Goal: Task Accomplishment & Management: Manage account settings

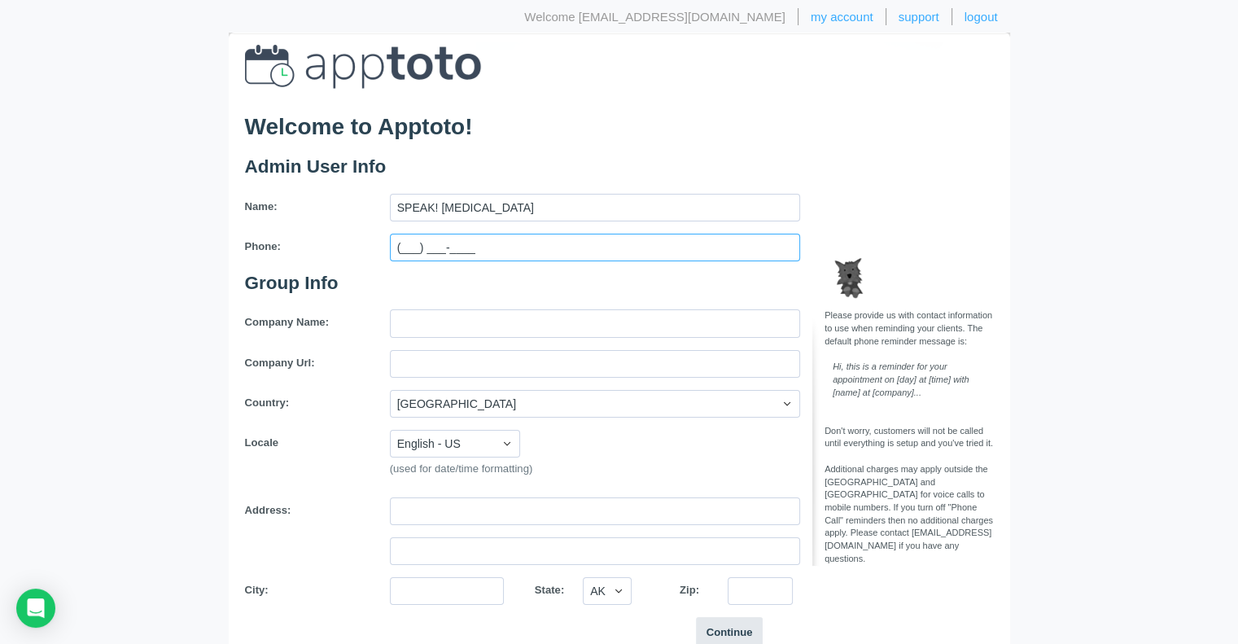
click at [407, 251] on input "(___) ___-____" at bounding box center [595, 248] width 410 height 28
type input "[PHONE_NUMBER]"
type input "12415 Norwalk Blvd #59002"
type input "NORWALK"
select select "CA"
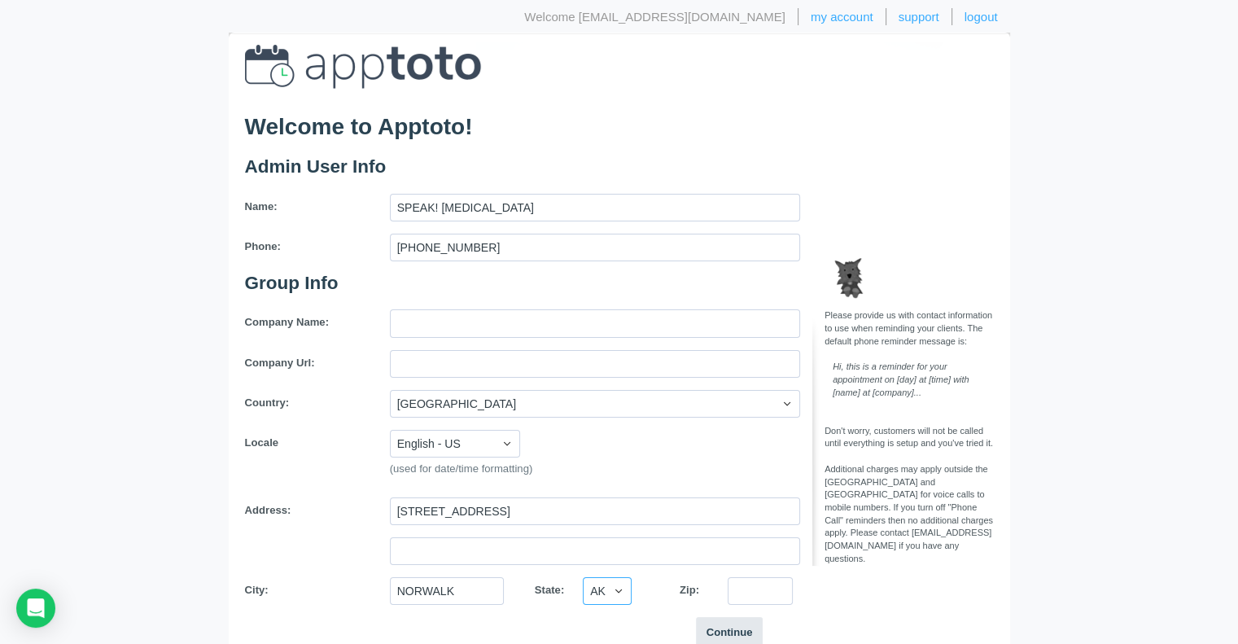
type input "90650"
click at [414, 323] on input "text" at bounding box center [595, 323] width 410 height 28
type input "SPEAK! [MEDICAL_DATA], Inc."
type input "5625841951"
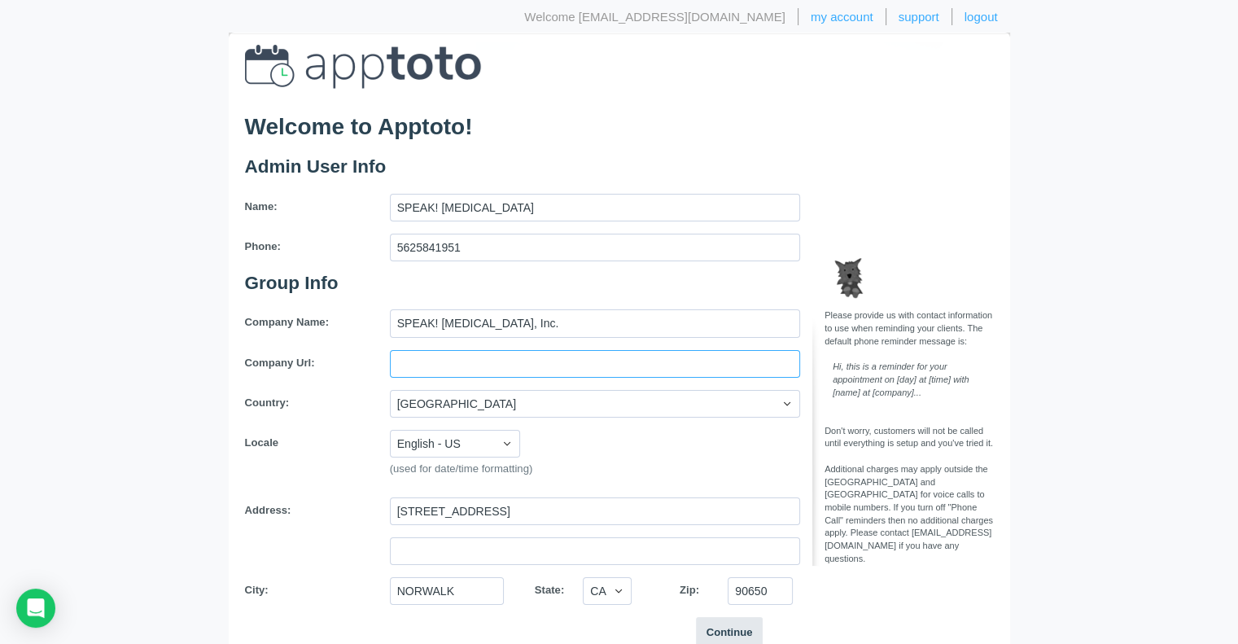
type input "SPEAK! [MEDICAL_DATA], Inc."
type input "[PHONE_NUMBER]"
drag, startPoint x: 633, startPoint y: 362, endPoint x: 365, endPoint y: 341, distance: 269.4
click at [365, 341] on div "Company Name: SPEAK! Speech & Language Therapy, Inc. Company Url: SPEAK! Speech…" at bounding box center [523, 462] width 580 height 307
click at [355, 396] on label "Country:" at bounding box center [305, 402] width 145 height 25
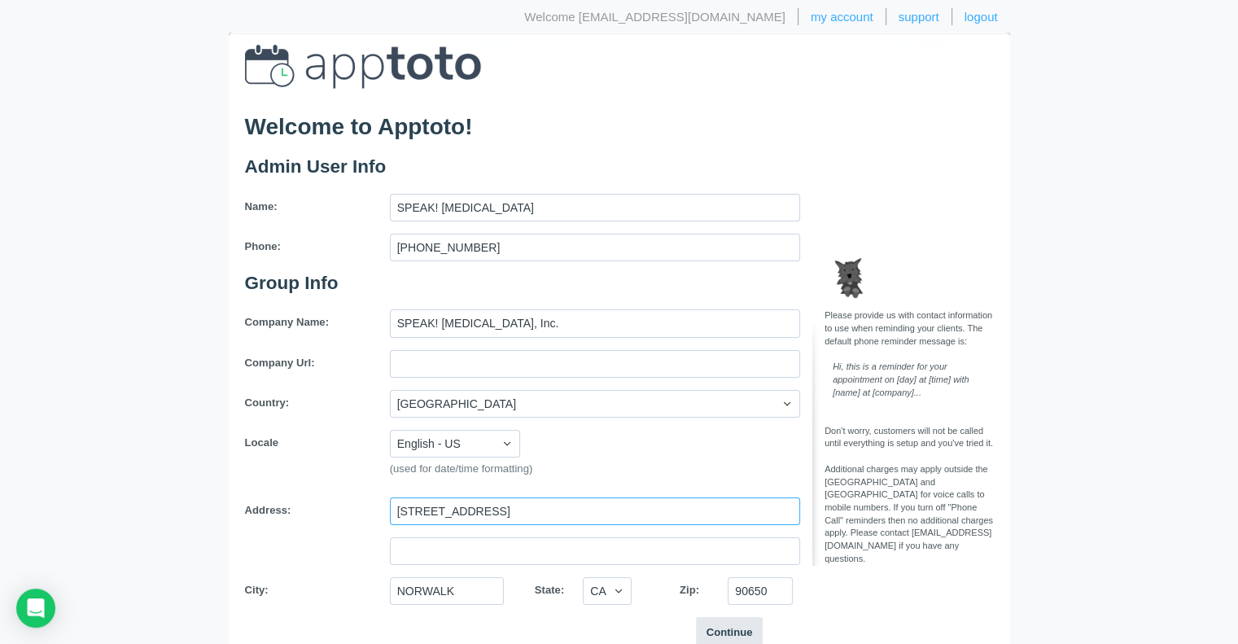
drag, startPoint x: 567, startPoint y: 505, endPoint x: 296, endPoint y: 485, distance: 271.0
click at [296, 485] on div "Company Name: SPEAK! Speech & Language Therapy, Inc. Company Url: Country: Unit…" at bounding box center [523, 462] width 580 height 307
drag, startPoint x: 775, startPoint y: 593, endPoint x: 691, endPoint y: 580, distance: 84.8
click at [691, 580] on div "City: NORWALK State: AK AL AR AZ CA CO CT DC DE FL GA HI IA ID IL IN KS KY LA M…" at bounding box center [523, 591] width 580 height 28
drag, startPoint x: 621, startPoint y: 584, endPoint x: 559, endPoint y: 584, distance: 61.9
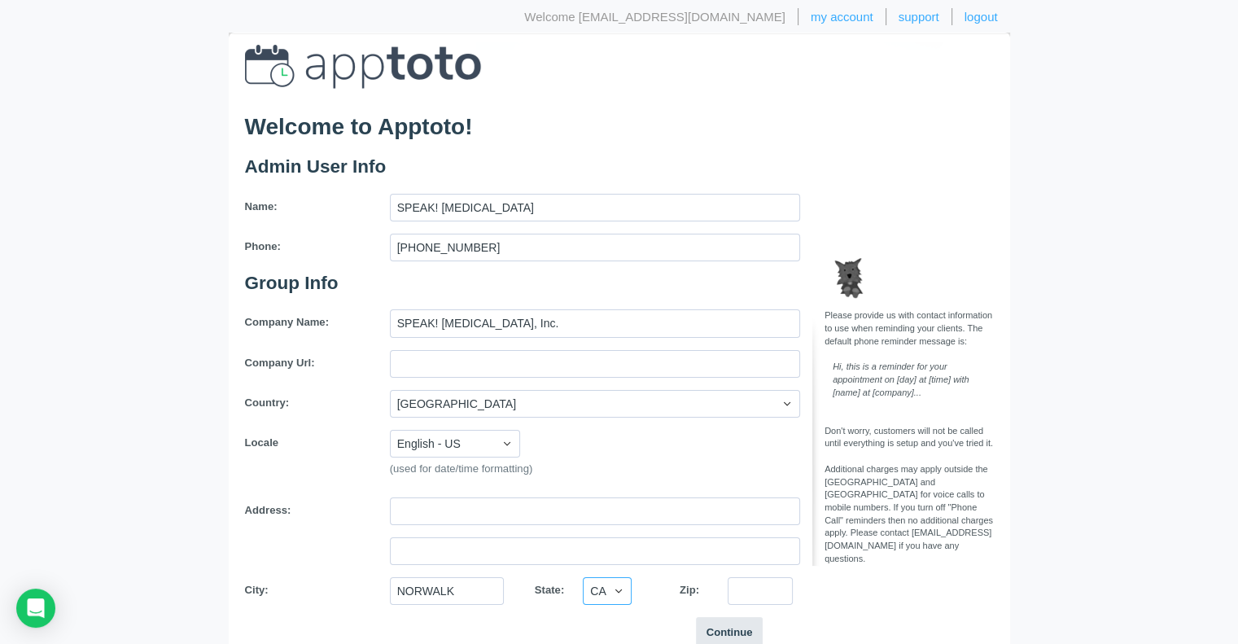
click at [559, 584] on div "City: NORWALK State: AK AL AR AZ CA CO CT DC DE FL GA HI IA ID IL IN KS KY LA M…" at bounding box center [523, 591] width 580 height 28
click at [559, 625] on div "Continue" at bounding box center [619, 633] width 773 height 32
click at [462, 589] on input "NORWALK" at bounding box center [447, 591] width 114 height 28
type input "N"
click at [368, 597] on div "City: State: AK AL AR AZ CA CO CT DC DE FL GA HI IA ID IL IN KS KY LA MA MD ME …" at bounding box center [523, 591] width 580 height 28
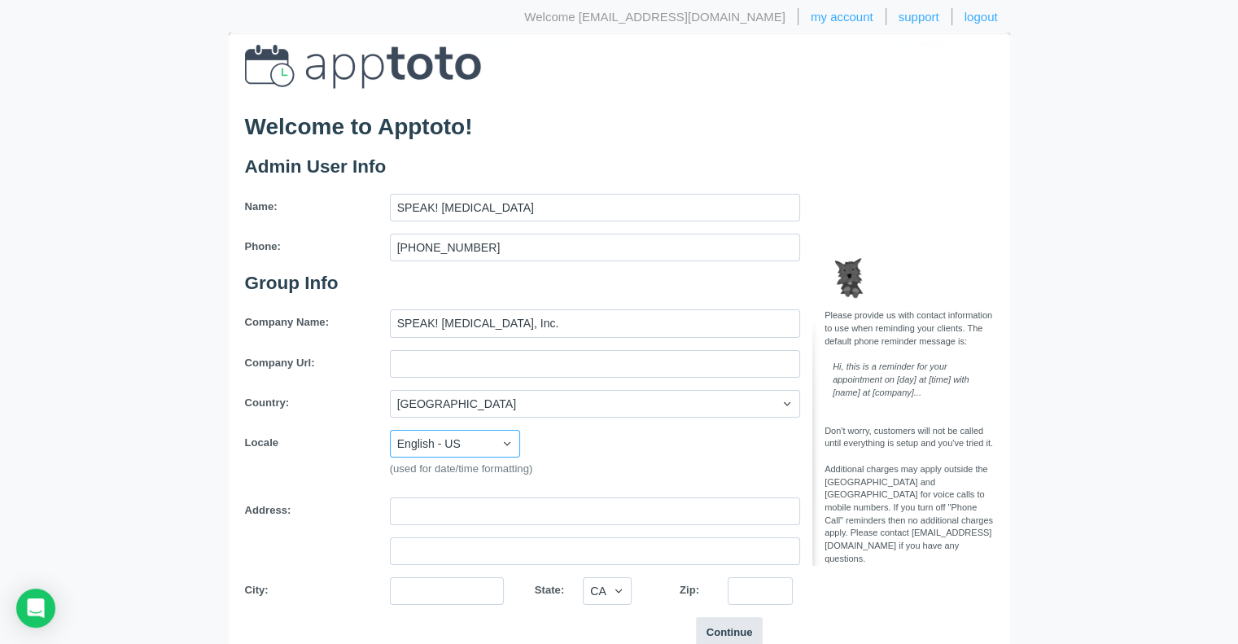
click at [460, 444] on select "English - US English - Australia English - United Kingdom English - Europe Dutc…" at bounding box center [455, 444] width 130 height 28
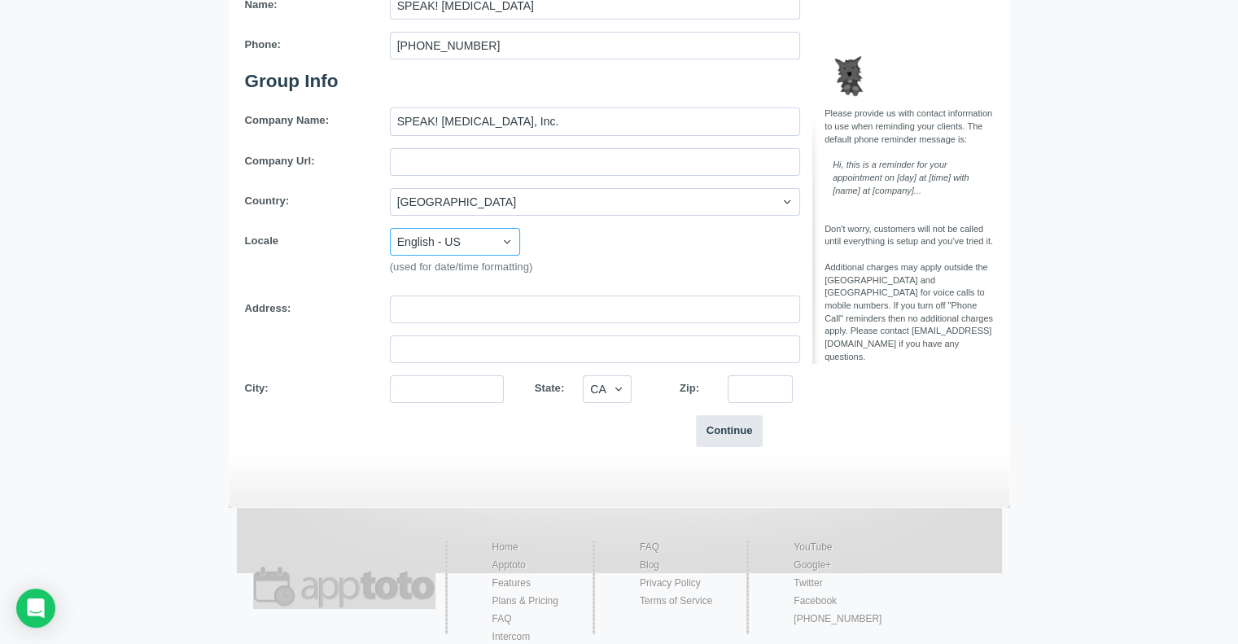
scroll to position [208, 0]
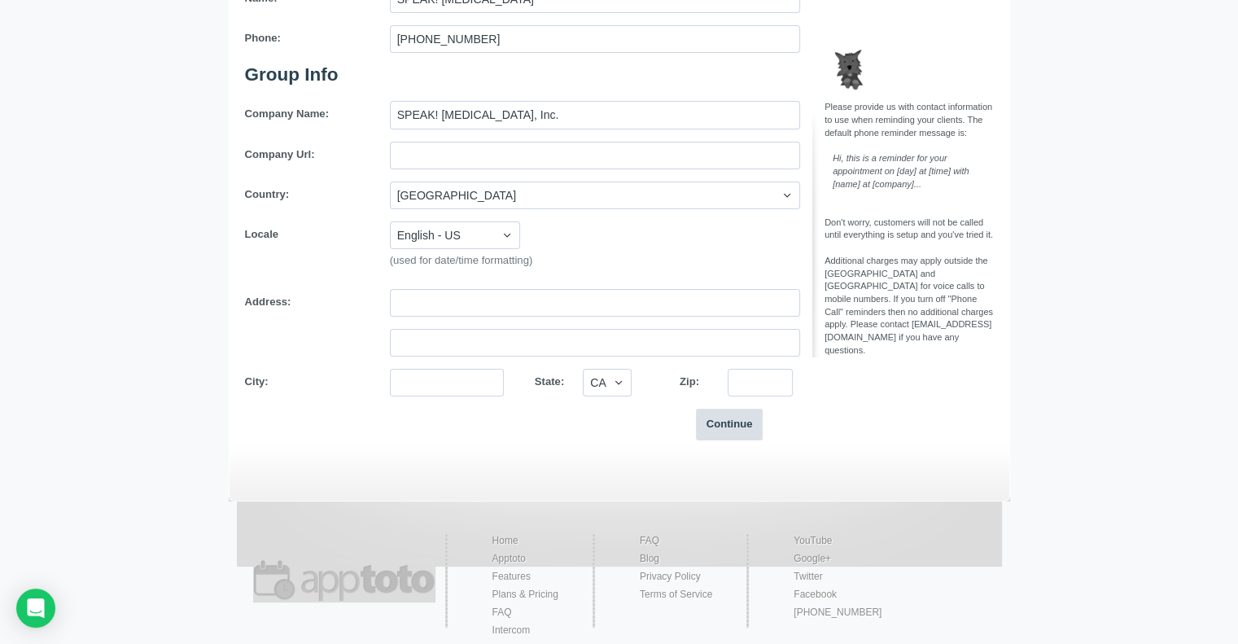
click at [731, 429] on button "Continue" at bounding box center [730, 425] width 68 height 32
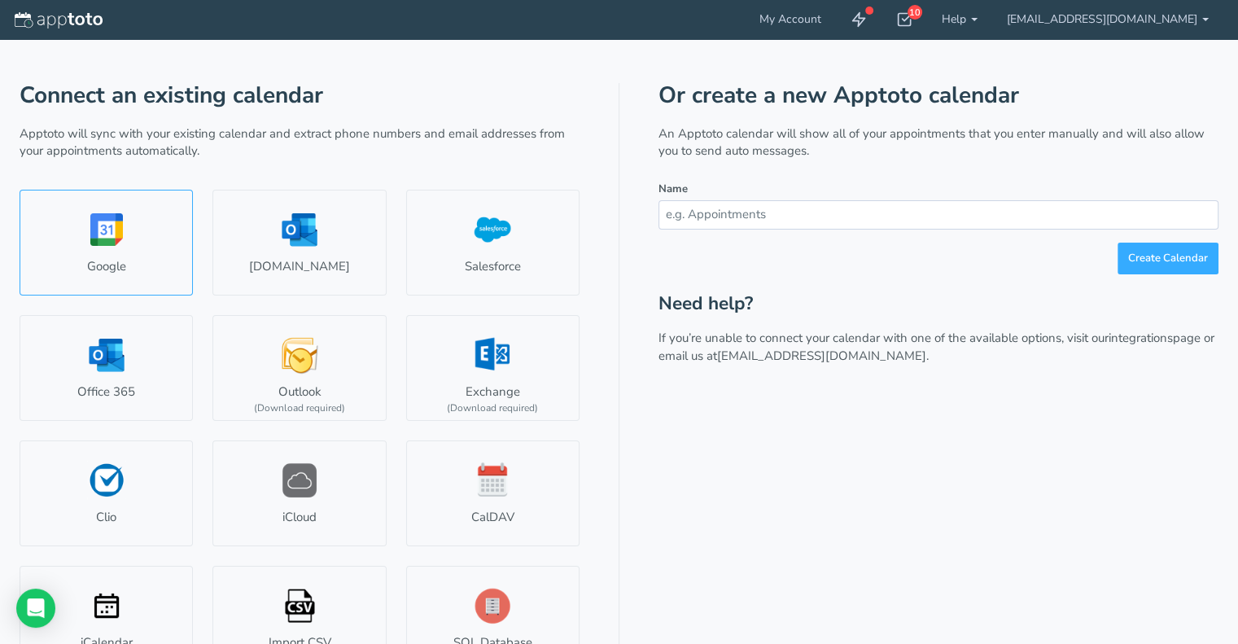
click at [107, 243] on link "Google" at bounding box center [106, 243] width 173 height 106
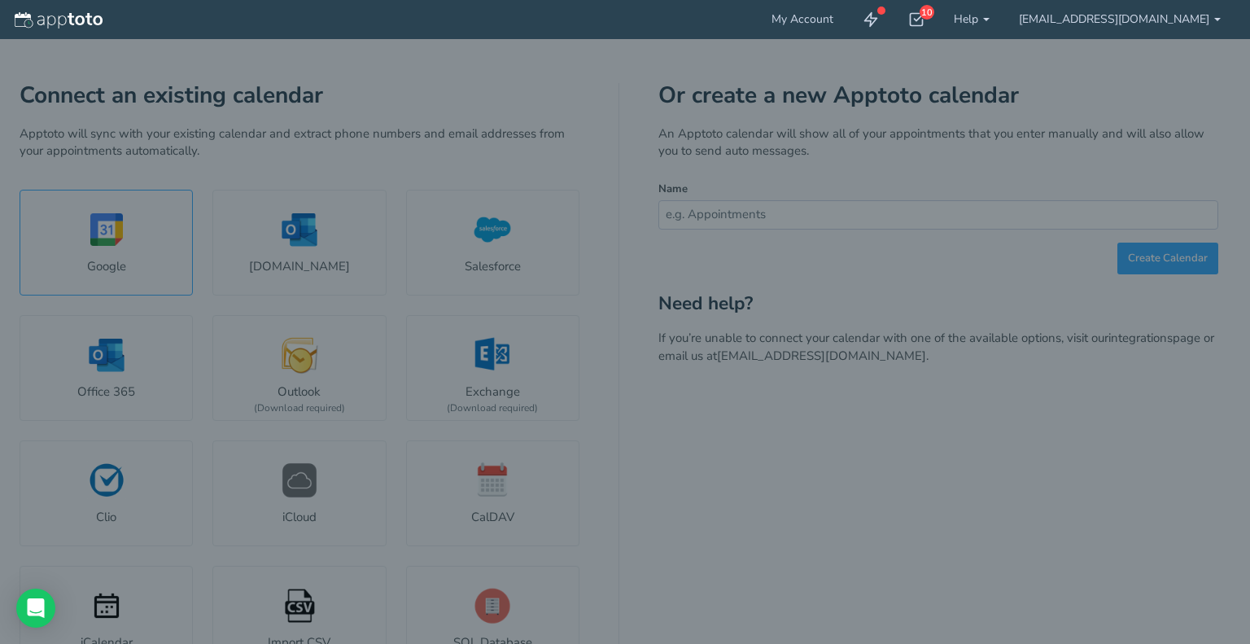
select select "number:57214"
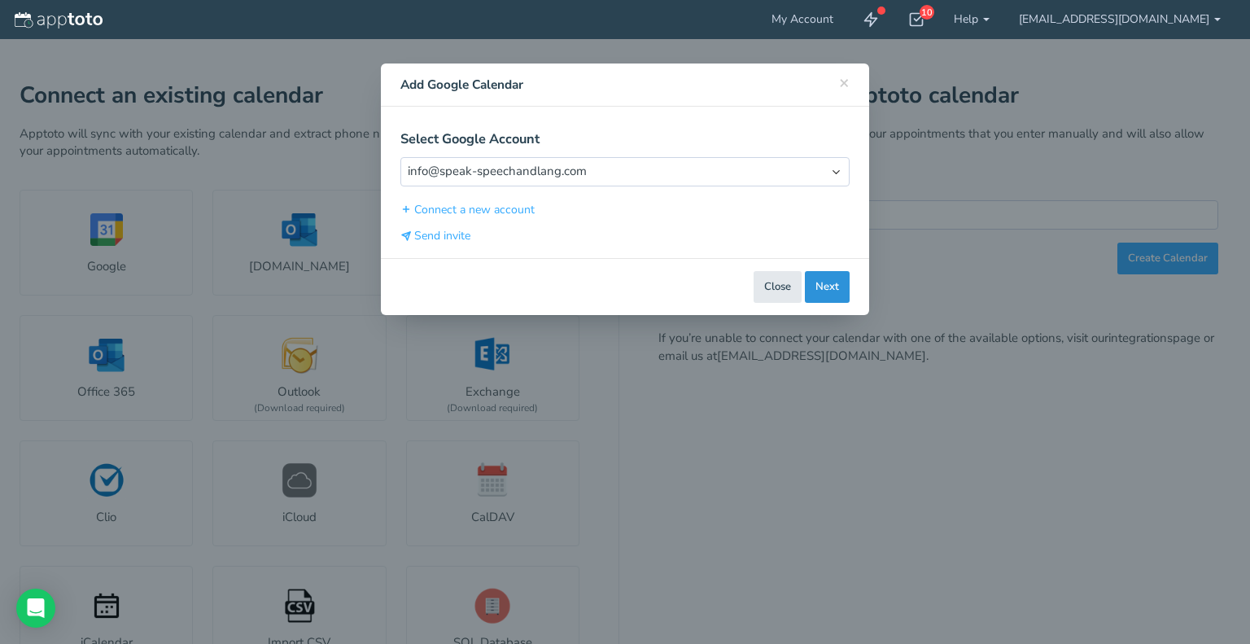
click at [820, 284] on button "Next" at bounding box center [827, 287] width 45 height 32
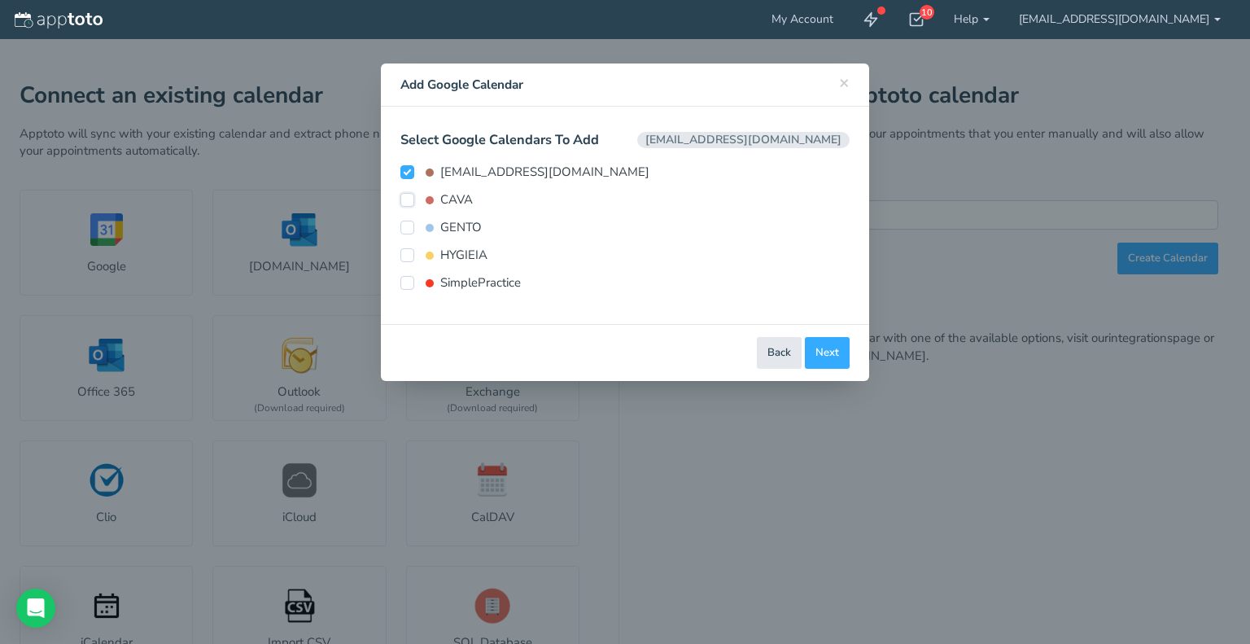
click at [407, 198] on input "CAVA" at bounding box center [407, 200] width 14 height 14
checkbox input "true"
click at [415, 226] on label "GENTO" at bounding box center [440, 227] width 81 height 17
click at [414, 226] on input "GENTO" at bounding box center [407, 228] width 14 height 14
checkbox input "true"
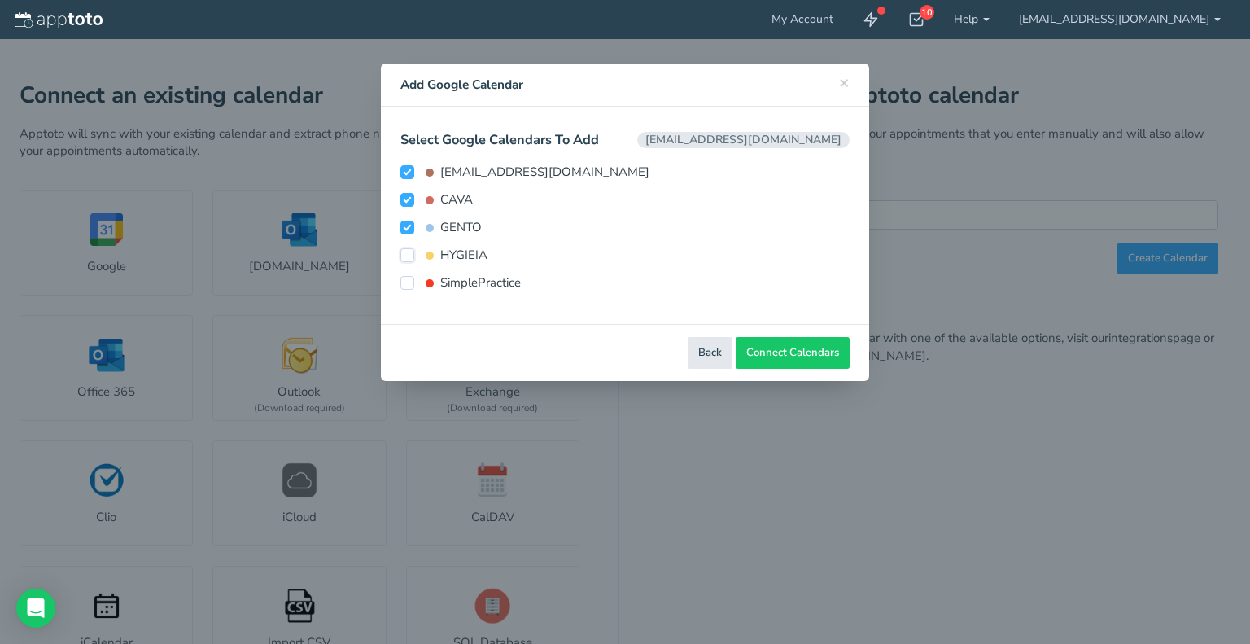
click at [411, 252] on input "HYGIEIA" at bounding box center [407, 255] width 14 height 14
checkbox input "true"
click at [402, 282] on input "SimplePractice" at bounding box center [407, 283] width 14 height 14
checkbox input "true"
click at [403, 227] on input "GENTO" at bounding box center [407, 228] width 14 height 14
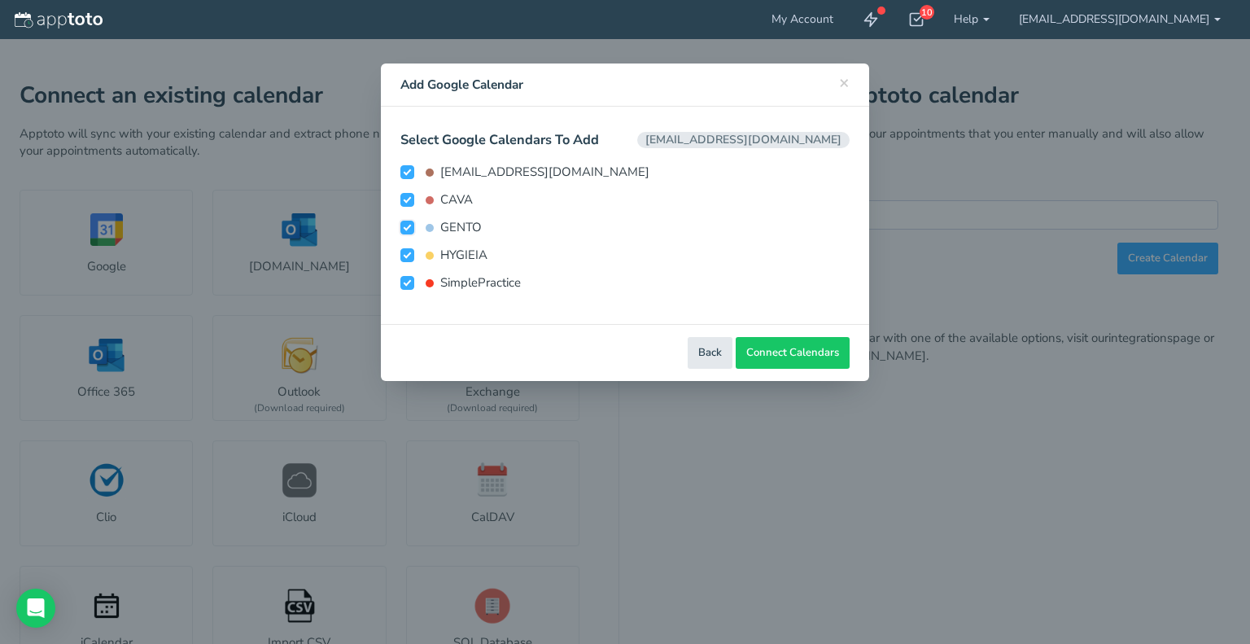
checkbox input "false"
click at [402, 281] on input "SimplePractice" at bounding box center [407, 283] width 14 height 14
checkbox input "false"
click at [788, 351] on span "Connect Calendars" at bounding box center [792, 352] width 93 height 15
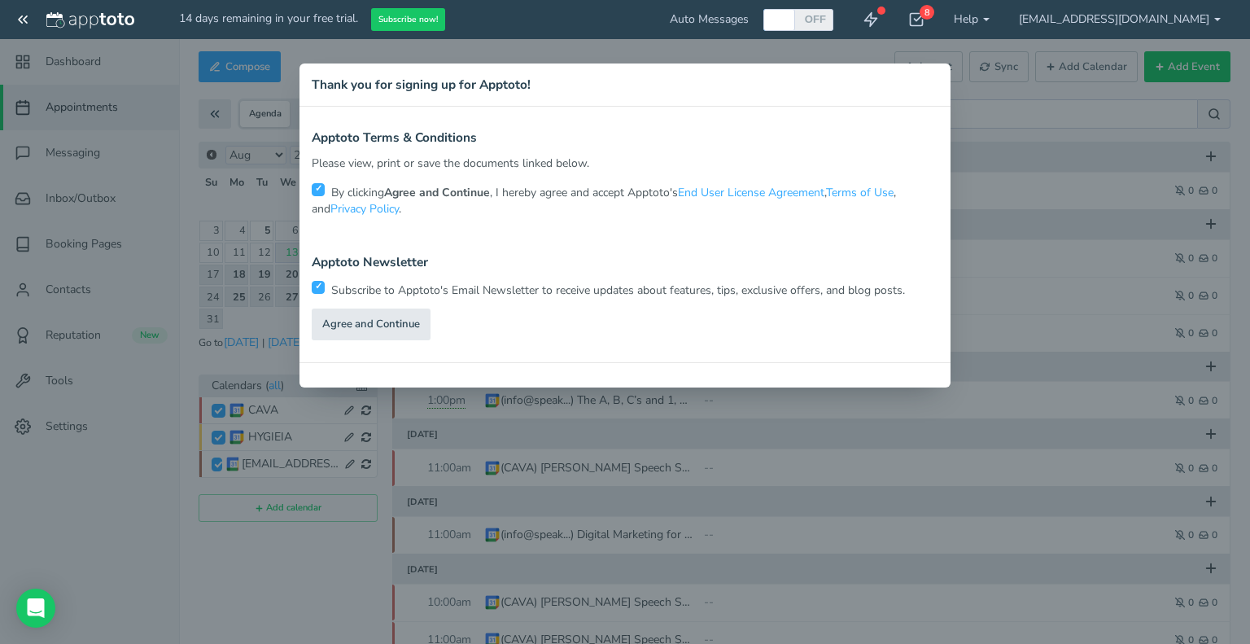
click at [317, 285] on input "checkbox" at bounding box center [318, 287] width 13 height 13
checkbox input "false"
click at [359, 322] on link "Agree and Continue" at bounding box center [371, 324] width 119 height 32
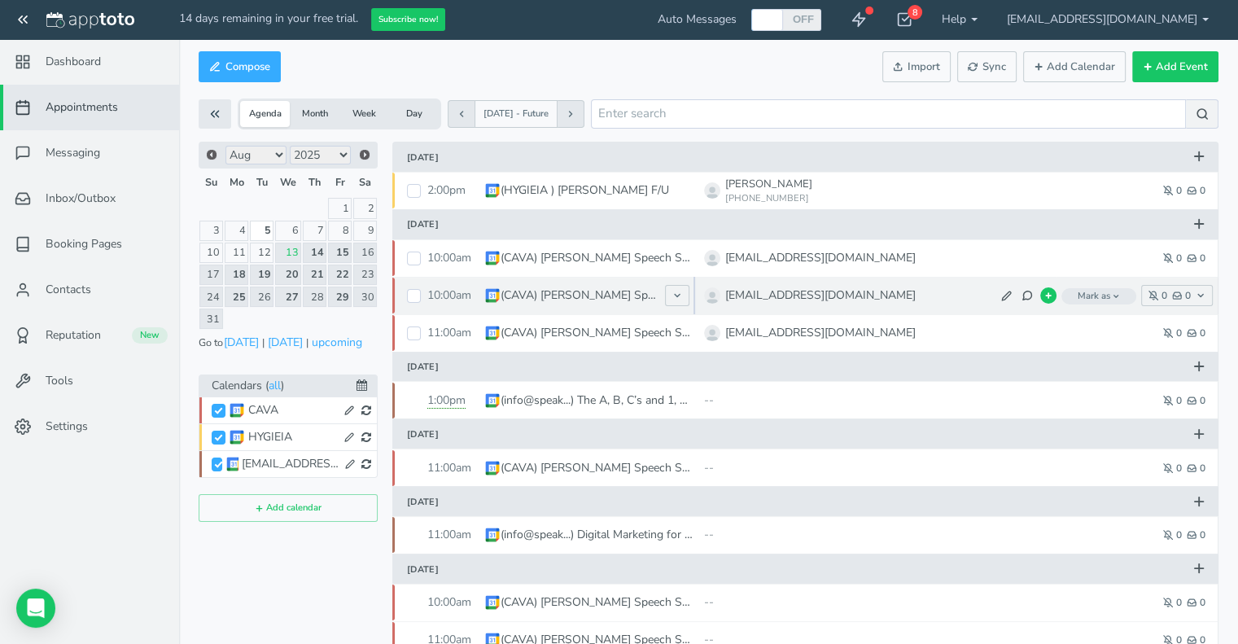
click at [1104, 299] on span "Mark as" at bounding box center [1098, 296] width 75 height 16
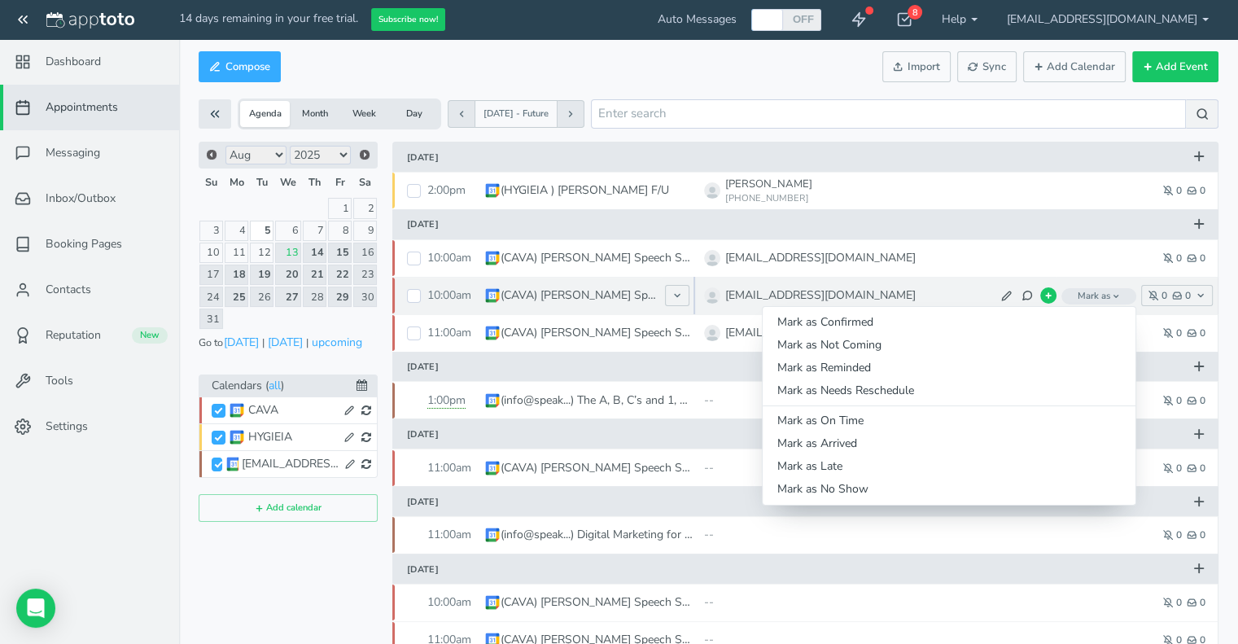
click at [1104, 299] on span "Mark as" at bounding box center [1098, 296] width 75 height 16
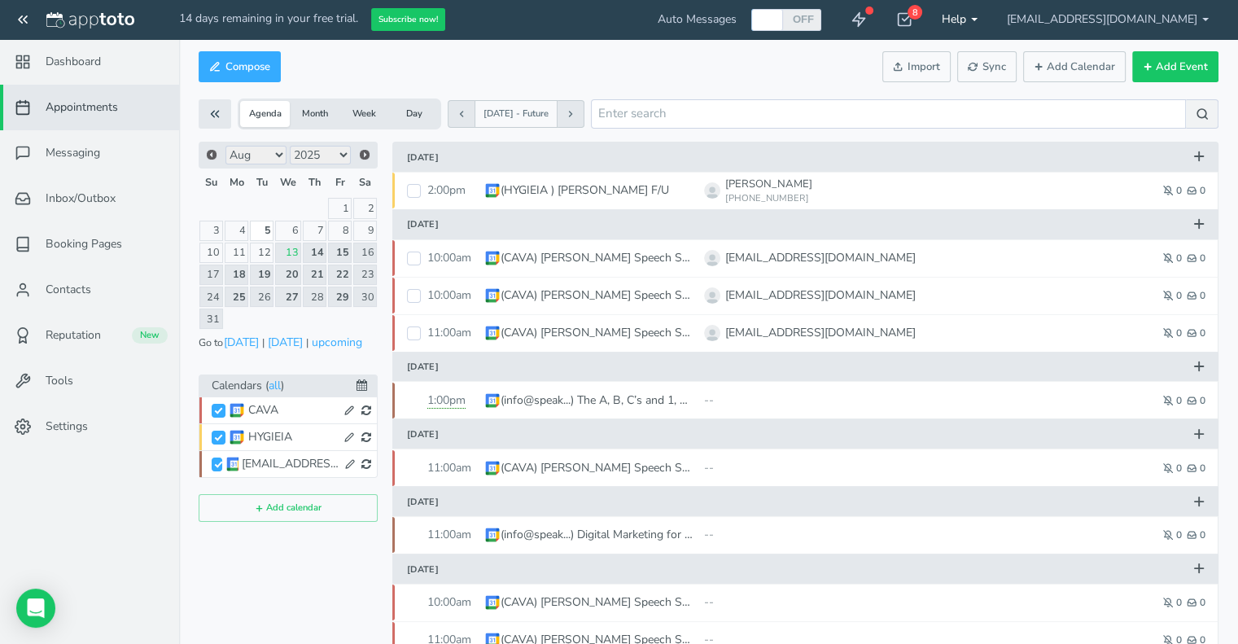
click at [992, 24] on link "Help" at bounding box center [959, 19] width 65 height 39
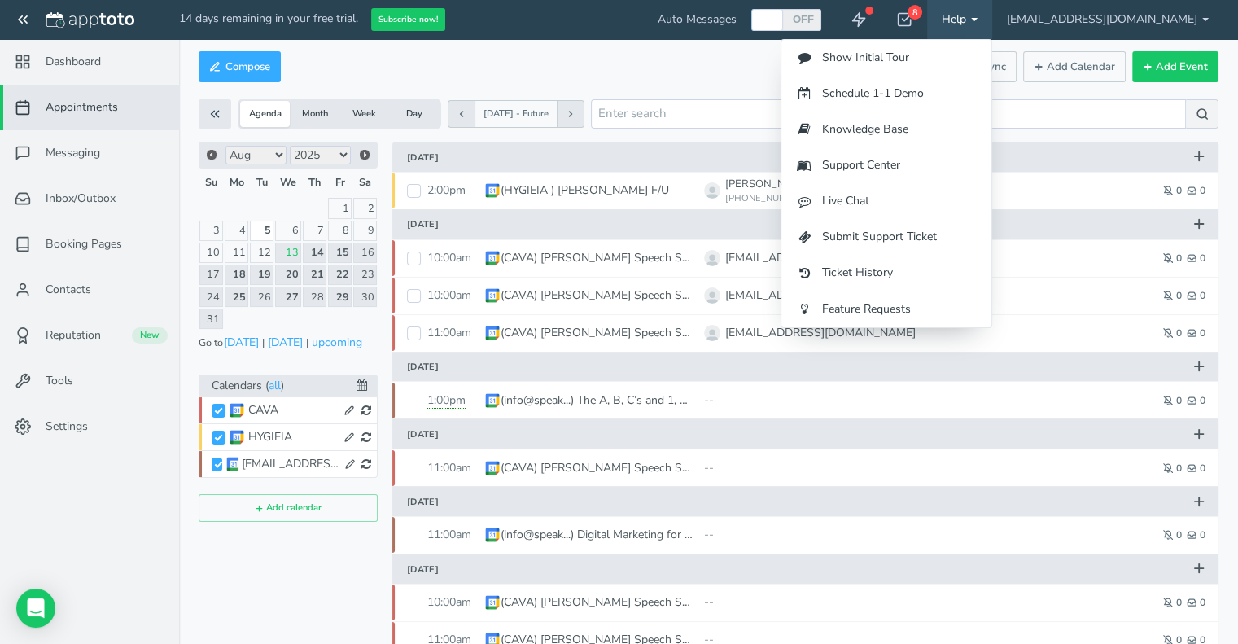
click at [982, 20] on link "Help" at bounding box center [959, 19] width 65 height 39
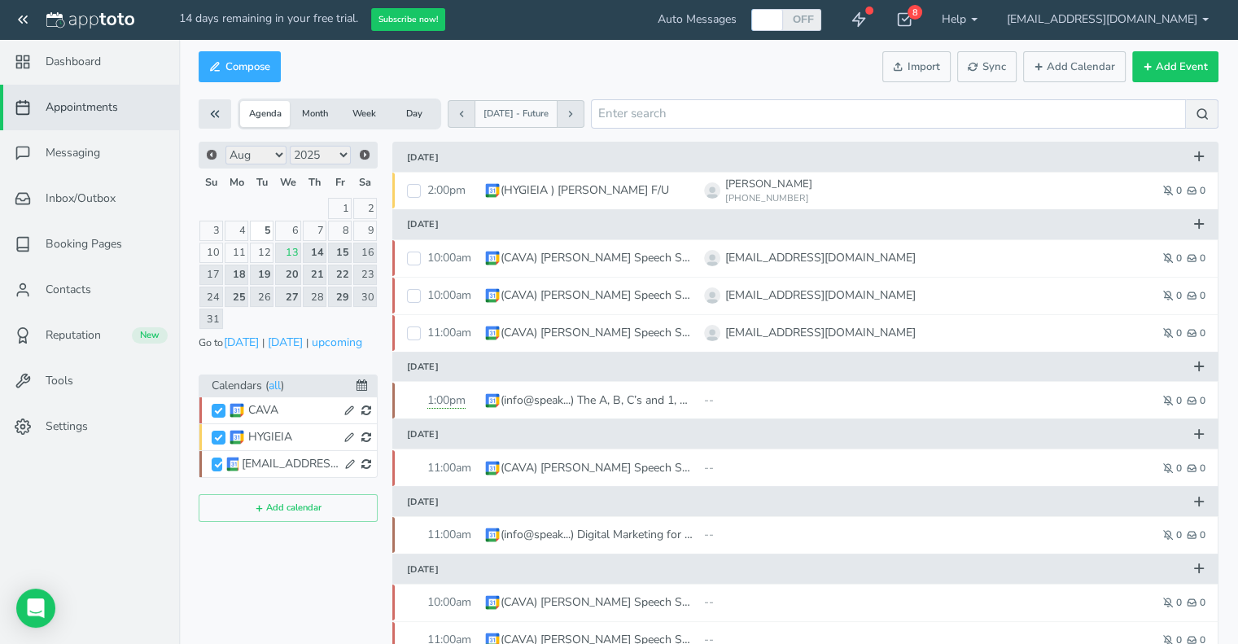
click at [95, 110] on span "Appointments" at bounding box center [82, 107] width 72 height 16
click at [80, 68] on span "Dashboard" at bounding box center [73, 62] width 55 height 16
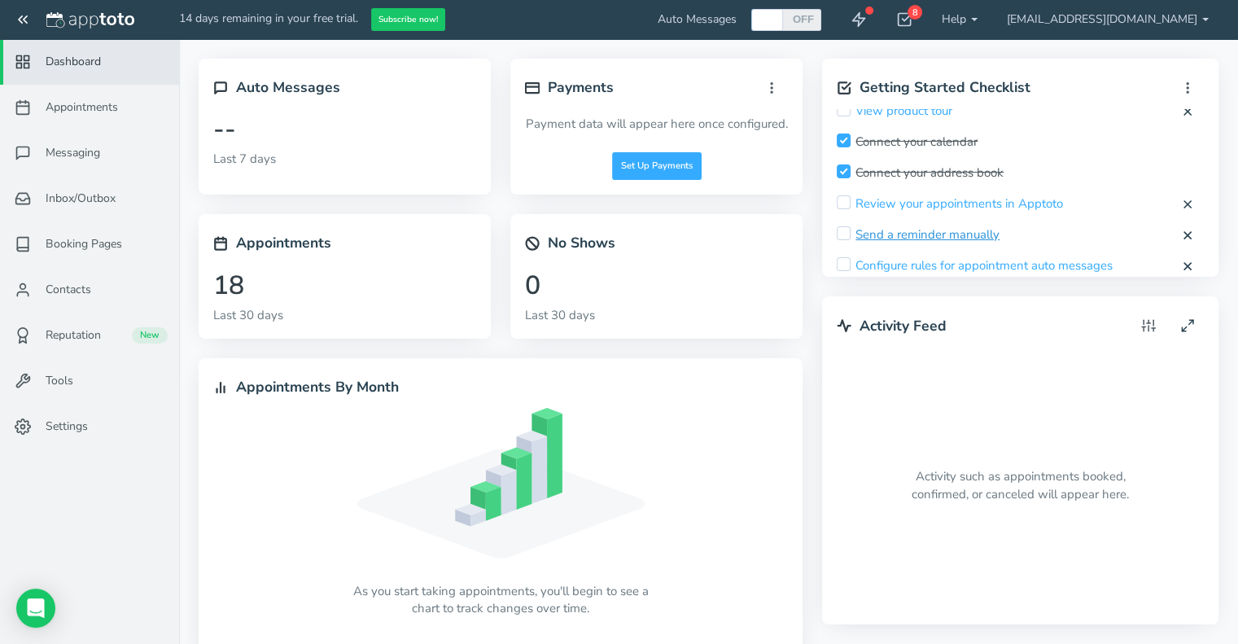
scroll to position [88, 0]
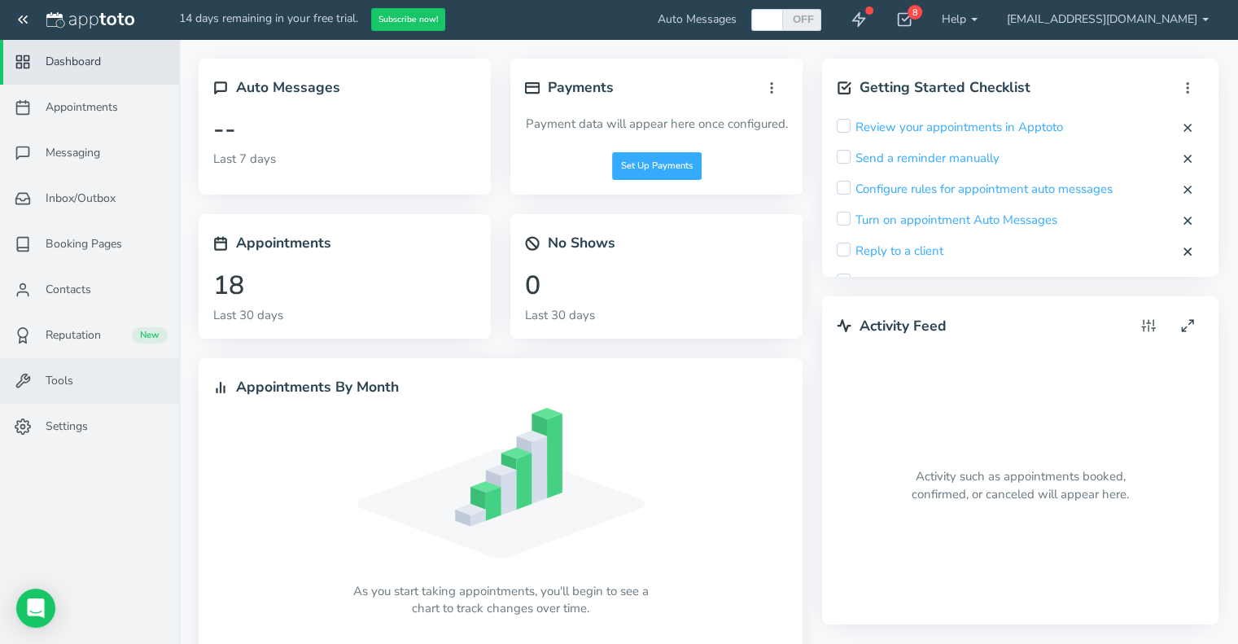
click at [44, 370] on link "Tools" at bounding box center [89, 381] width 179 height 46
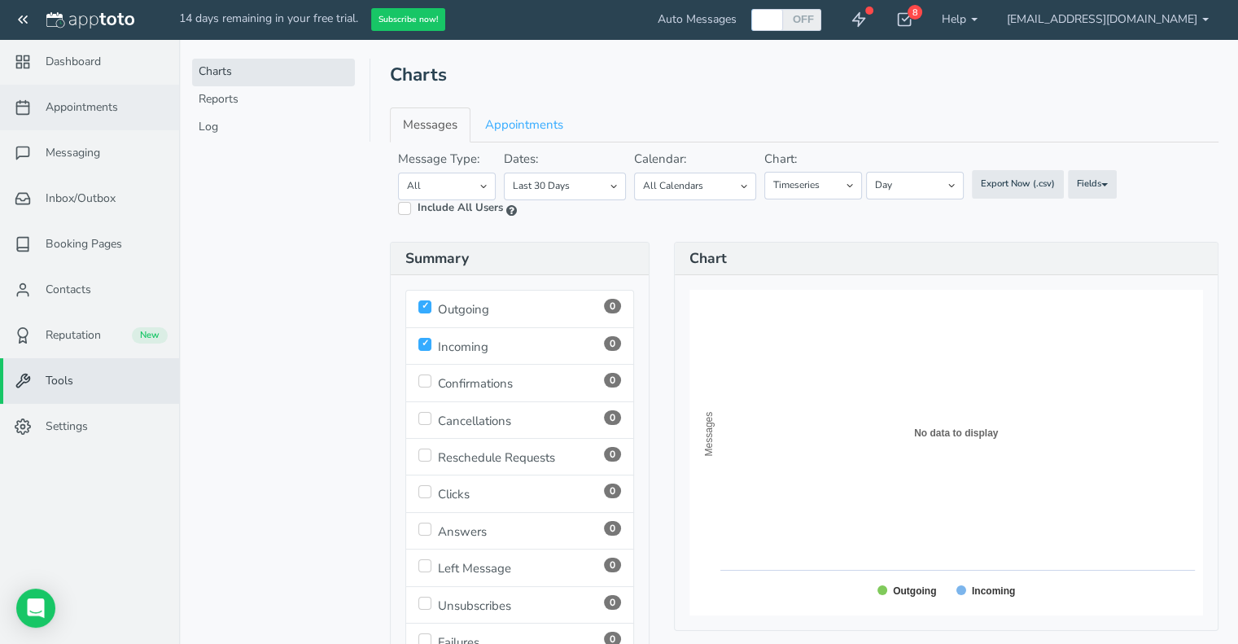
click at [74, 107] on span "Appointments" at bounding box center [82, 107] width 72 height 16
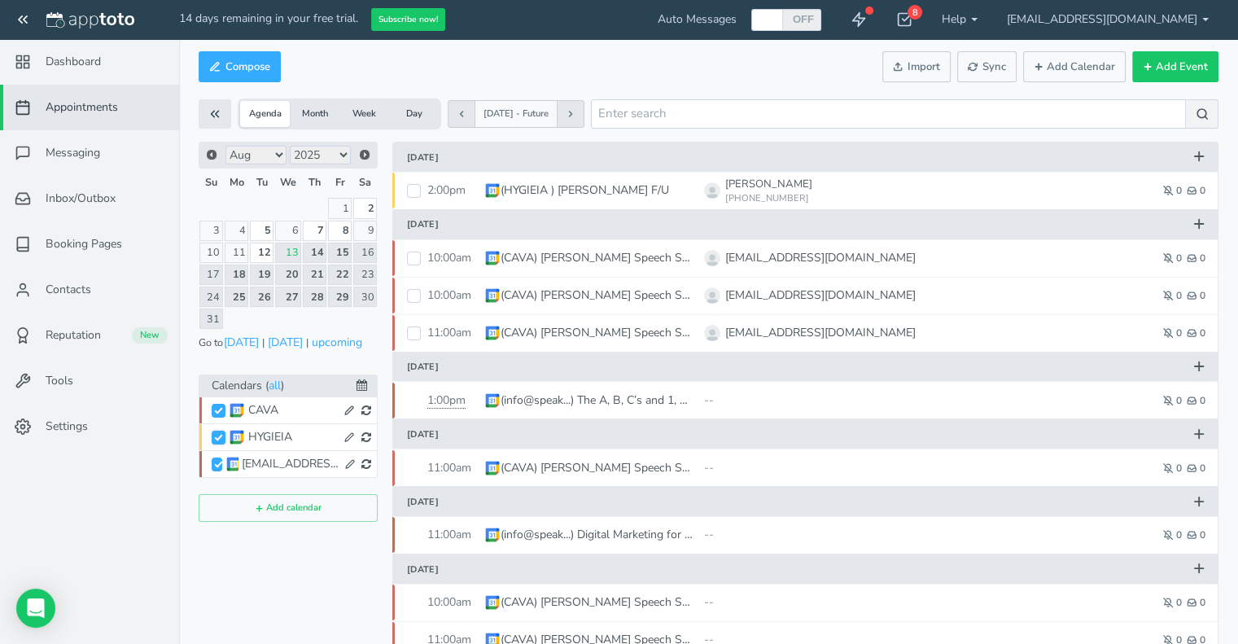
click at [215, 431] on input "HYGIEIA" at bounding box center [219, 438] width 14 height 14
checkbox input "false"
checkbox input "true"
checkbox input "false"
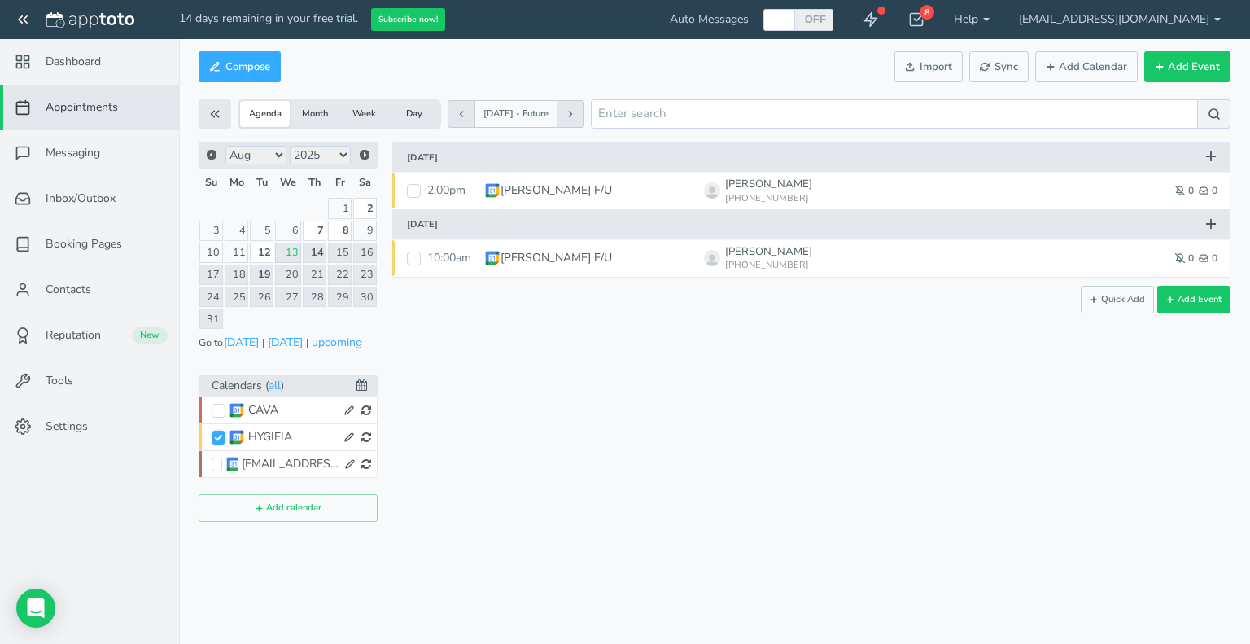
click at [218, 431] on input "HYGIEIA" at bounding box center [219, 438] width 14 height 14
checkbox input "true"
click at [217, 406] on input "CAVA" at bounding box center [219, 411] width 14 height 14
checkbox input "true"
checkbox input "false"
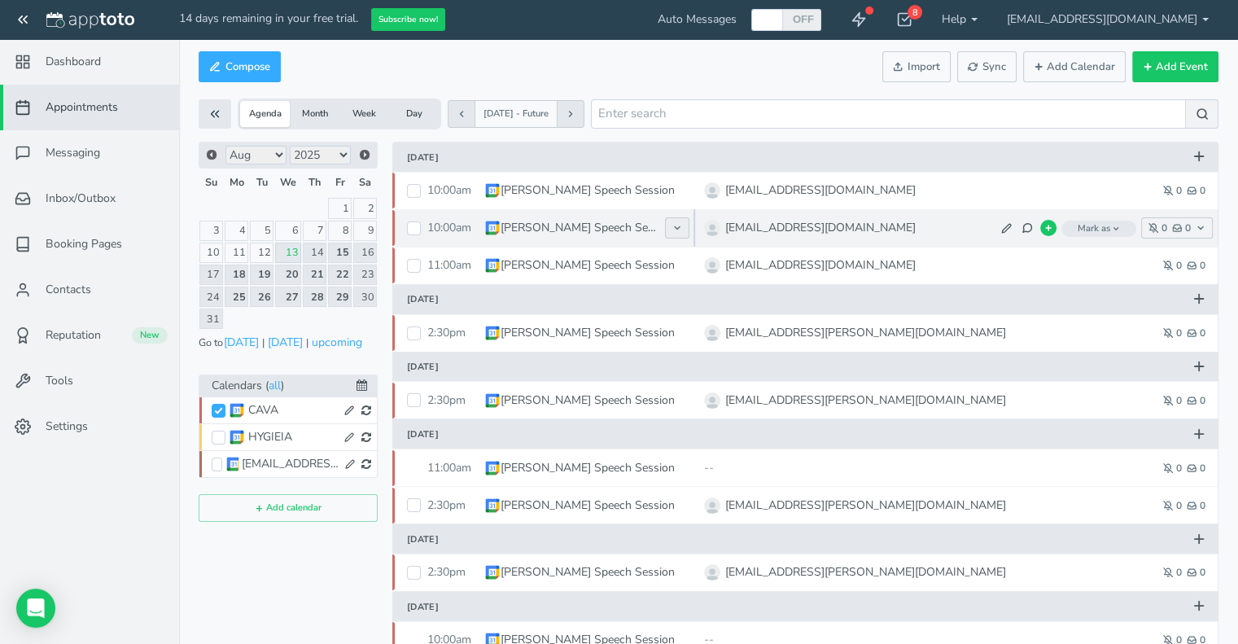
click at [672, 227] on icon at bounding box center [677, 228] width 10 height 10
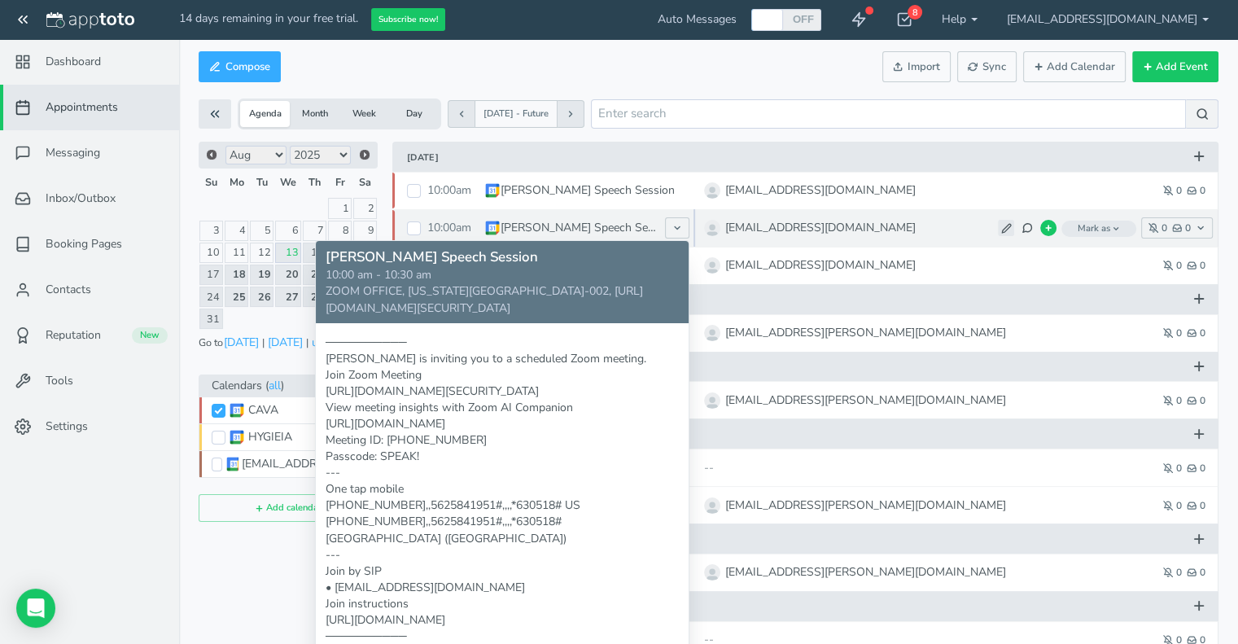
click at [1008, 223] on icon at bounding box center [1006, 228] width 11 height 11
type input "[EMAIL_ADDRESS][DOMAIN_NAME]"
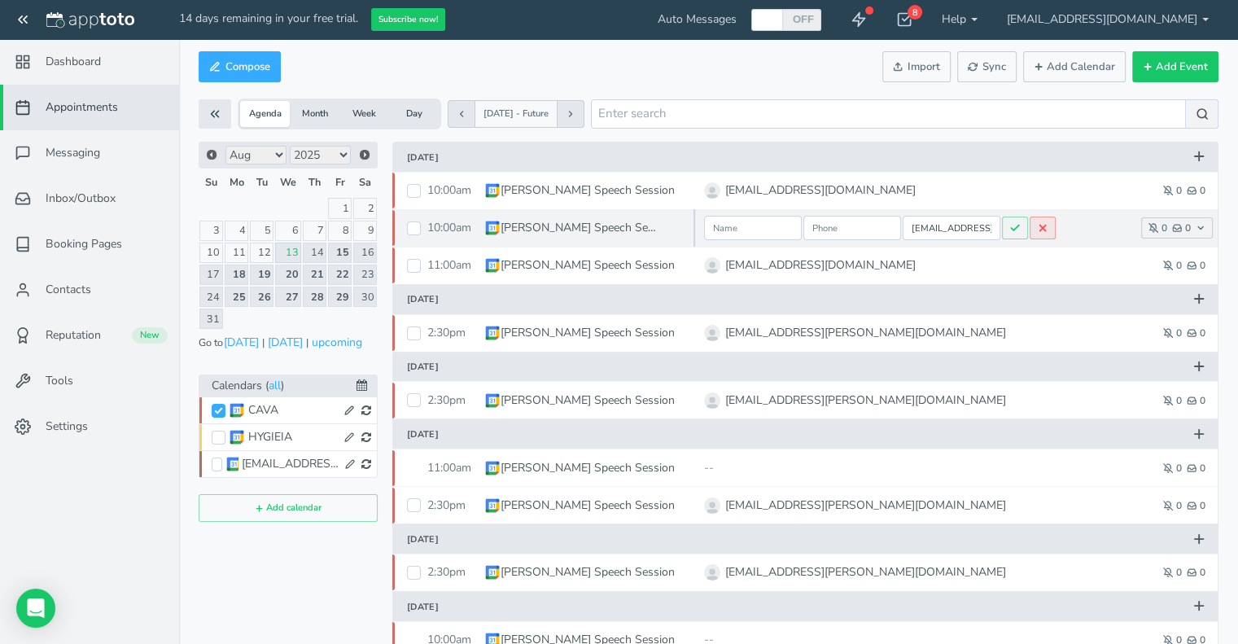
click at [1041, 227] on use at bounding box center [1043, 228] width 6 height 6
click at [1046, 229] on icon at bounding box center [1048, 228] width 8 height 8
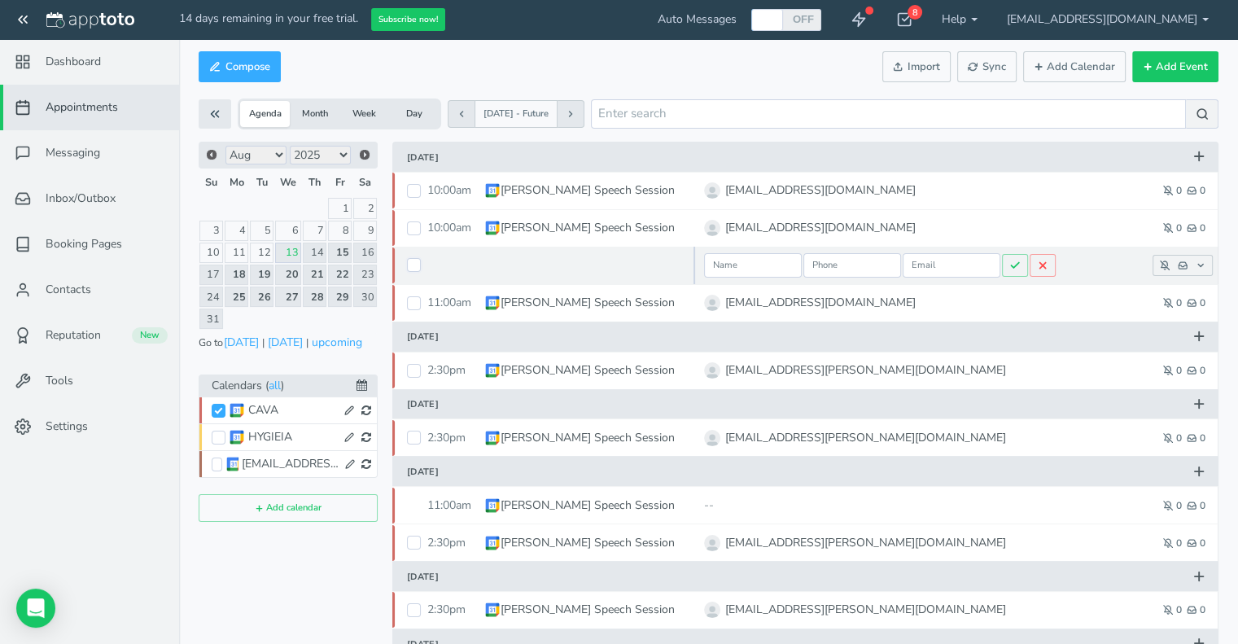
click at [413, 264] on input "checkbox" at bounding box center [414, 265] width 14 height 14
checkbox input "true"
click at [1044, 268] on icon at bounding box center [1042, 265] width 11 height 11
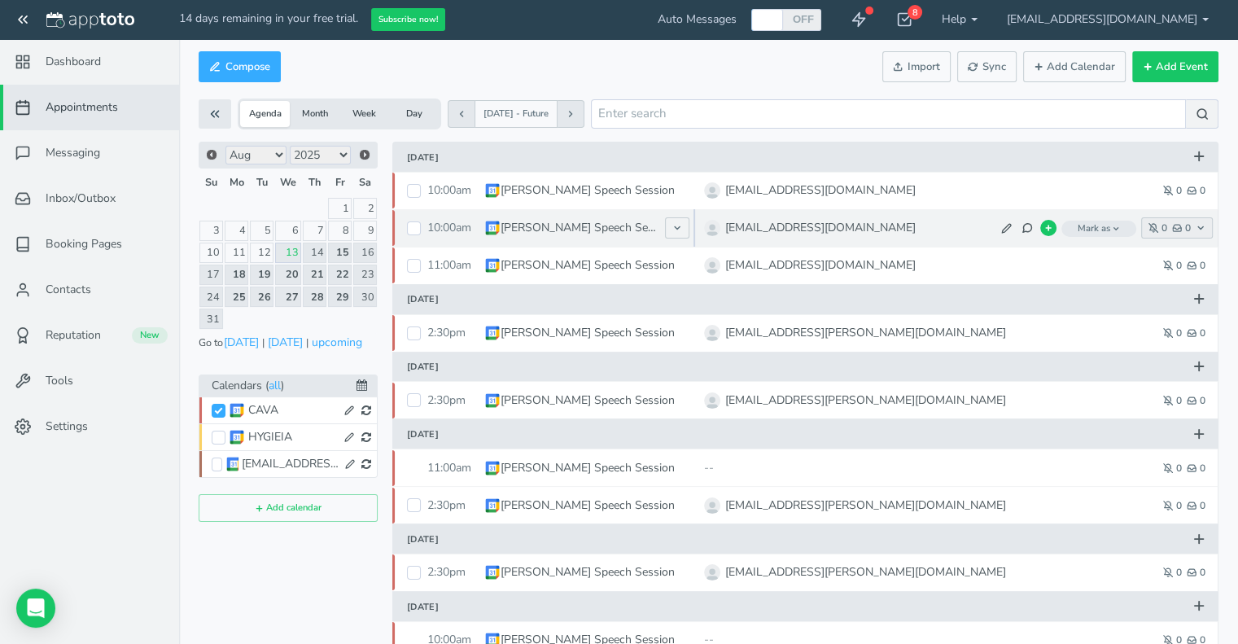
click at [1203, 227] on icon "button" at bounding box center [1201, 228] width 10 height 10
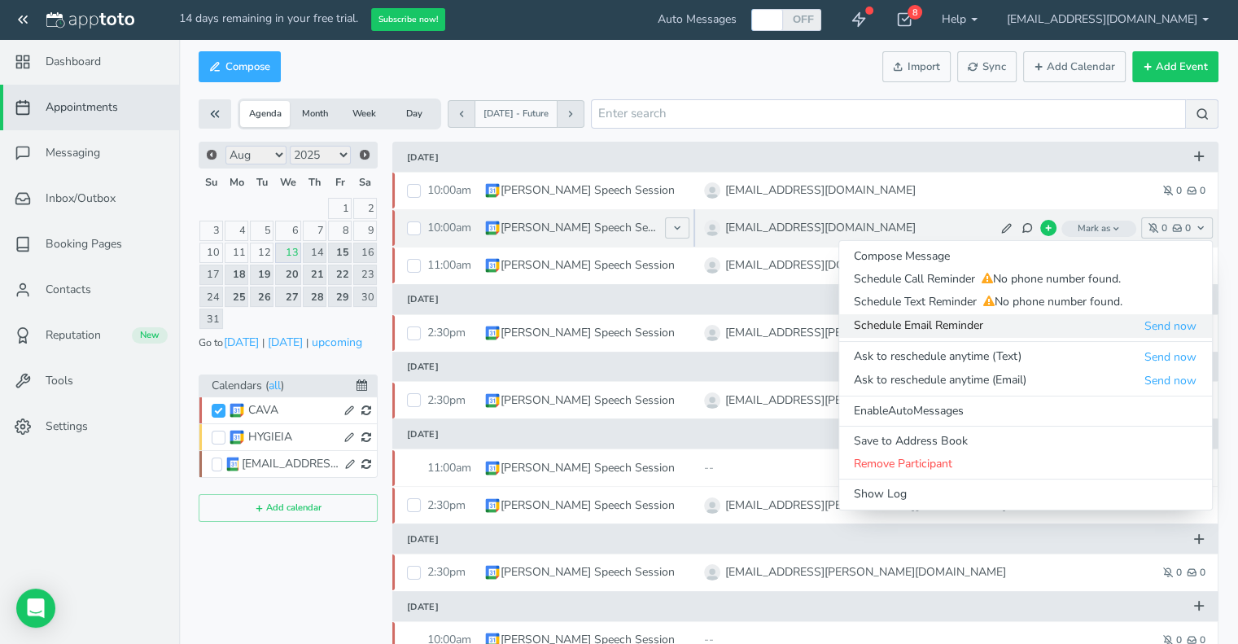
click at [949, 325] on span "Schedule Email Reminder" at bounding box center [999, 325] width 290 height 16
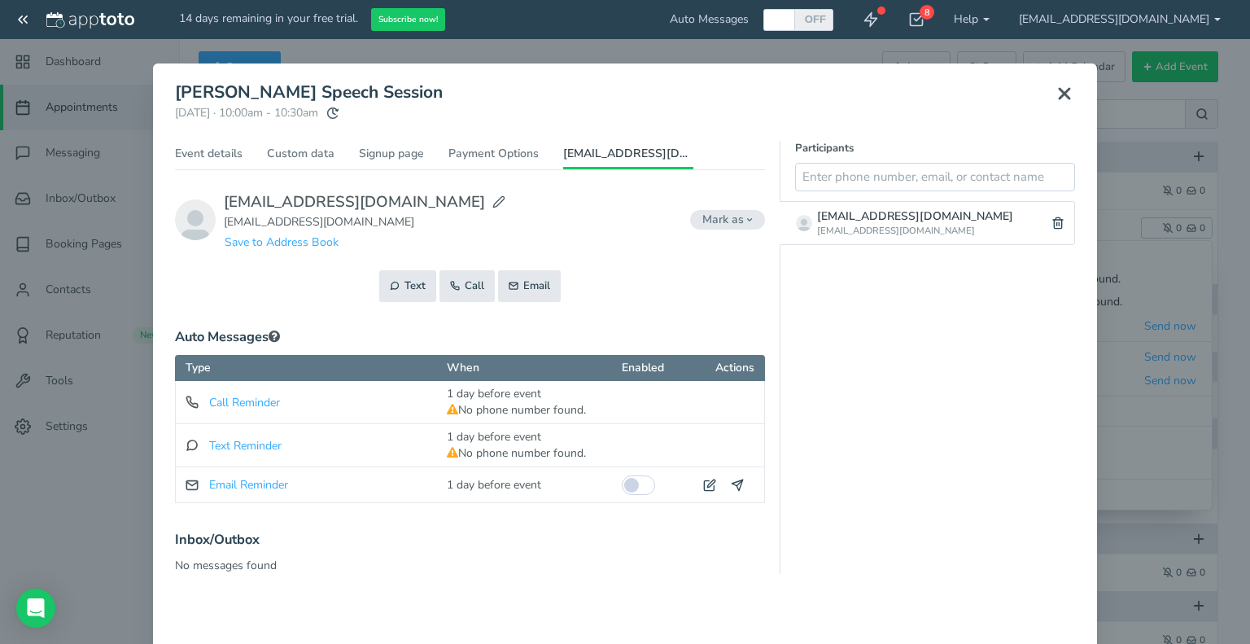
click at [1060, 96] on use at bounding box center [1065, 94] width 10 height 10
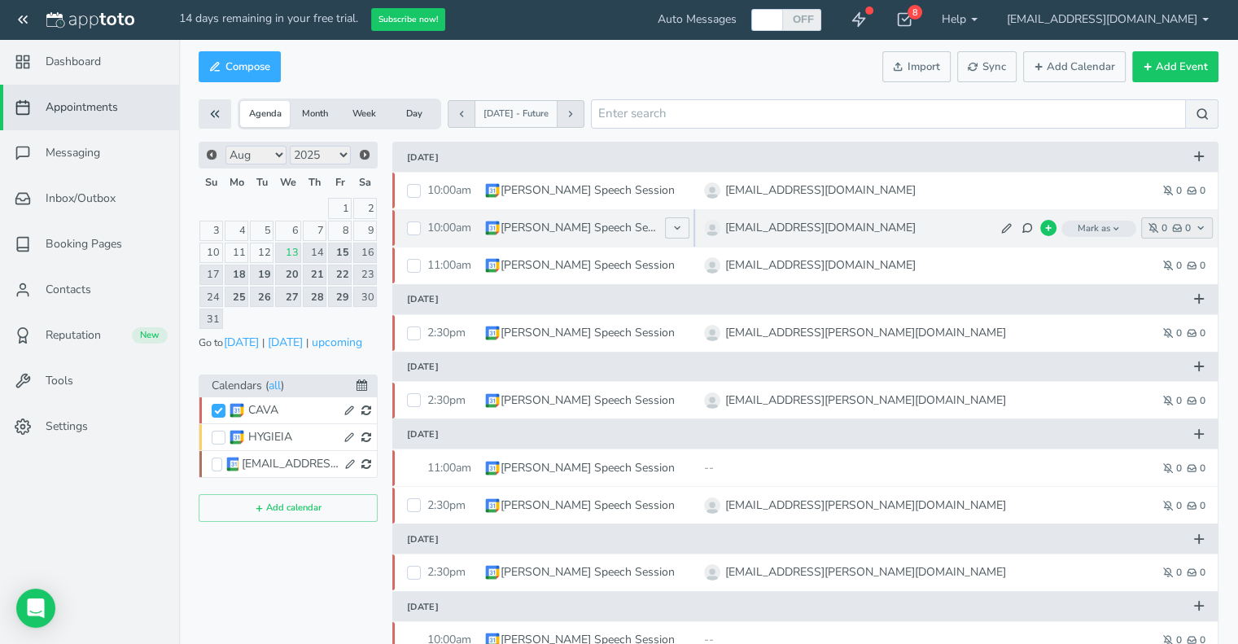
click at [1200, 227] on icon "button" at bounding box center [1201, 228] width 10 height 10
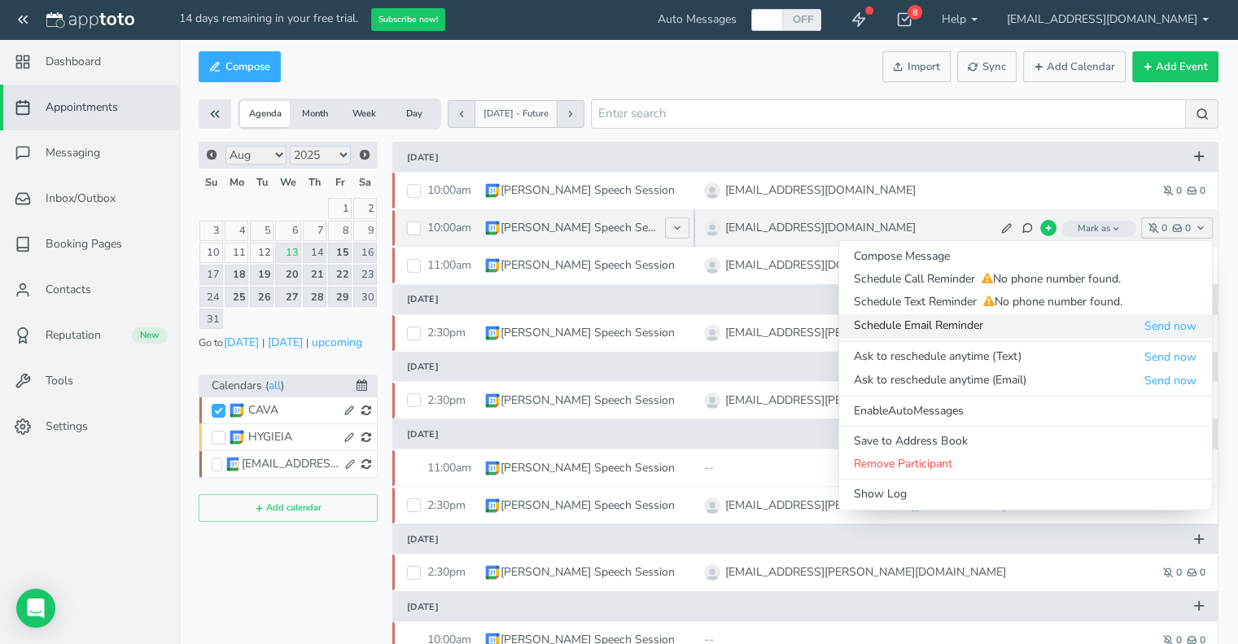
click at [887, 322] on span "Schedule Email Reminder" at bounding box center [999, 325] width 290 height 16
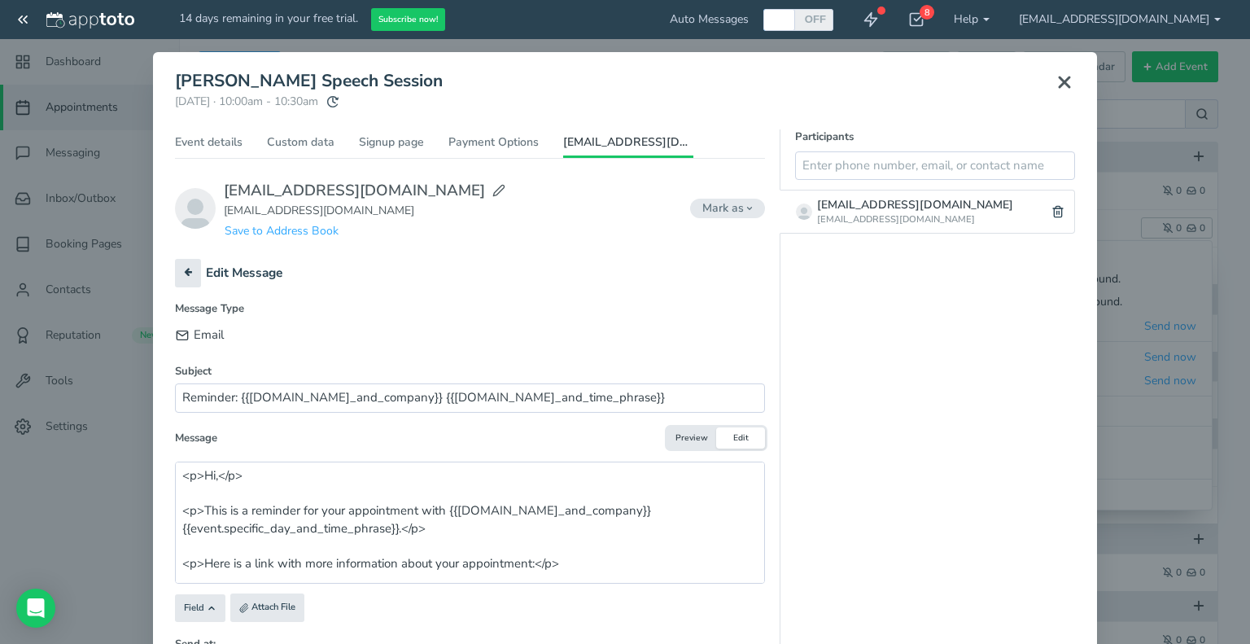
scroll to position [20, 0]
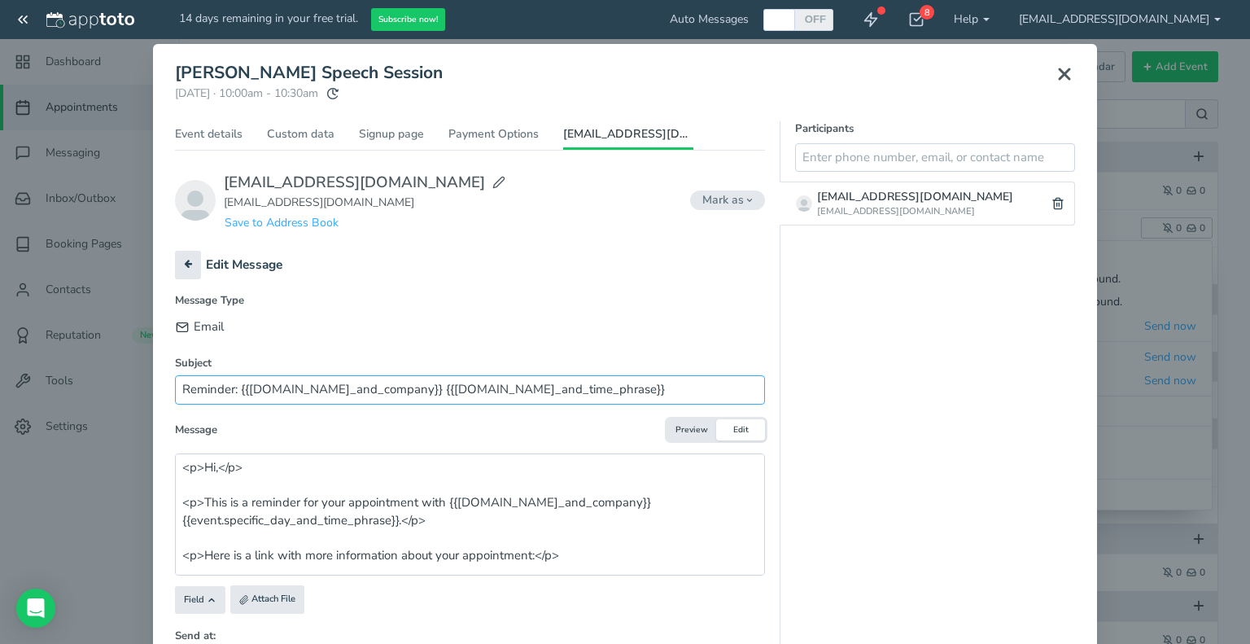
click at [570, 390] on input "Reminder: {{[DOMAIN_NAME]_and_company}} {{[DOMAIN_NAME]_and_time_phrase}}" at bounding box center [470, 389] width 590 height 28
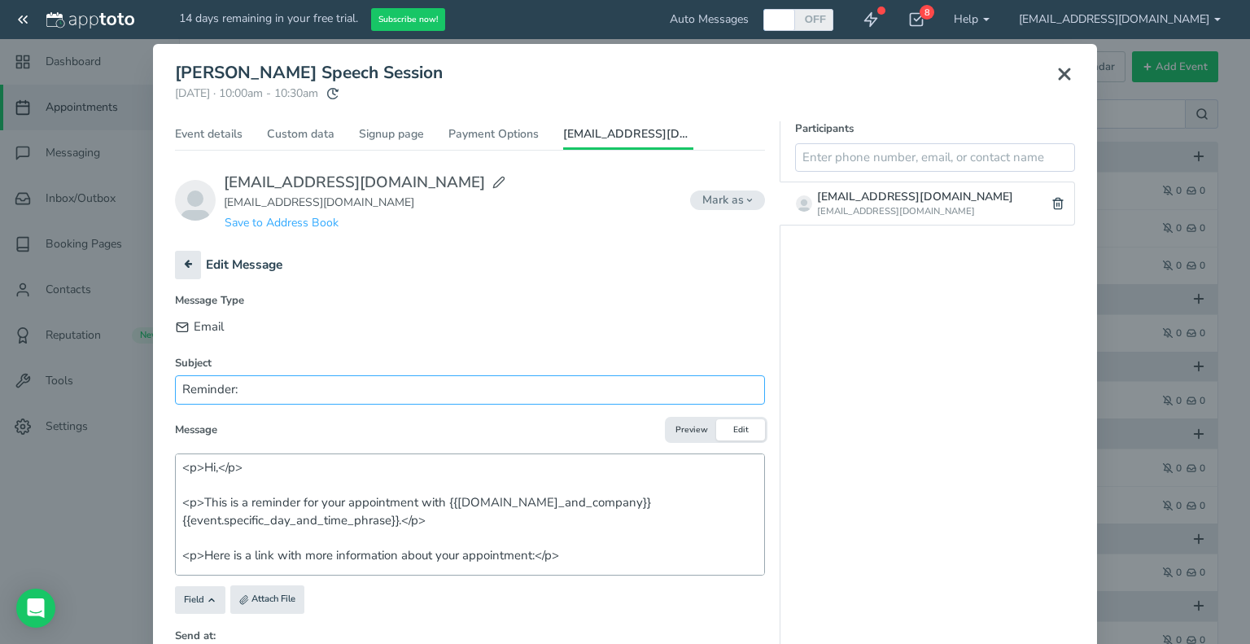
type input "Reminder:"
click at [253, 465] on textarea "<p>Hi,</p> <p>This is a reminder for your appointment with {{[DOMAIN_NAME]_and_…" at bounding box center [470, 514] width 590 height 122
click at [195, 467] on textarea "<p>Hi,</p> <p>This is a reminder for your appointment with {{[DOMAIN_NAME]_and_…" at bounding box center [470, 514] width 590 height 122
click at [222, 468] on textarea "Hi,</p> <p>This is a reminder for your appointment with {{[DOMAIN_NAME]_and_com…" at bounding box center [470, 514] width 590 height 122
click at [199, 501] on textarea "Hi Parent <p>This is a reminder for your appointment with {{[DOMAIN_NAME]_and_c…" at bounding box center [470, 514] width 590 height 122
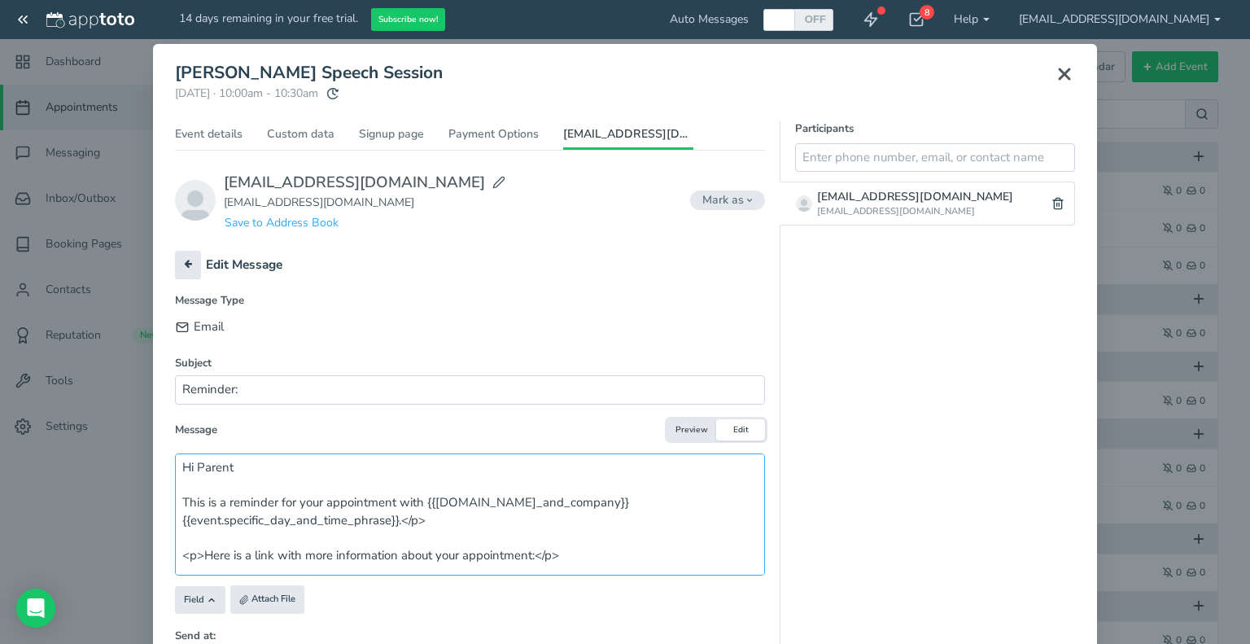
click at [391, 499] on textarea "Hi Parent This is a reminder for your appointment with {{[DOMAIN_NAME]_and_comp…" at bounding box center [470, 514] width 590 height 122
click at [694, 500] on textarea "Hi Parent This is a reminder for your student's Speech Therapy session with {{[…" at bounding box center [470, 514] width 590 height 122
click at [431, 525] on textarea "Hi Parent This is a reminder for your student's Speech Therapy session with [PE…" at bounding box center [470, 514] width 590 height 122
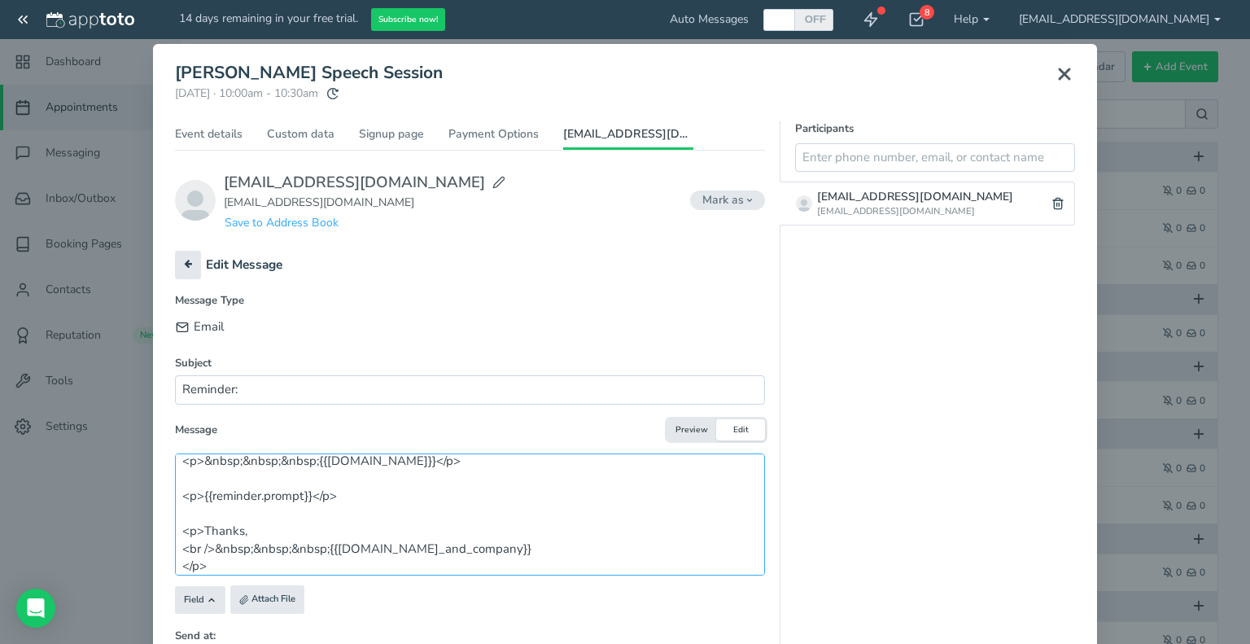
scroll to position [133, 0]
click at [692, 425] on button "Preview" at bounding box center [691, 430] width 49 height 22
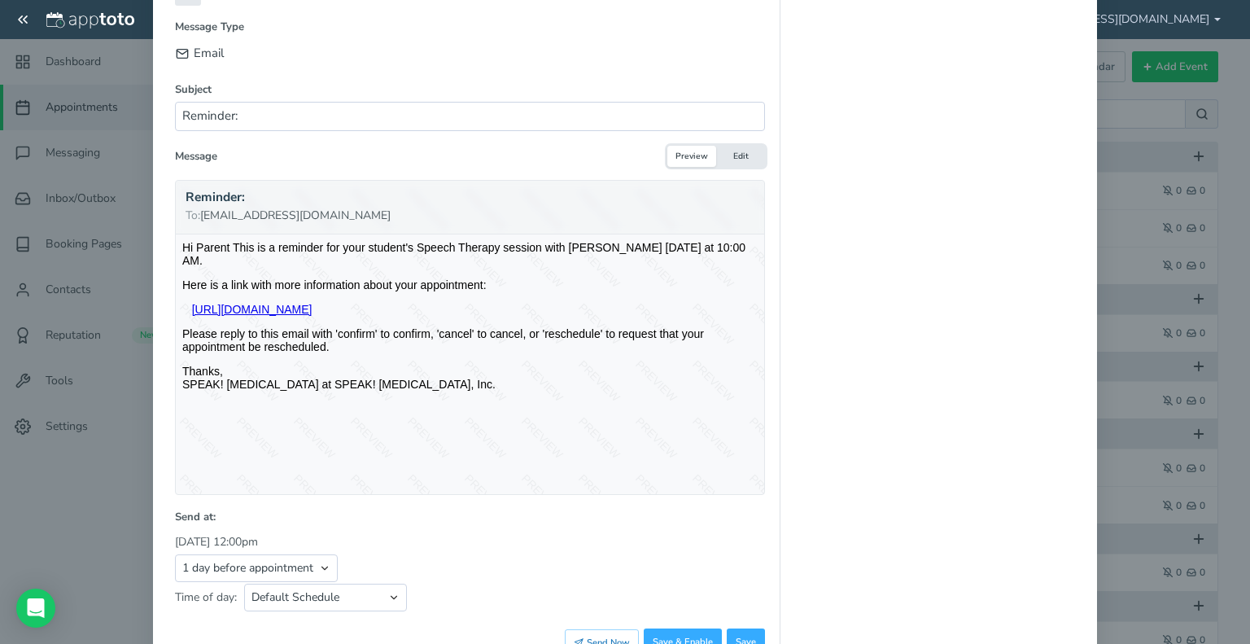
scroll to position [295, 0]
click at [730, 159] on button "Edit" at bounding box center [740, 155] width 49 height 22
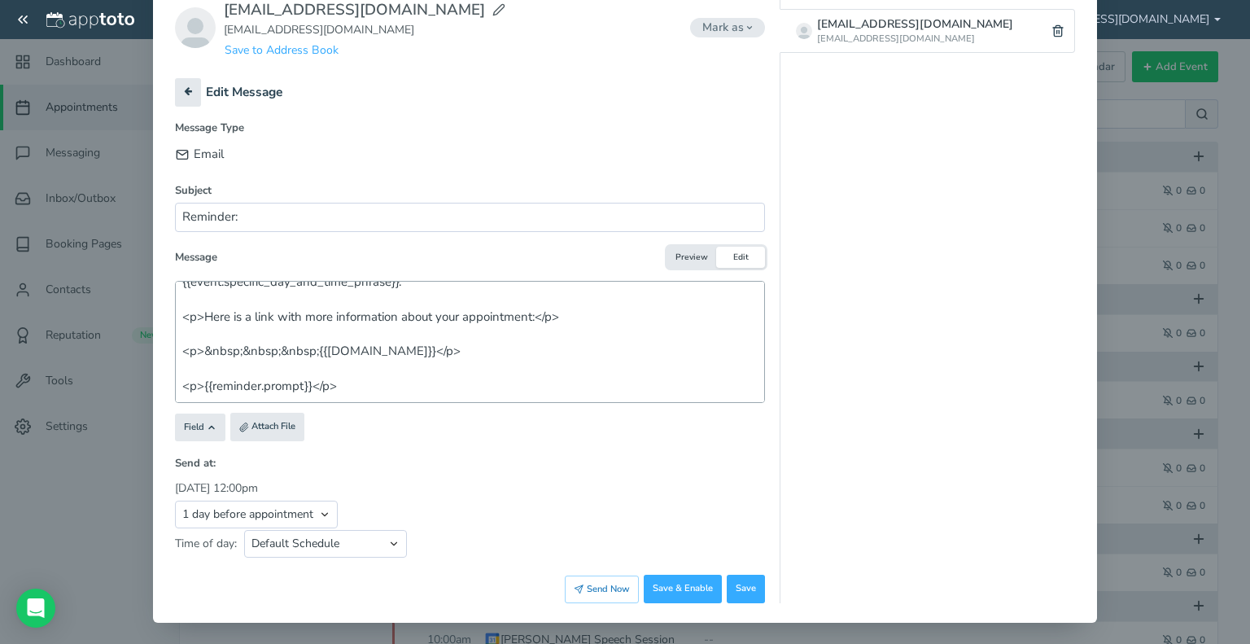
scroll to position [62, 0]
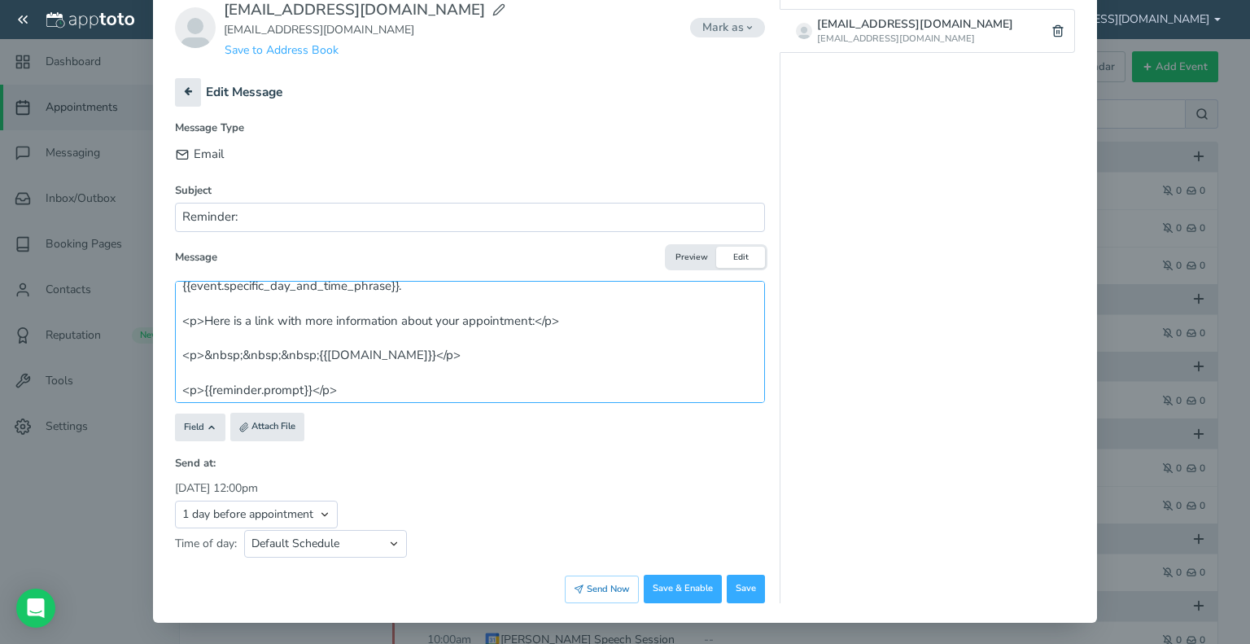
drag, startPoint x: 177, startPoint y: 315, endPoint x: 336, endPoint y: 387, distance: 174.1
click at [336, 387] on textarea "Hi Parent This is a reminder for your student's Speech Therapy session with [PE…" at bounding box center [470, 342] width 590 height 122
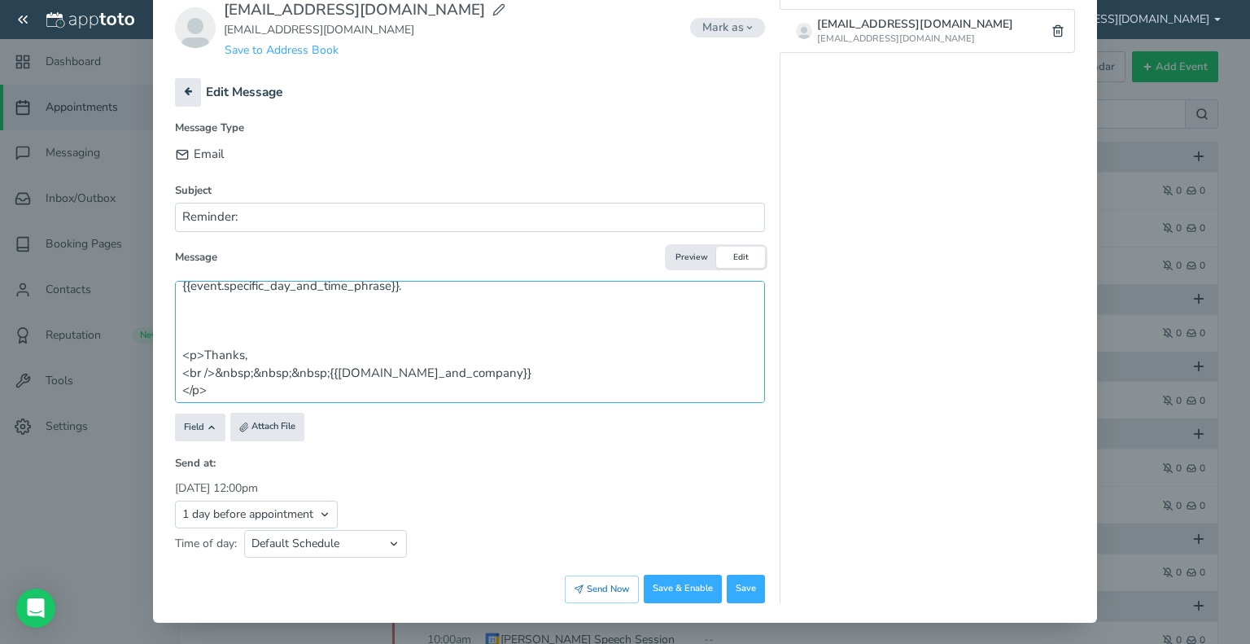
type textarea "Hi Parent This is a reminder for your student's Speech Therapy session with [PE…"
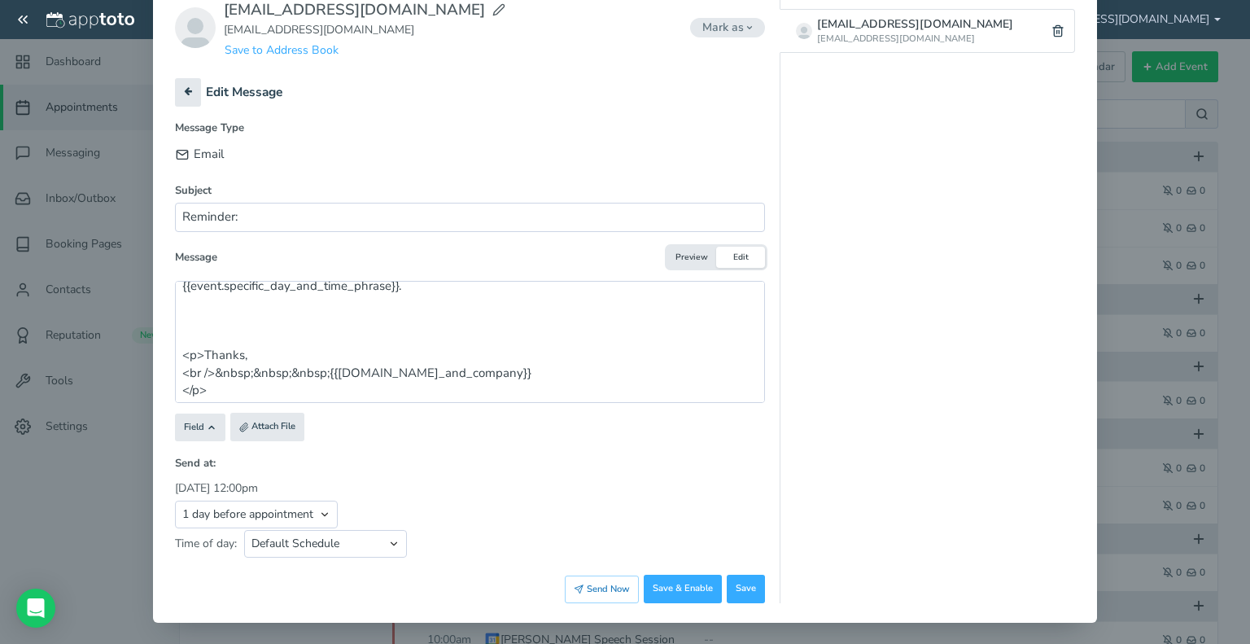
click at [676, 251] on button "Preview" at bounding box center [691, 258] width 49 height 22
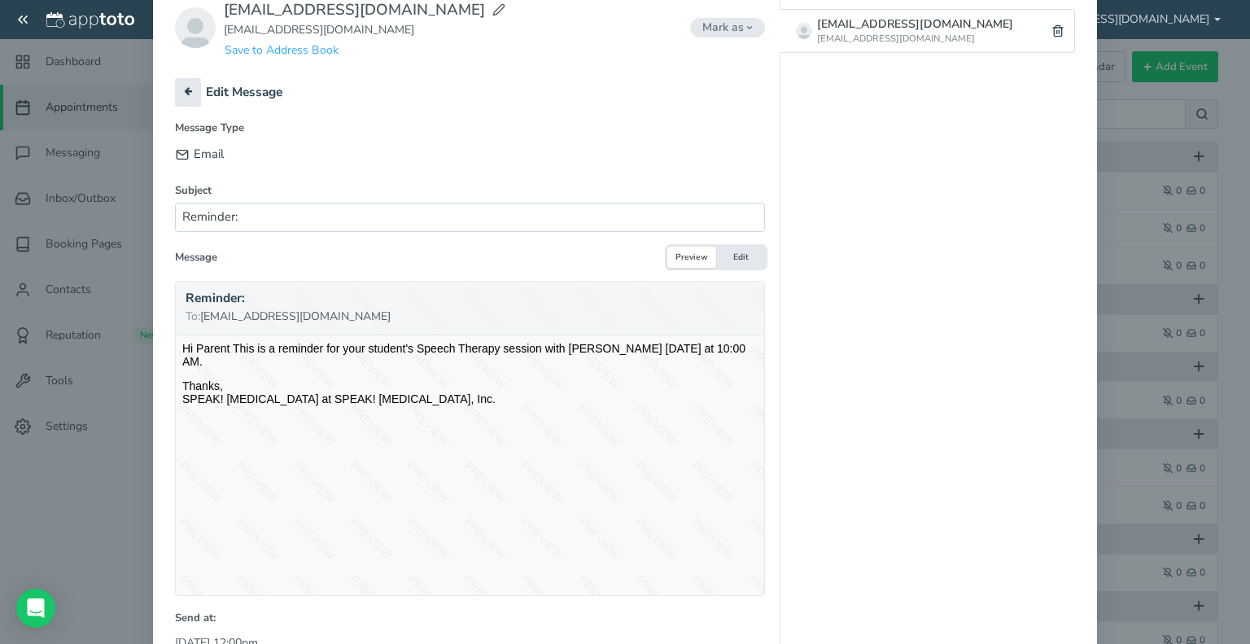
scroll to position [0, 0]
click at [737, 256] on button "Edit" at bounding box center [740, 258] width 49 height 22
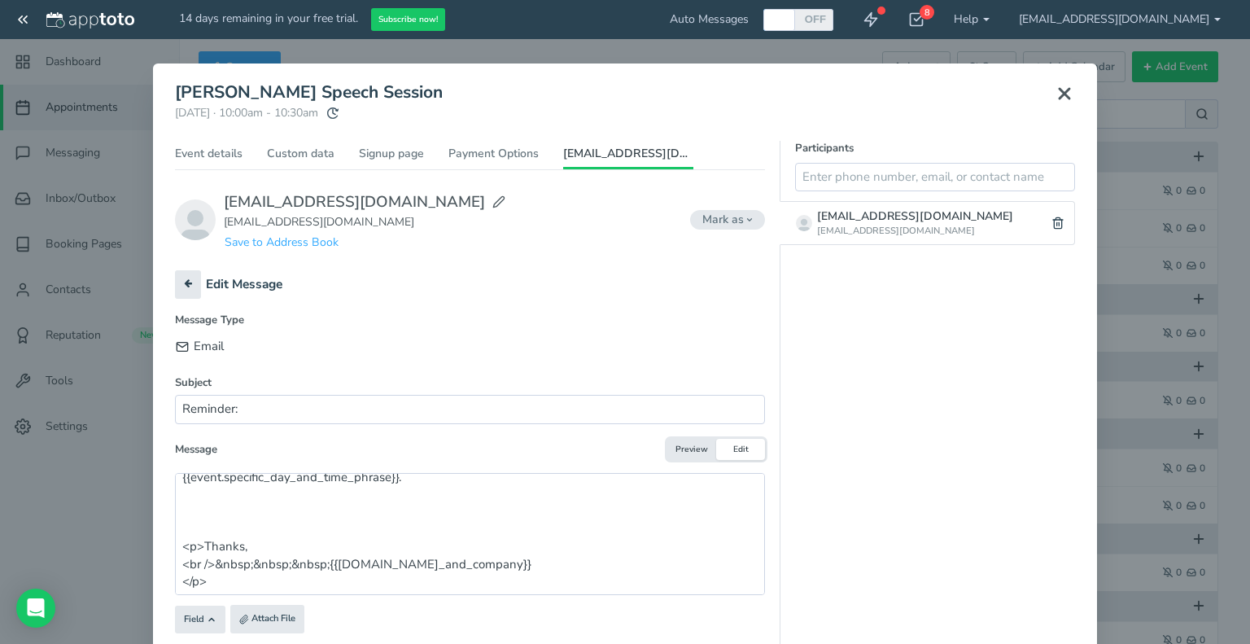
click at [1061, 94] on icon at bounding box center [1065, 94] width 20 height 20
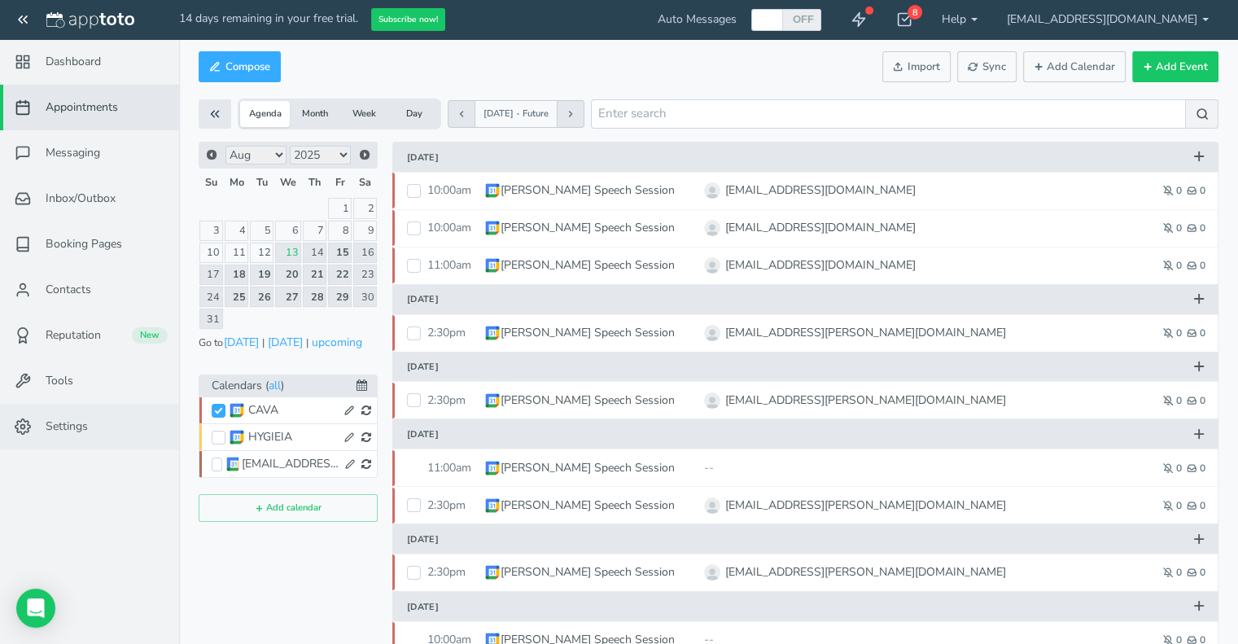
click at [54, 425] on span "Settings" at bounding box center [67, 426] width 42 height 16
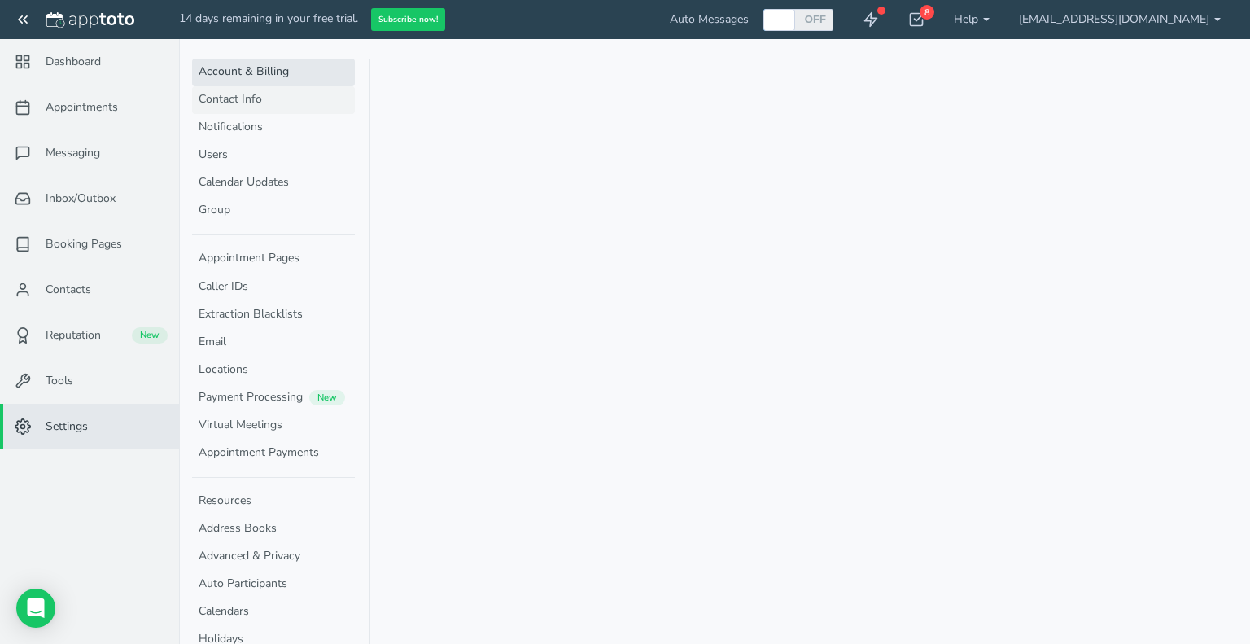
click at [243, 97] on link "Contact Info" at bounding box center [273, 100] width 163 height 28
select select "720"
select select "1200"
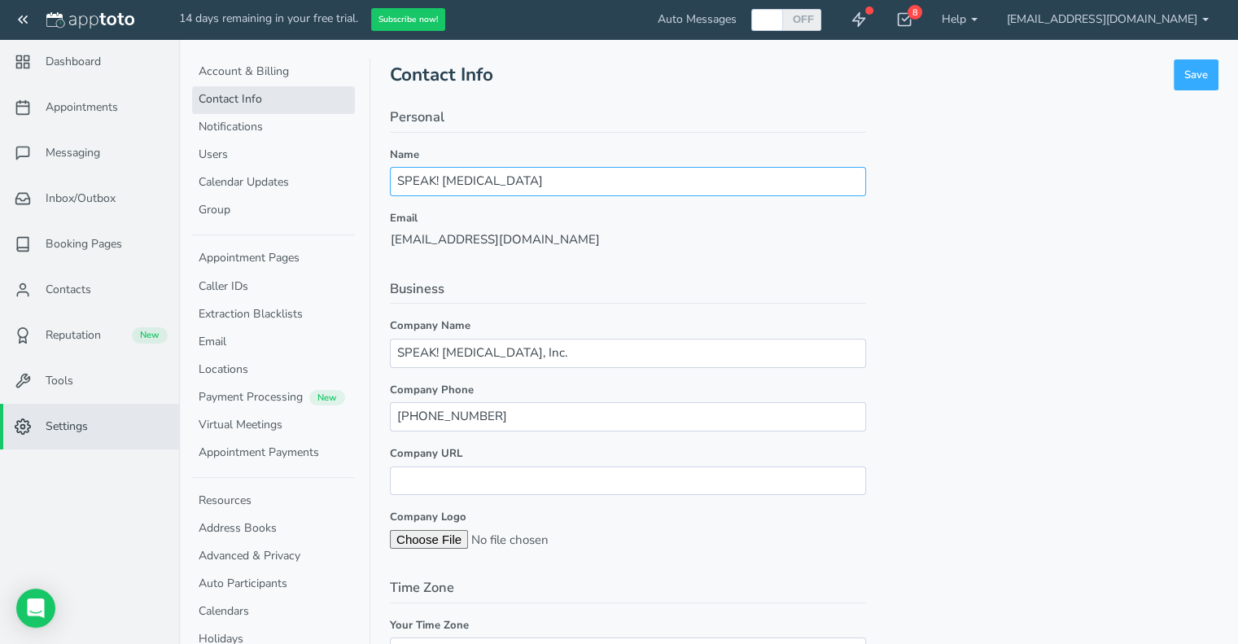
drag, startPoint x: 606, startPoint y: 182, endPoint x: 364, endPoint y: 179, distance: 241.8
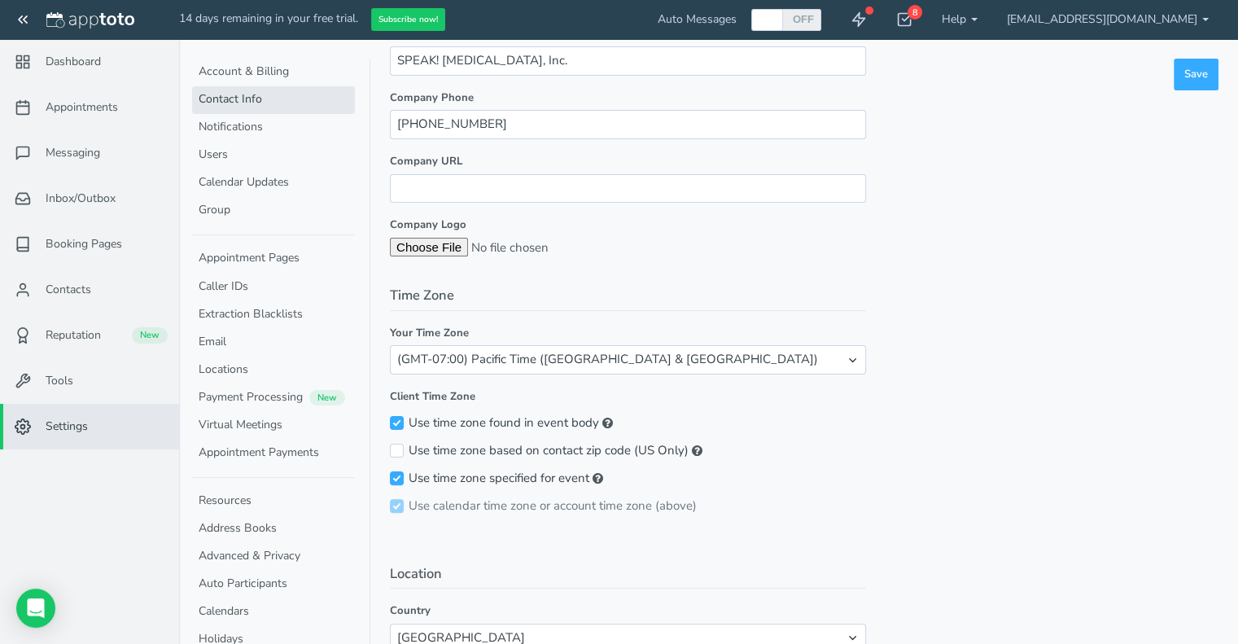
scroll to position [291, 0]
type input "[PERSON_NAME]"
click at [442, 251] on input "file" at bounding box center [514, 247] width 249 height 19
type input "C:\fakepath\Copy of moms logo2.png"
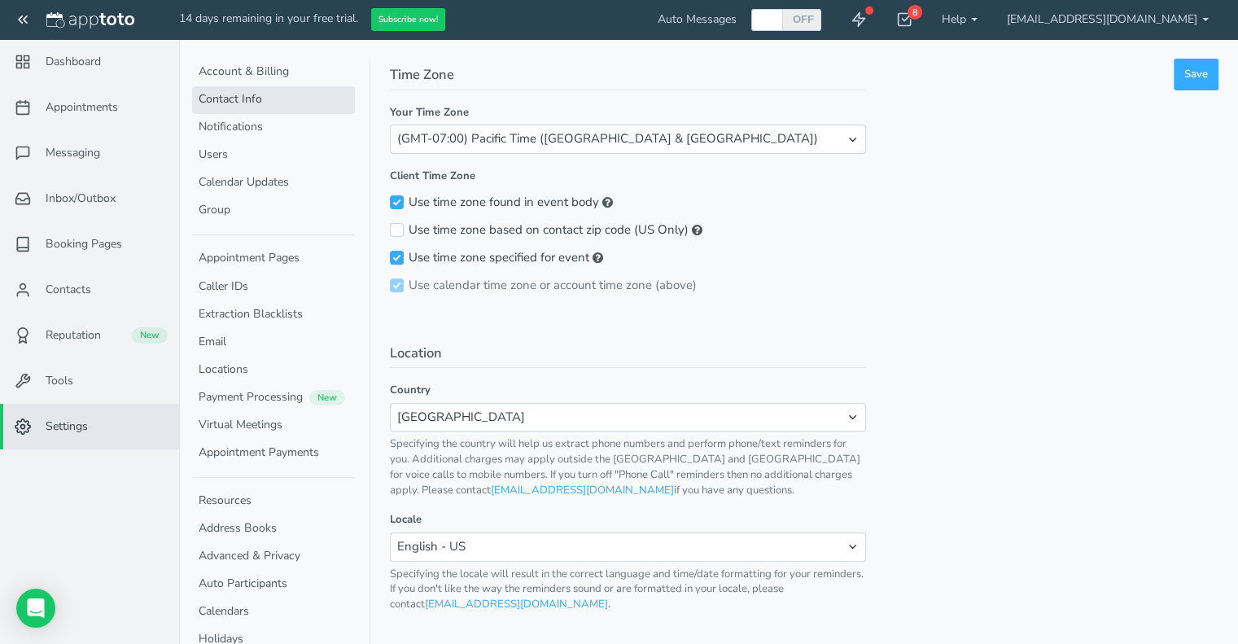
scroll to position [670, 0]
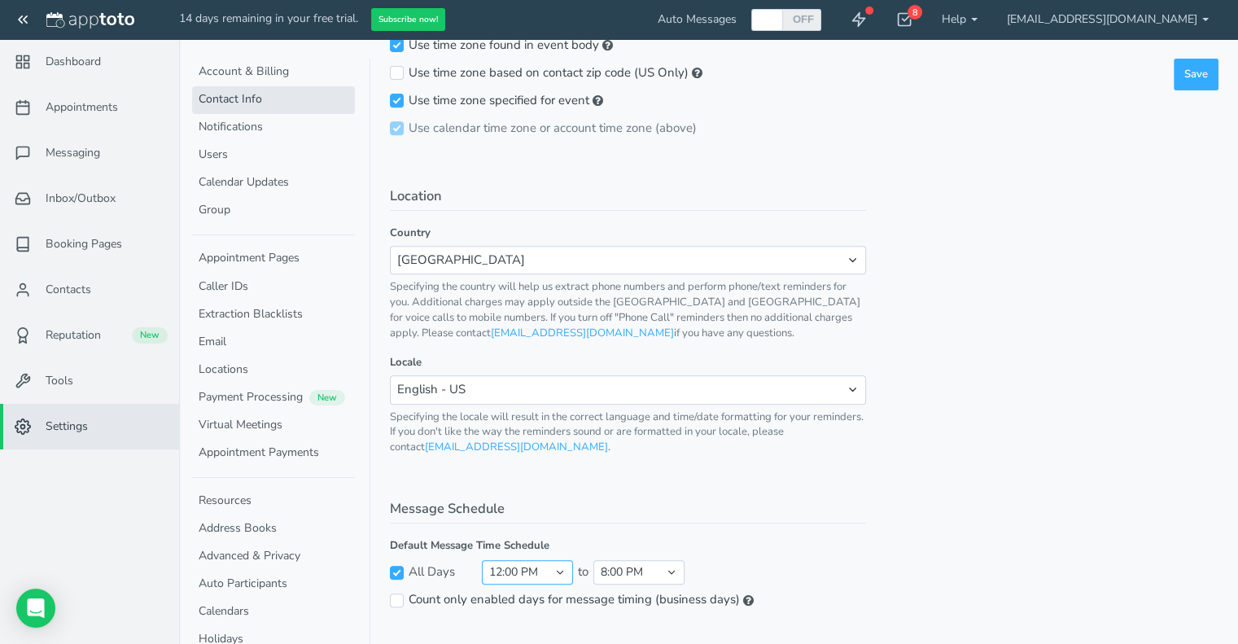
click at [556, 567] on select "midnight 5:00 AM 5:30 AM 6:00 AM 6:30 AM 7:00 AM 7:30 AM 8:00 AM 8:30 AM 9:00 A…" at bounding box center [527, 572] width 91 height 24
select select "540"
click at [482, 560] on select "midnight 5:00 AM 5:30 AM 6:00 AM 6:30 AM 7:00 AM 7:30 AM 8:00 AM 8:30 AM 9:00 A…" at bounding box center [527, 572] width 91 height 24
click at [669, 569] on select "5:00 AM 5:30 AM 6:00 AM 6:30 AM 7:00 AM 7:30 AM 8:00 AM 8:30 AM 9:00 AM 9:30 AM…" at bounding box center [638, 572] width 91 height 24
select select "1020"
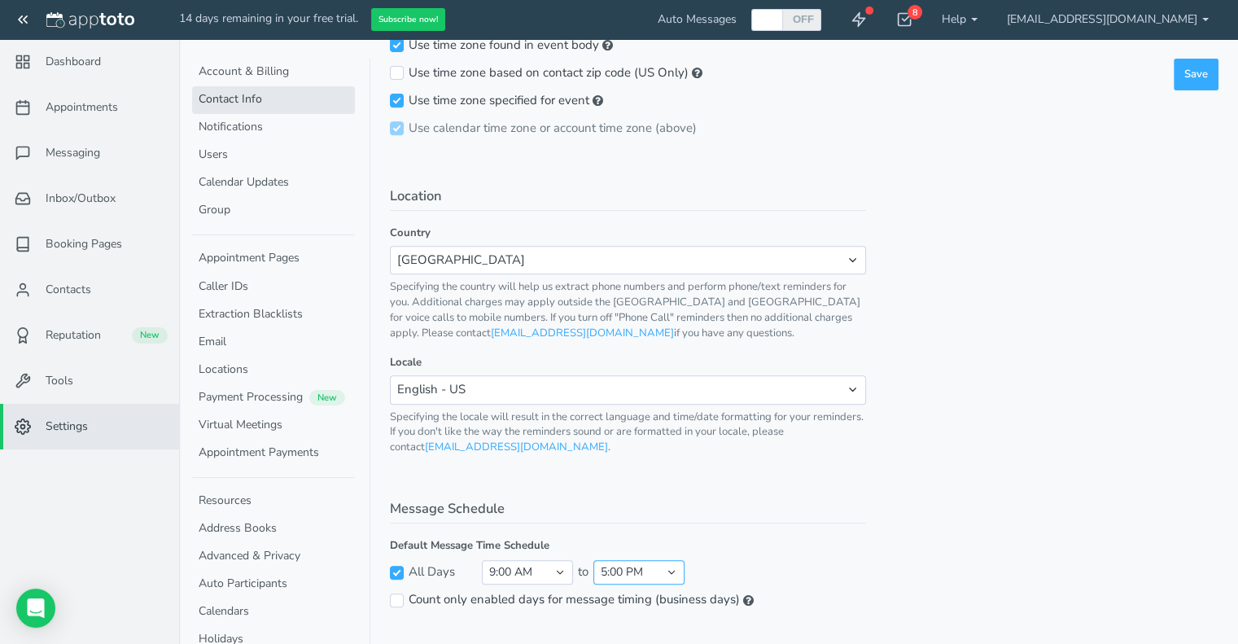
click at [593, 560] on select "5:00 AM 5:30 AM 6:00 AM 6:30 AM 7:00 AM 7:30 AM 8:00 AM 8:30 AM 9:00 AM 9:30 AM…" at bounding box center [638, 572] width 91 height 24
click at [396, 598] on input "Count only enabled days for message timing (business days)" at bounding box center [397, 600] width 14 height 14
checkbox input "true"
click at [1195, 72] on button "Save" at bounding box center [1196, 75] width 45 height 32
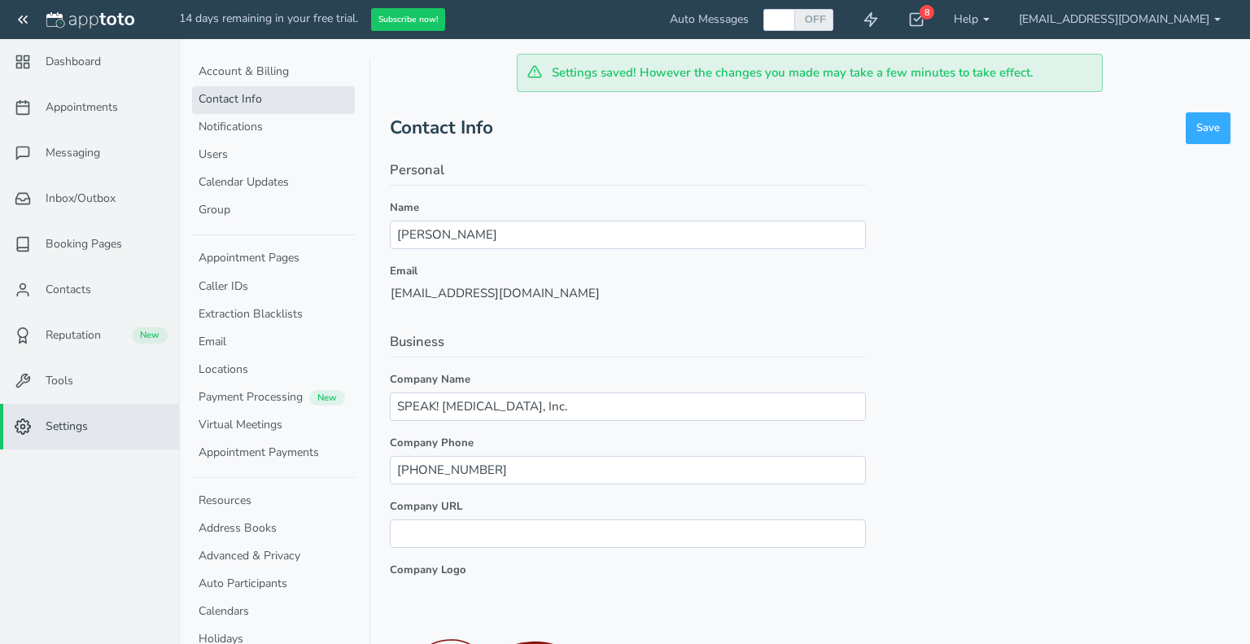
select select "540"
select select "1020"
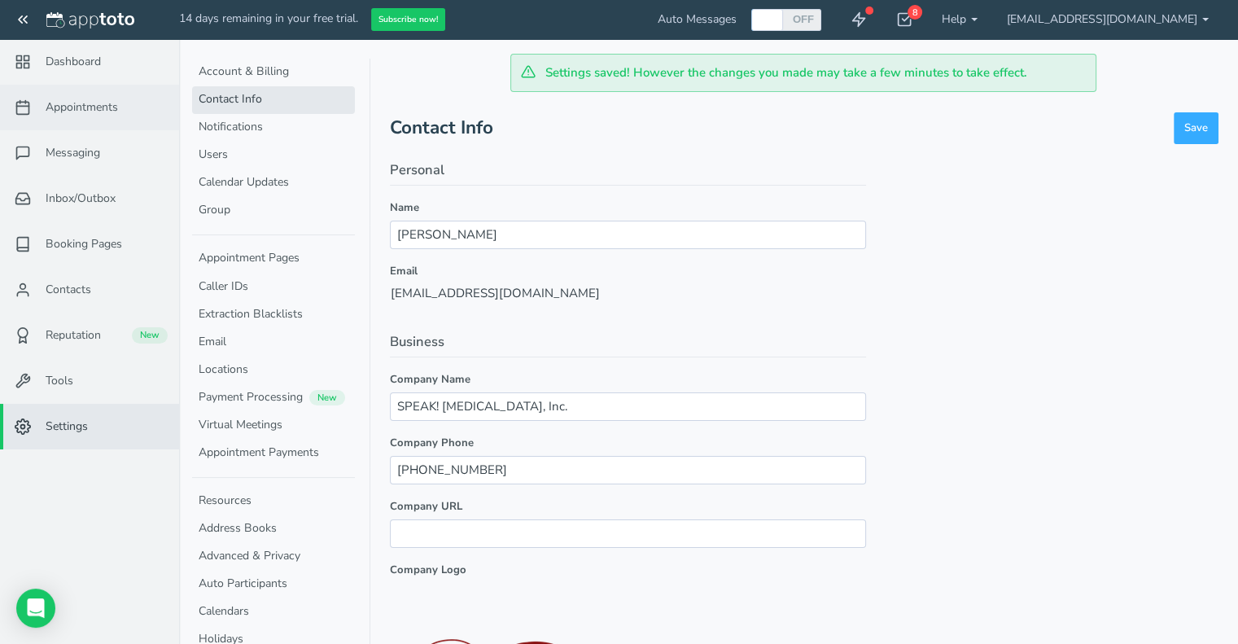
click at [76, 97] on link "Appointments" at bounding box center [89, 108] width 179 height 46
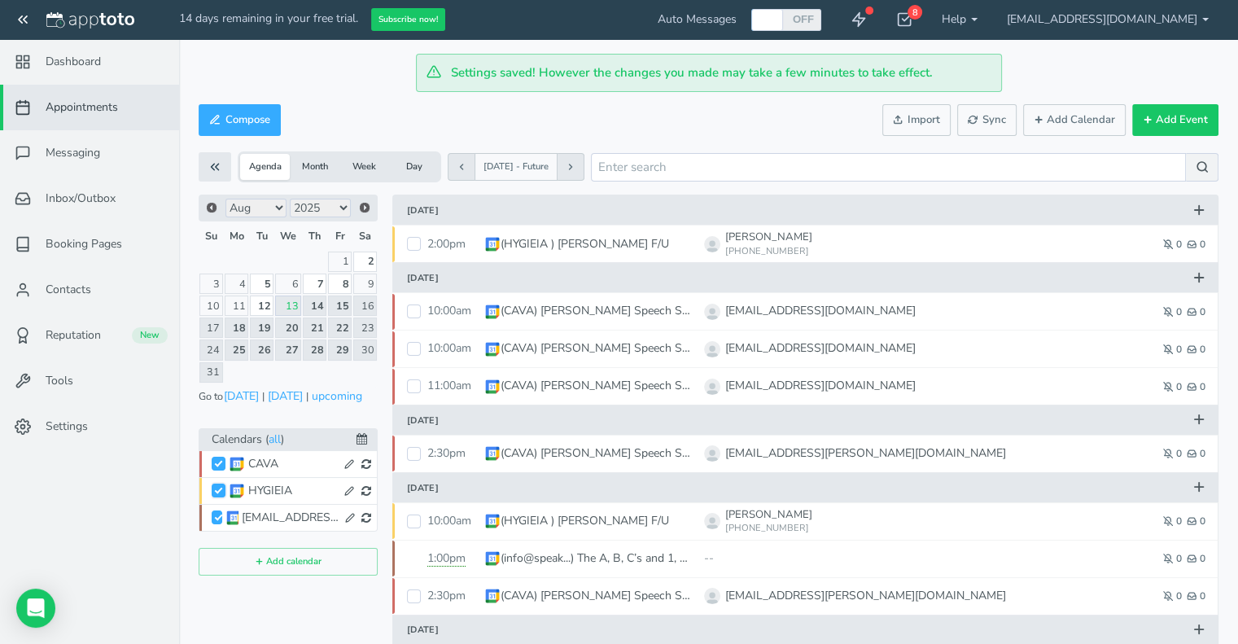
click at [217, 484] on input "HYGIEIA" at bounding box center [219, 491] width 14 height 14
checkbox input "false"
checkbox input "true"
checkbox input "false"
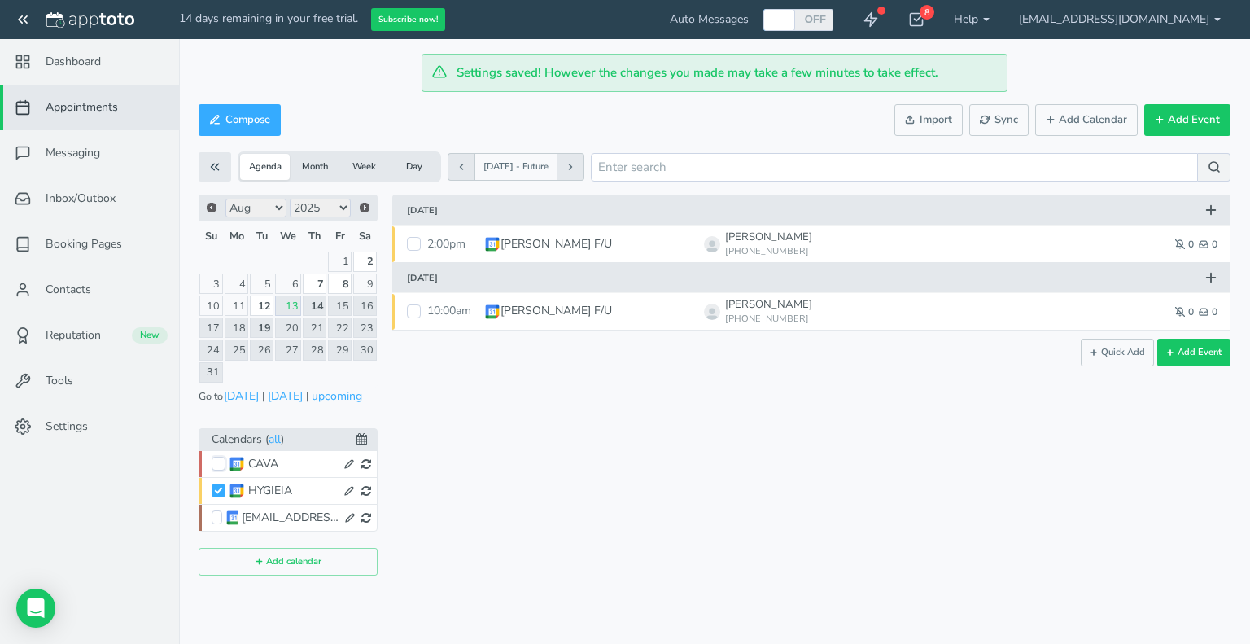
click at [217, 457] on input "CAVA" at bounding box center [219, 464] width 14 height 14
checkbox input "true"
checkbox input "false"
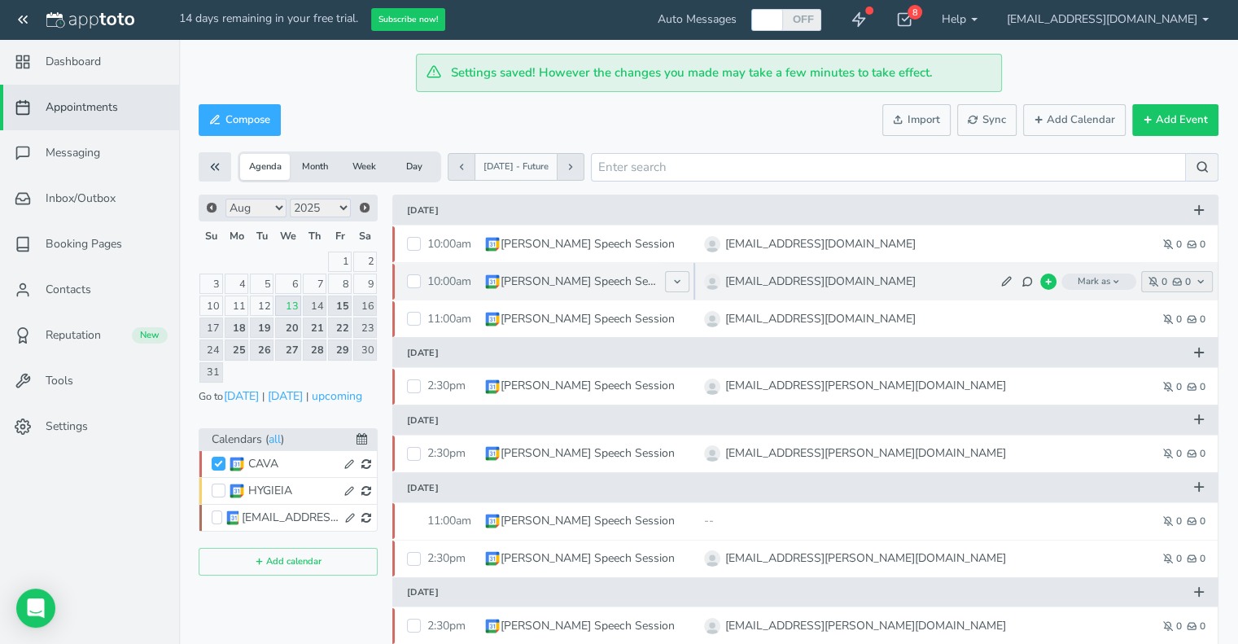
click at [1198, 285] on icon "button" at bounding box center [1201, 282] width 10 height 10
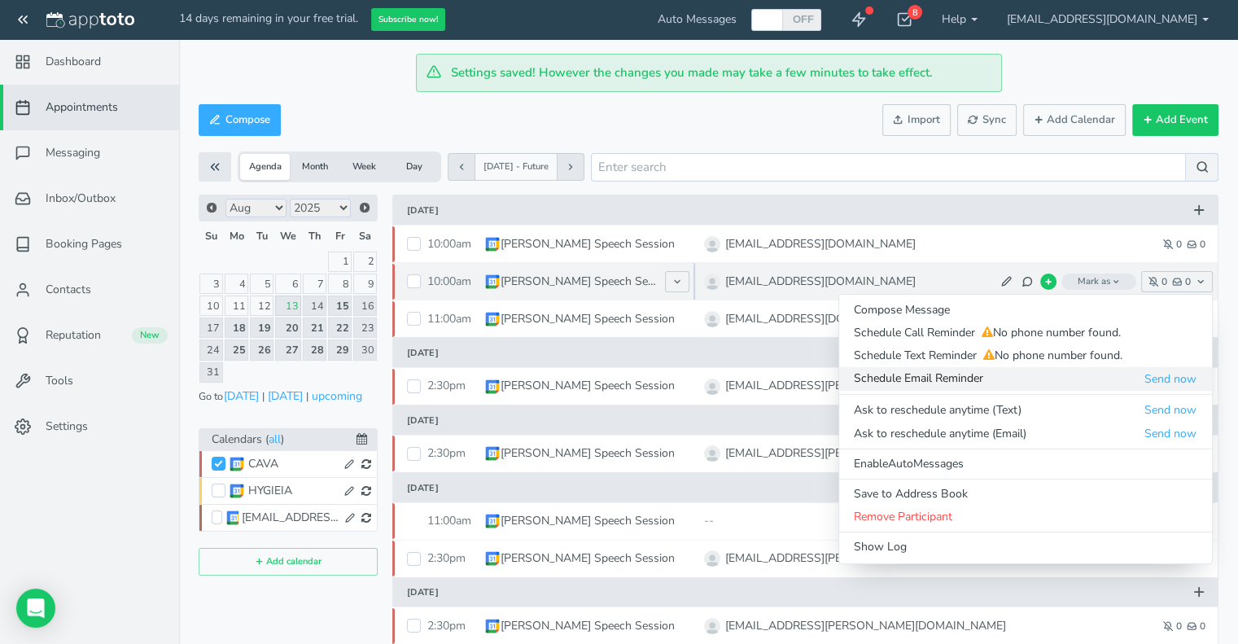
click at [915, 383] on span "Schedule Email Reminder" at bounding box center [999, 378] width 290 height 16
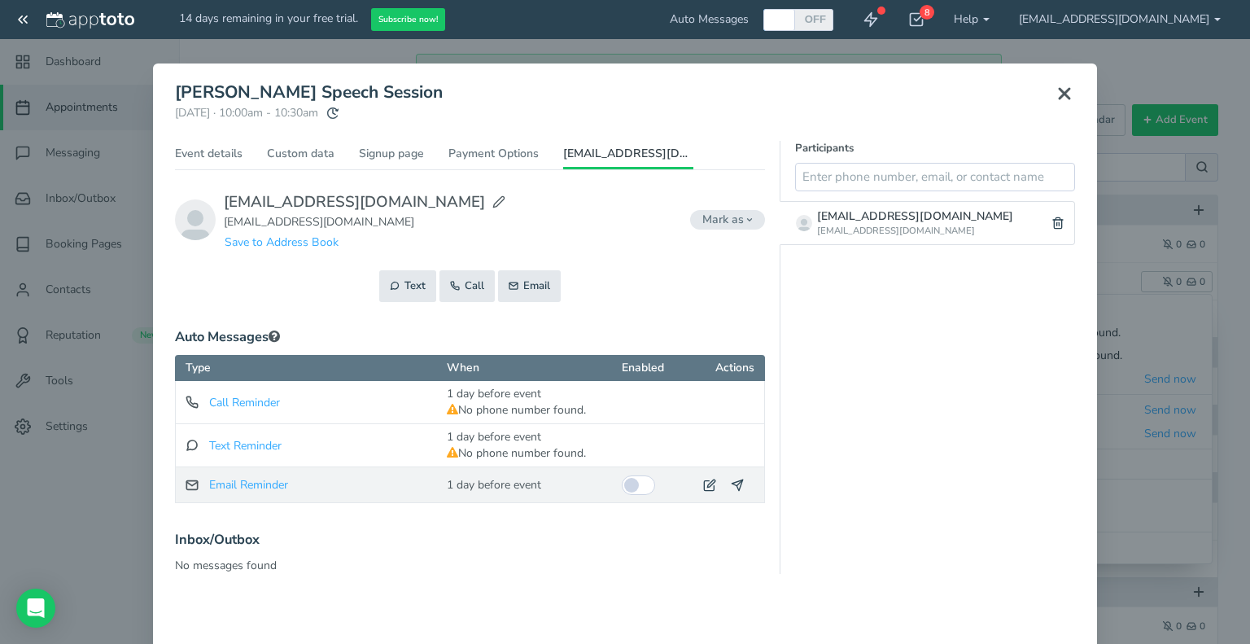
click at [487, 491] on div "1 day before event (pending) at 1 day before event (pending) Unable to send bec…" at bounding box center [532, 484] width 171 height 25
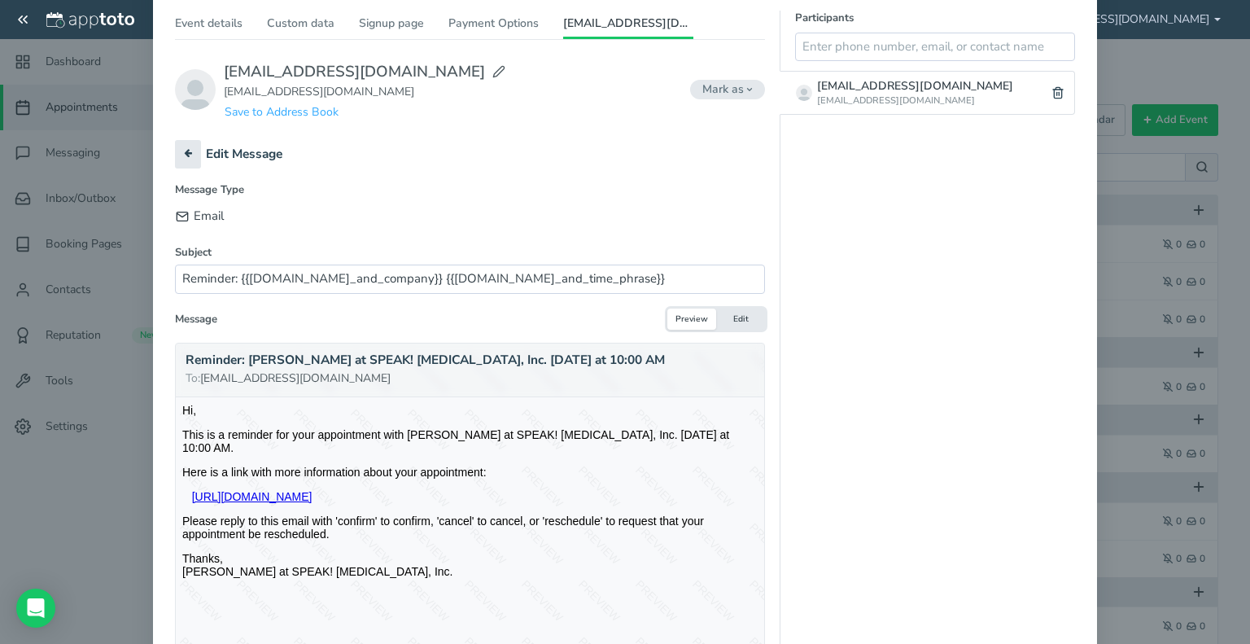
scroll to position [135, 0]
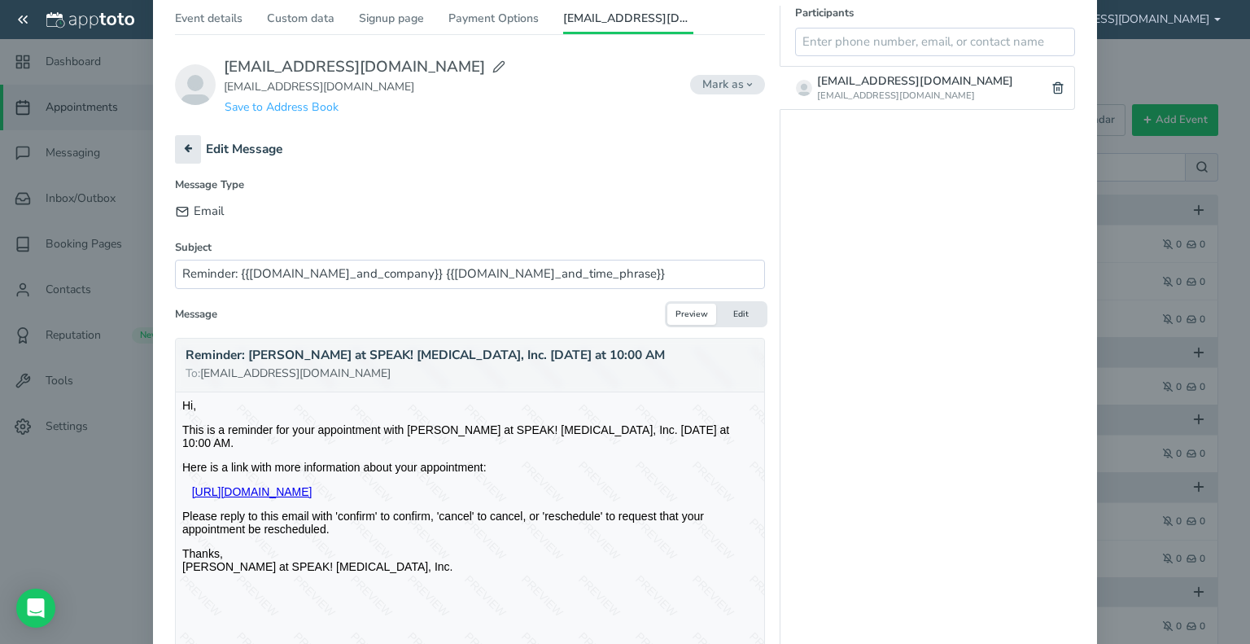
click at [737, 309] on button "Edit" at bounding box center [740, 315] width 49 height 22
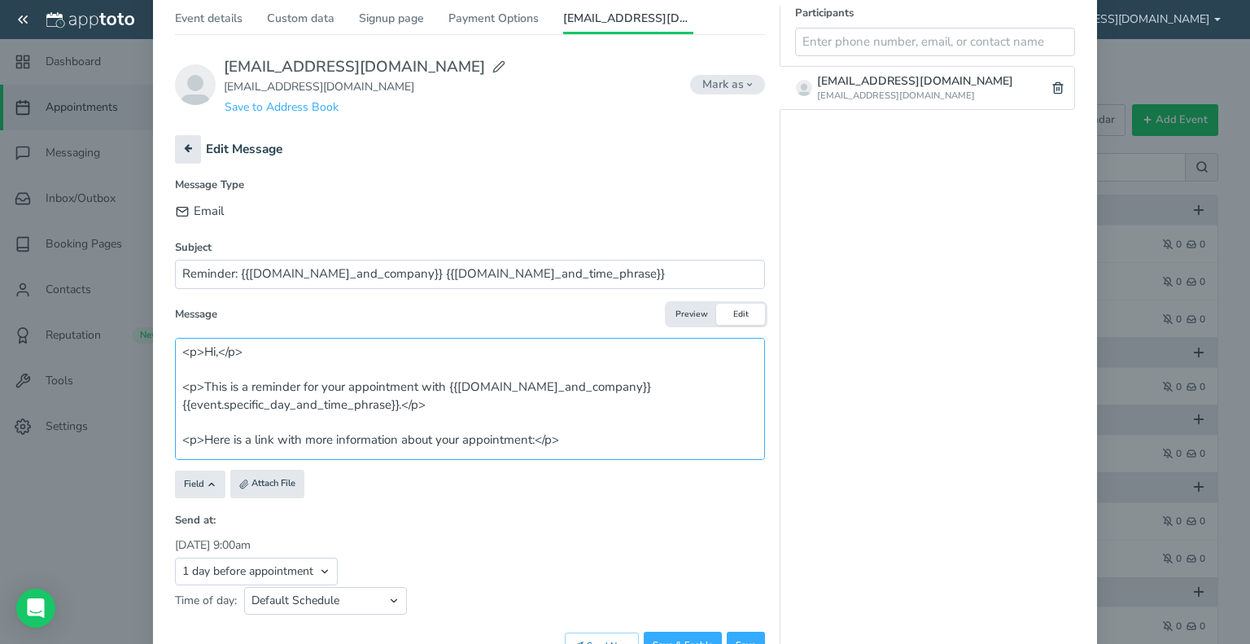
click at [248, 355] on textarea "<p>Hi,</p> <p>This is a reminder for your appointment with {{[DOMAIN_NAME]_and_…" at bounding box center [470, 399] width 590 height 122
click at [675, 309] on button "Preview" at bounding box center [691, 315] width 49 height 22
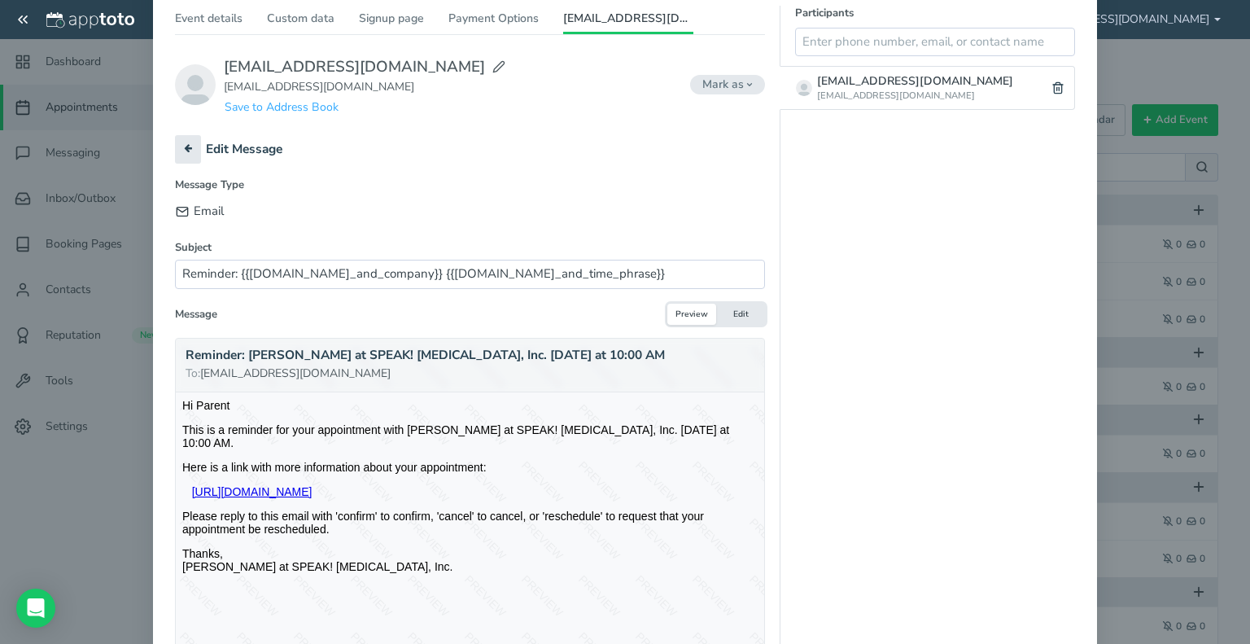
scroll to position [0, 0]
click at [675, 309] on button "Preview" at bounding box center [691, 315] width 49 height 22
click at [742, 308] on button "Edit" at bounding box center [740, 315] width 49 height 22
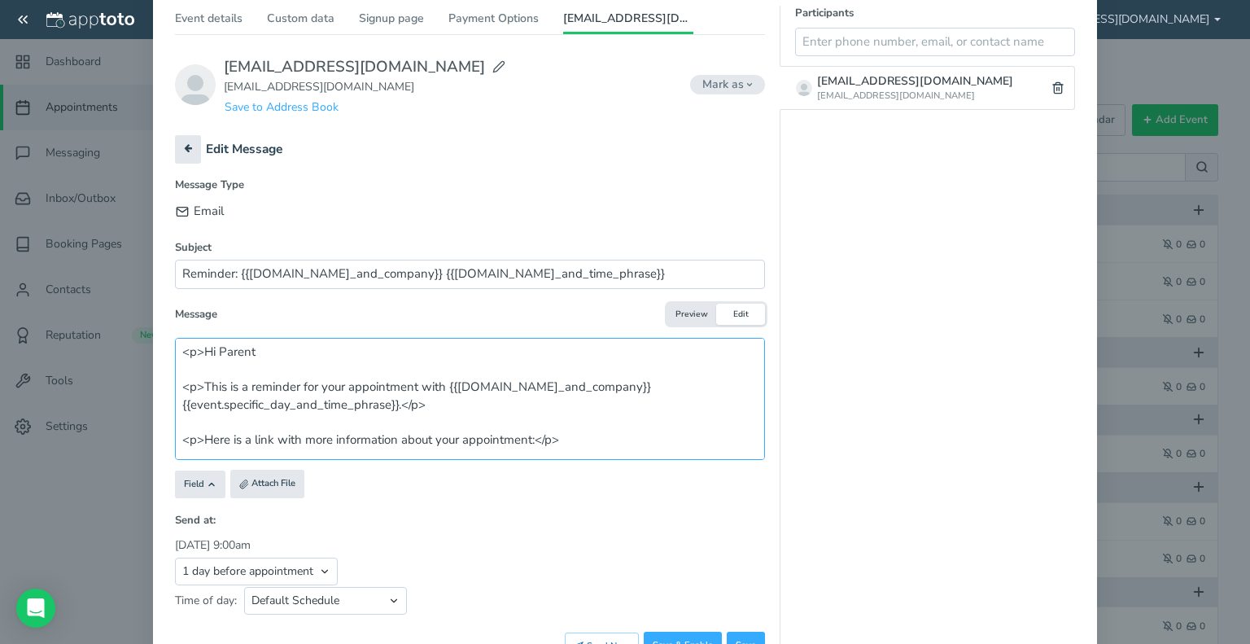
click at [415, 387] on textarea "<p>Hi Parent <p>This is a reminder for your appointment with {{user.name_and_co…" at bounding box center [470, 399] width 590 height 122
click at [680, 308] on button "Preview" at bounding box center [691, 315] width 49 height 22
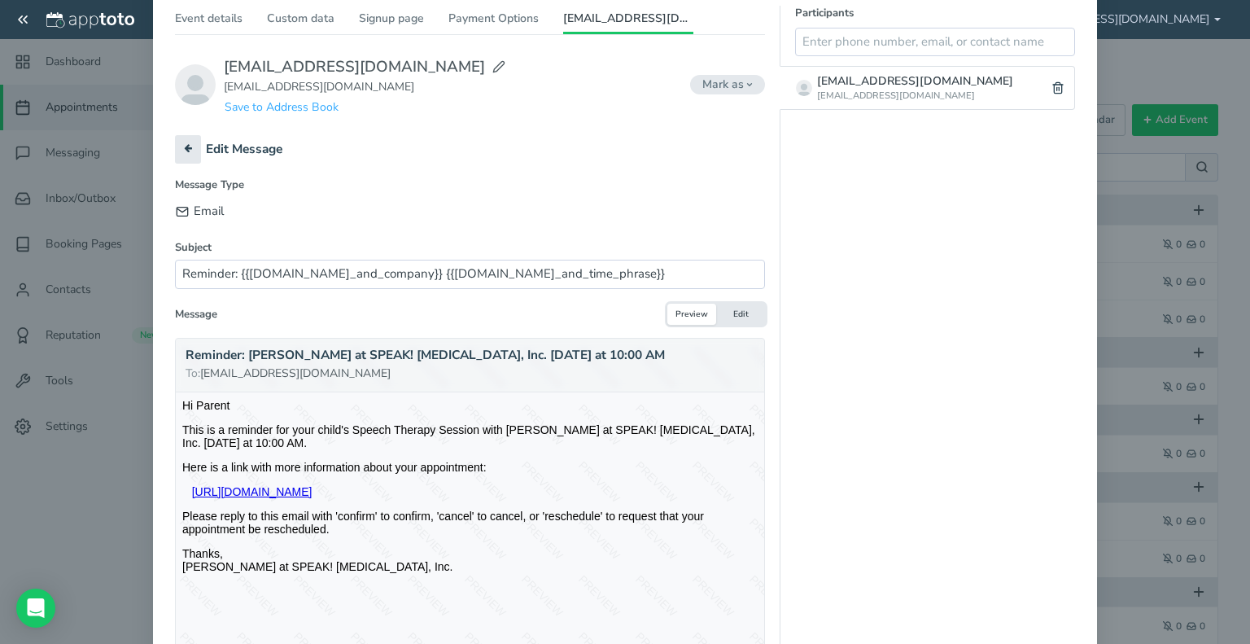
click at [736, 312] on button "Edit" at bounding box center [740, 315] width 49 height 22
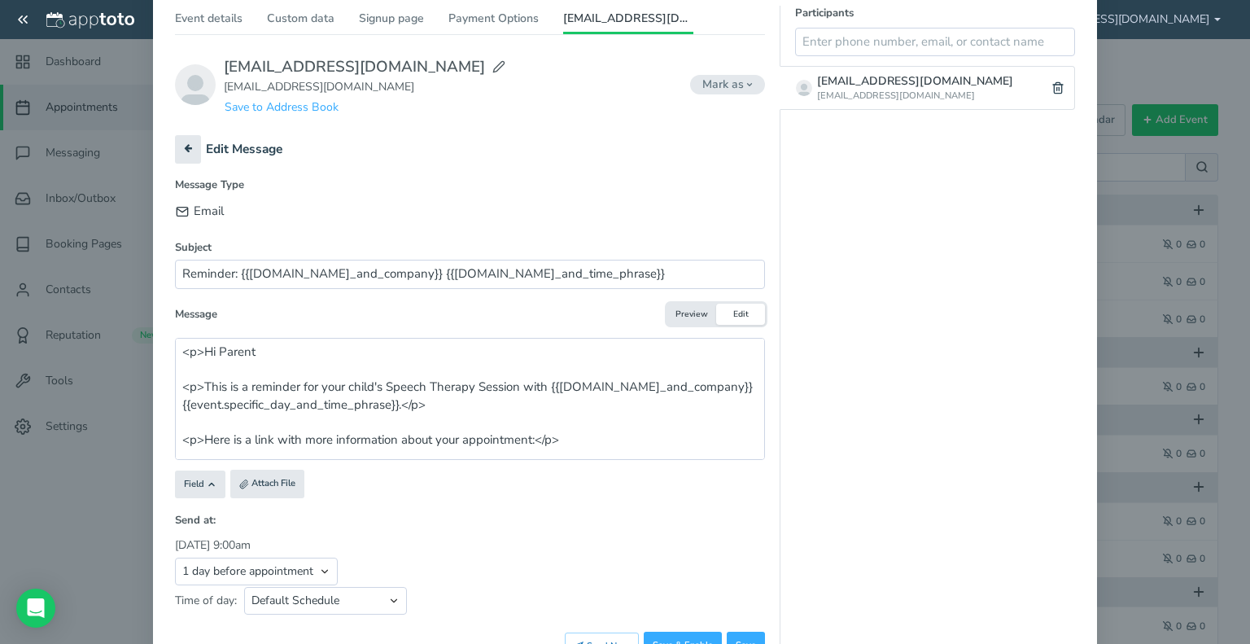
click at [736, 312] on button "Edit" at bounding box center [740, 315] width 49 height 22
click at [694, 384] on textarea "<p>Hi Parent <p>This is a reminder for your child's Speech Therapy Session with…" at bounding box center [470, 399] width 590 height 122
click at [690, 313] on button "Preview" at bounding box center [691, 315] width 49 height 22
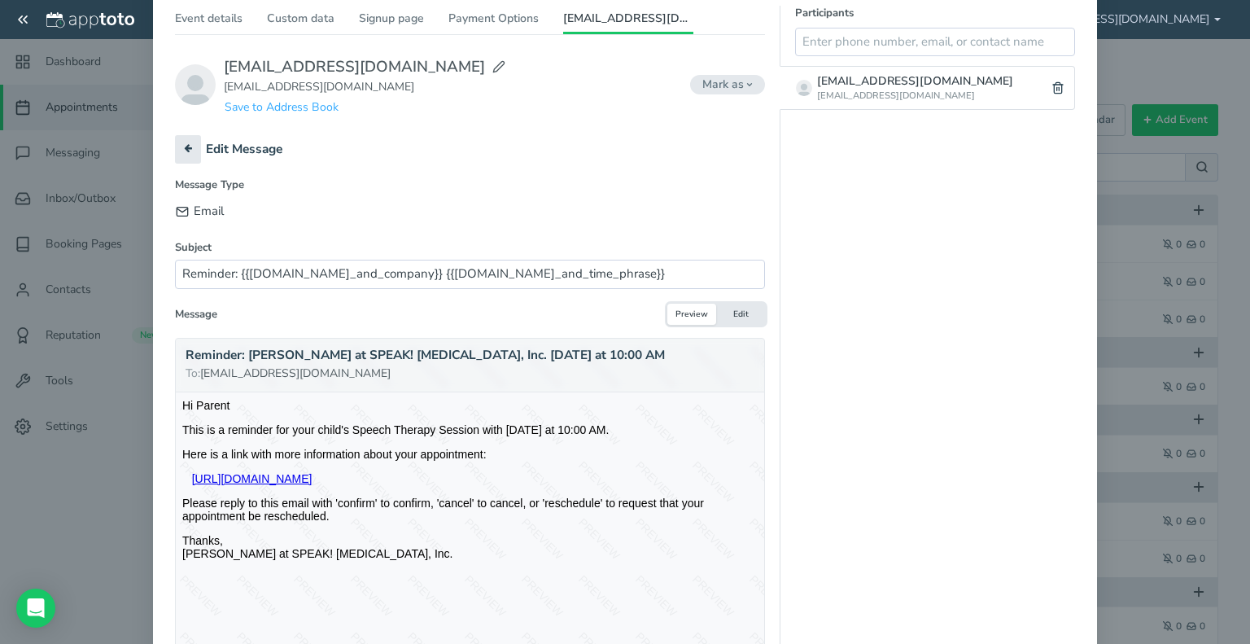
click at [731, 312] on button "Edit" at bounding box center [740, 315] width 49 height 22
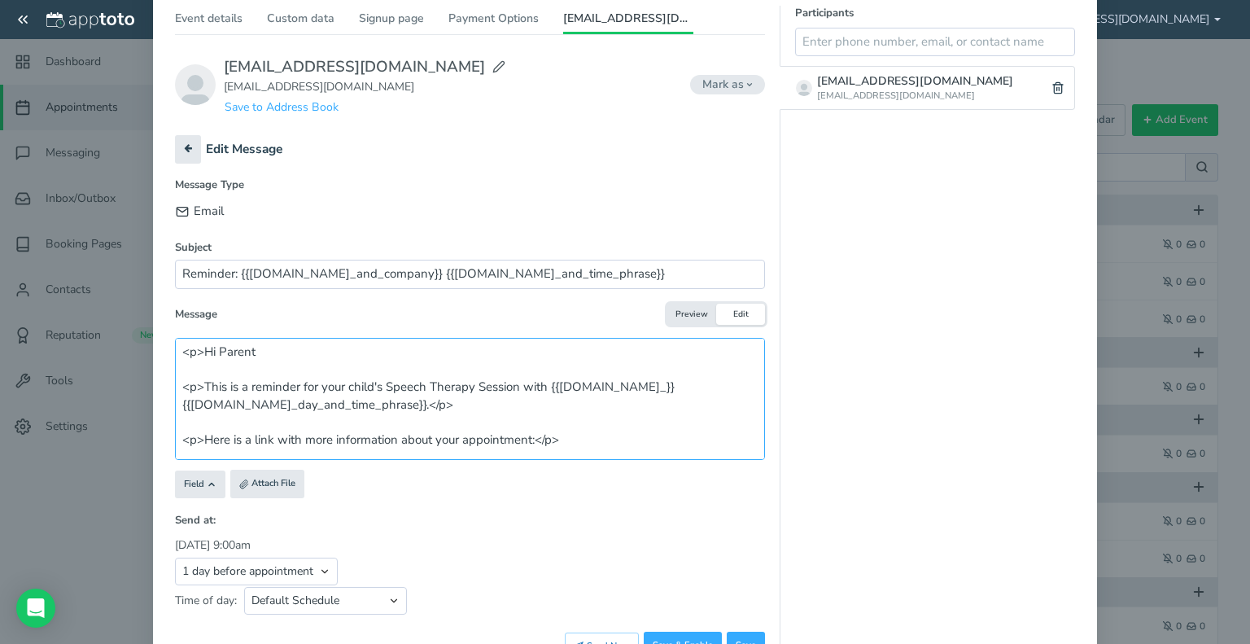
click at [628, 387] on textarea "<p>Hi Parent <p>This is a reminder for your child's Speech Therapy Session with…" at bounding box center [470, 399] width 590 height 122
click at [691, 308] on button "Preview" at bounding box center [691, 315] width 49 height 22
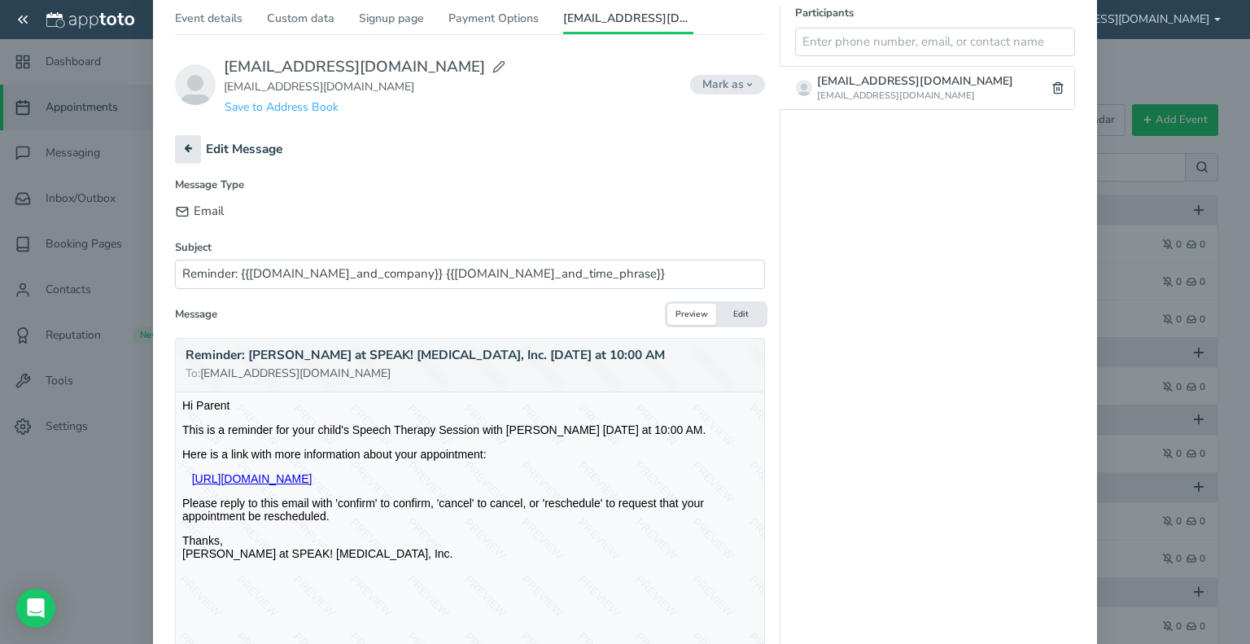
click at [729, 312] on button "Edit" at bounding box center [740, 315] width 49 height 22
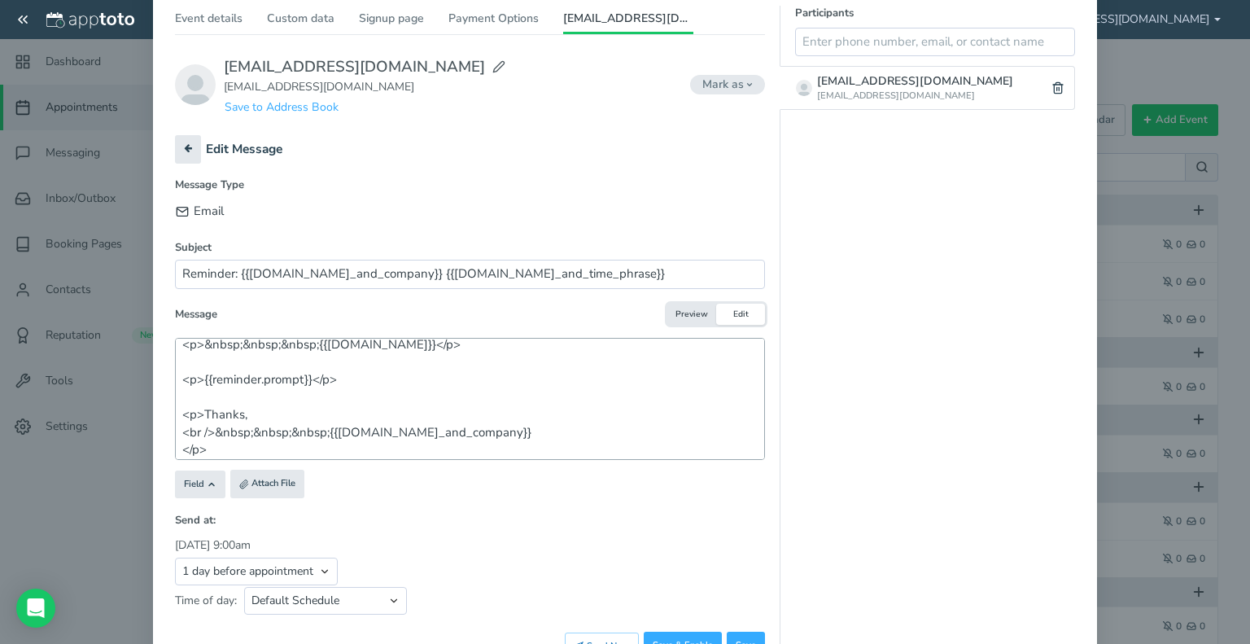
scroll to position [133, 0]
click at [673, 304] on button "Preview" at bounding box center [691, 315] width 49 height 22
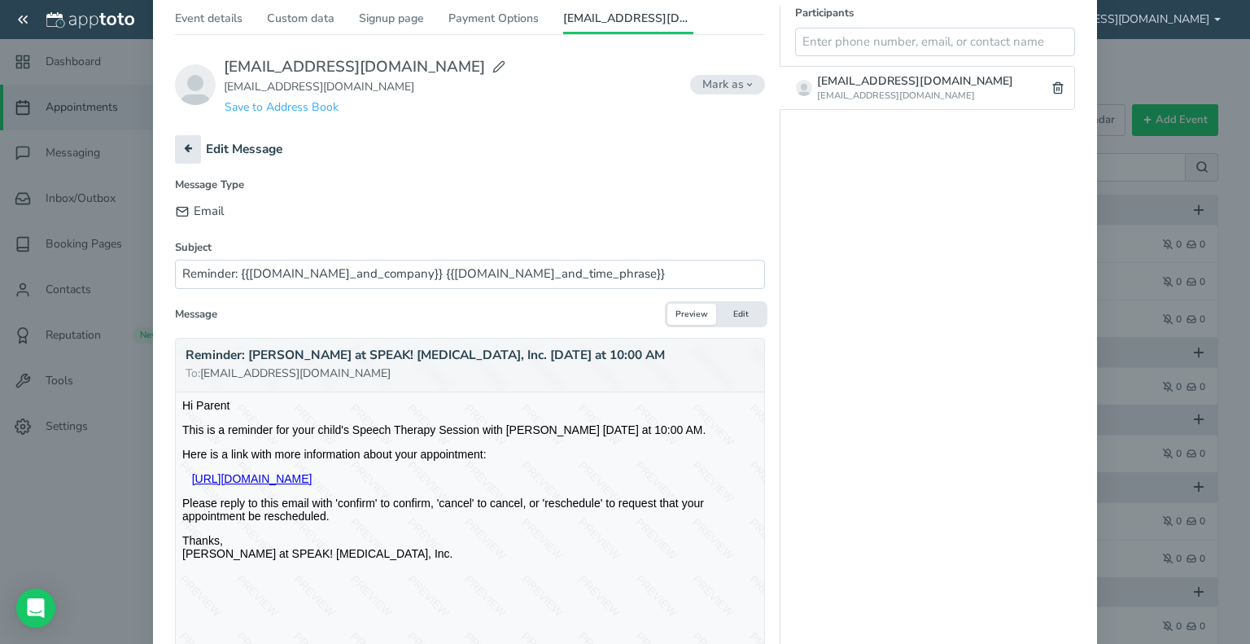
scroll to position [0, 0]
click at [736, 308] on button "Edit" at bounding box center [740, 315] width 49 height 22
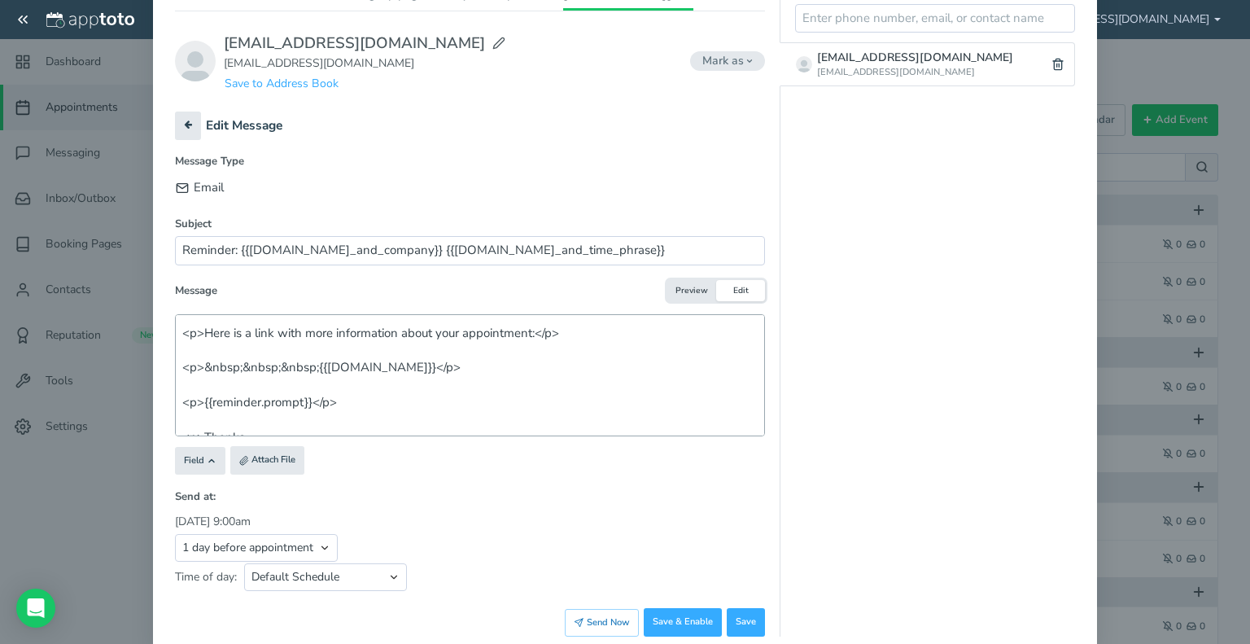
scroll to position [85, 0]
drag, startPoint x: 173, startPoint y: 326, endPoint x: 332, endPoint y: 406, distance: 177.6
click at [332, 406] on textarea "<p>Hi Parent <p>This is a reminder for your child's Speech Therapy Session with…" at bounding box center [470, 375] width 590 height 122
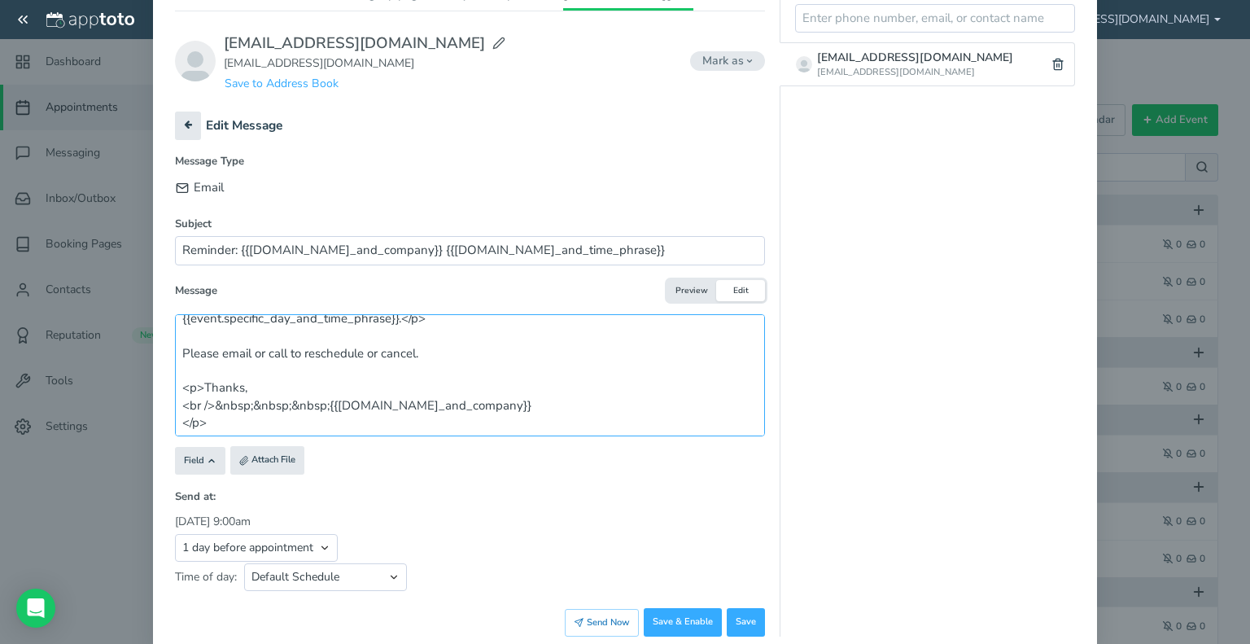
scroll to position [179, 0]
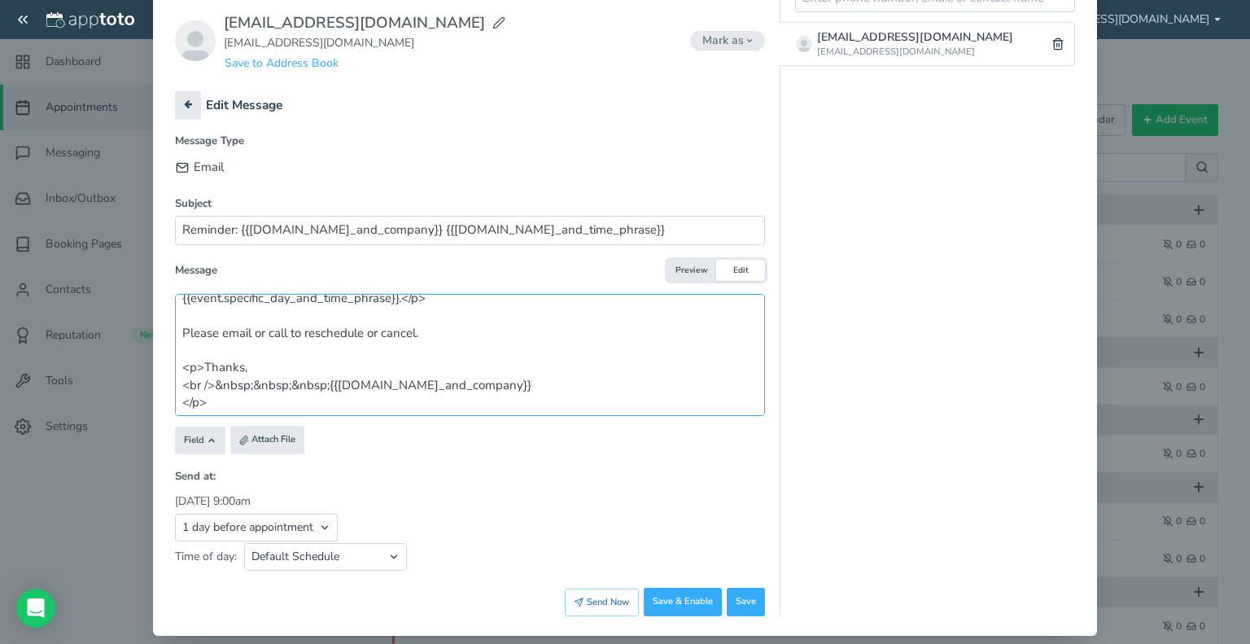
type textarea "<p>Hi Parent <p>This is a reminder for your child's Speech Therapy Session with…"
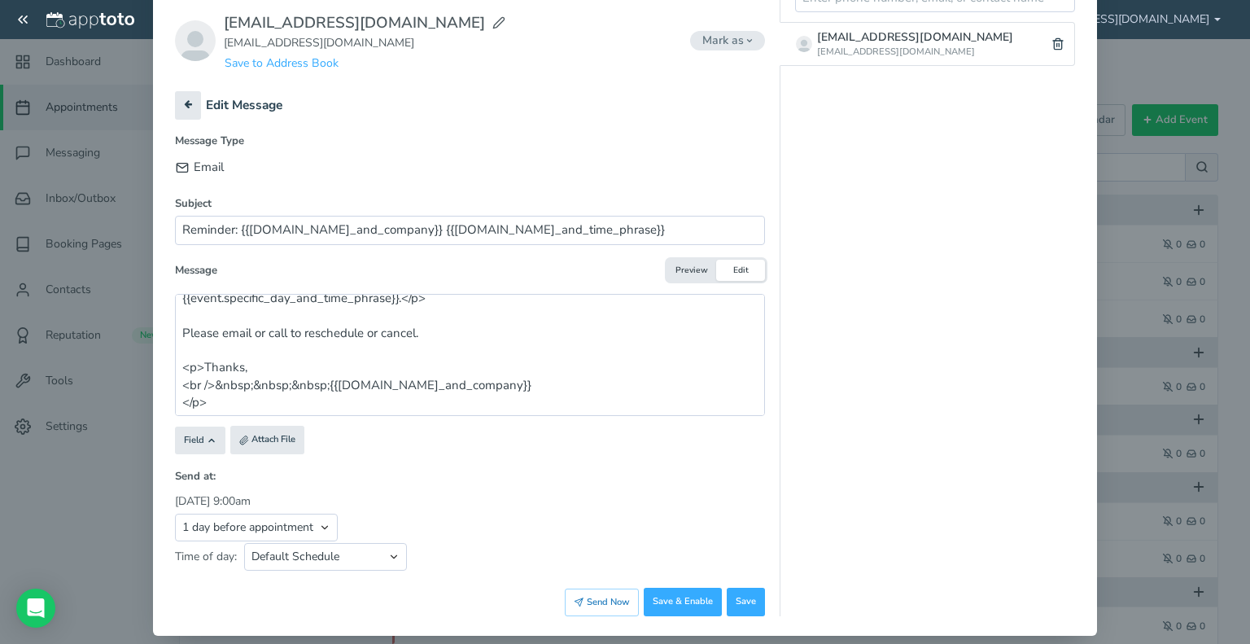
click at [691, 273] on button "Preview" at bounding box center [691, 271] width 49 height 22
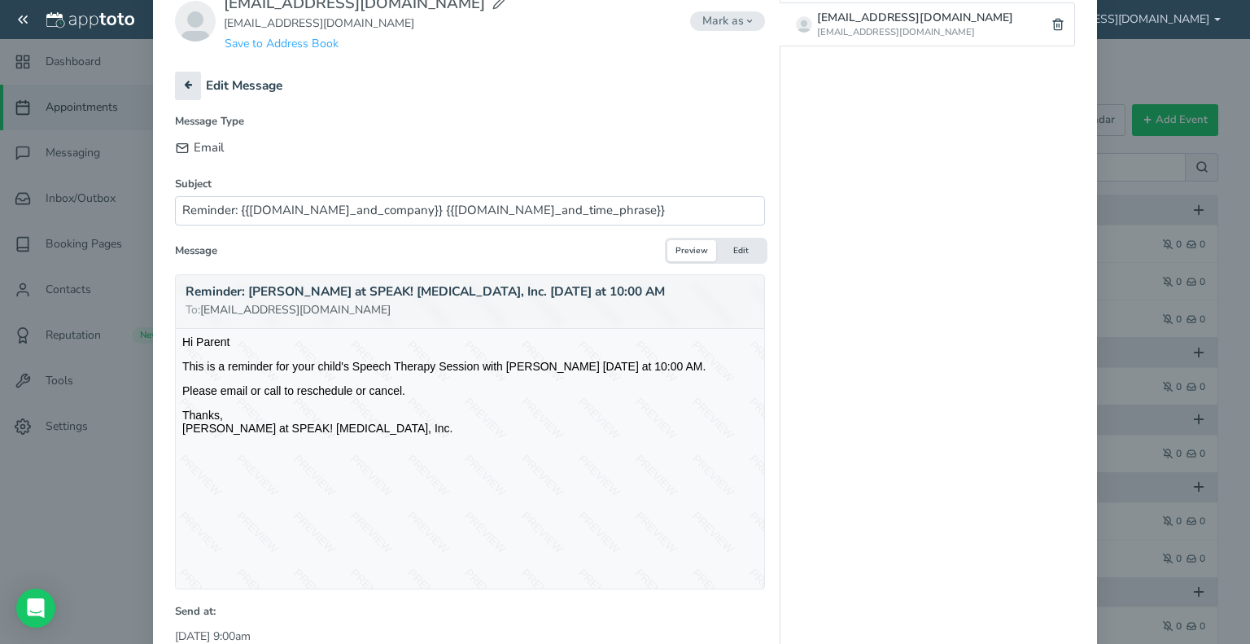
scroll to position [166, 0]
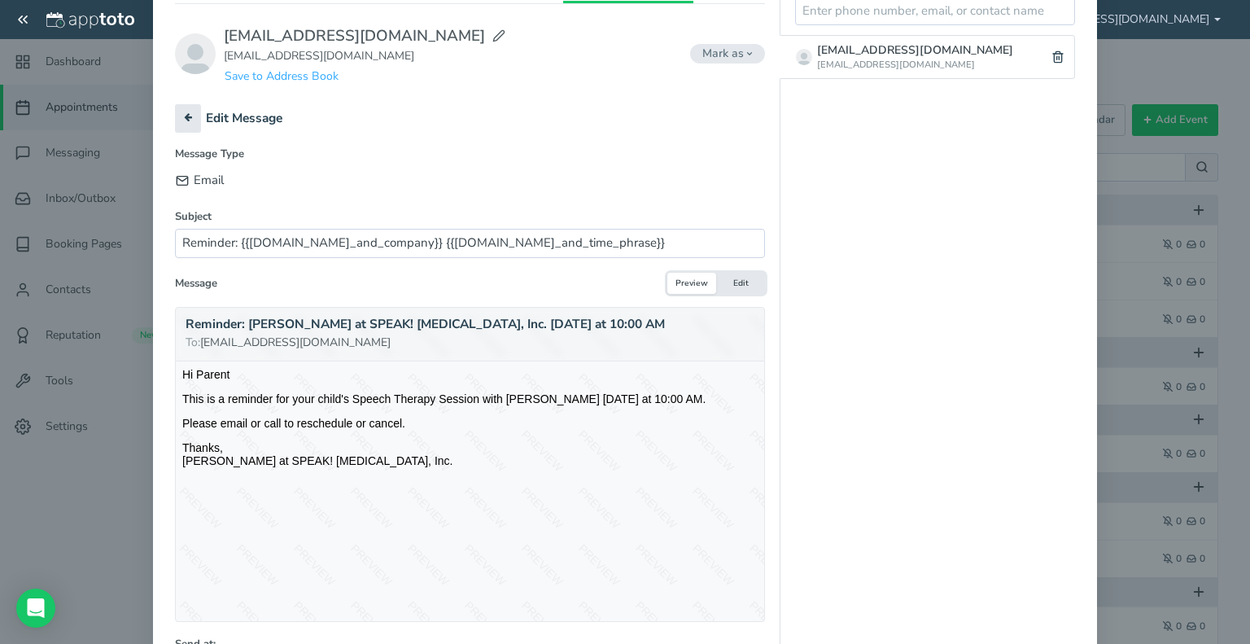
click at [735, 277] on button "Edit" at bounding box center [740, 284] width 49 height 22
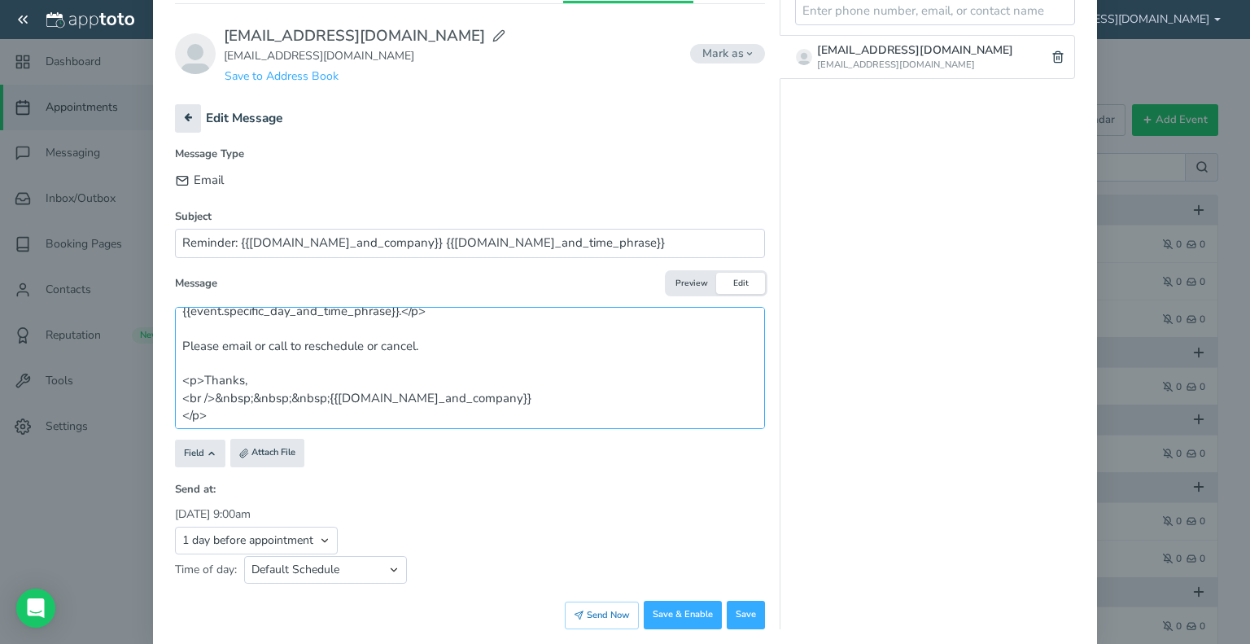
click at [236, 379] on textarea "<p>Hi Parent <p>This is a reminder for your child's Speech Therapy Session with…" at bounding box center [470, 368] width 590 height 122
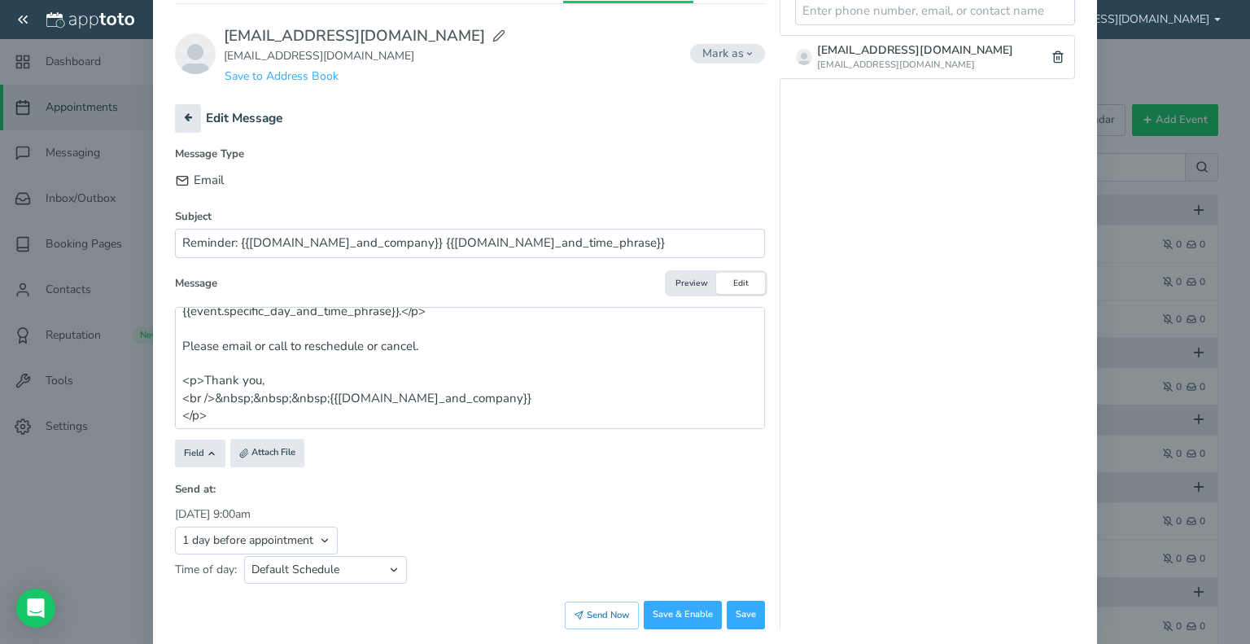
click at [685, 280] on button "Preview" at bounding box center [691, 284] width 49 height 22
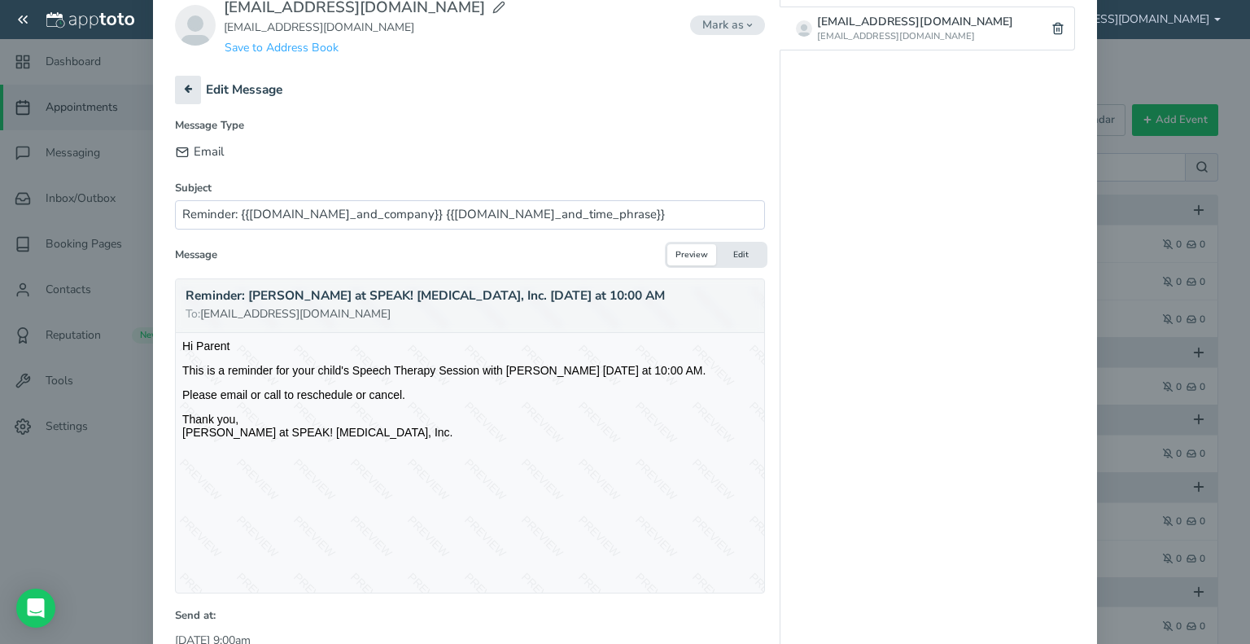
scroll to position [192, 0]
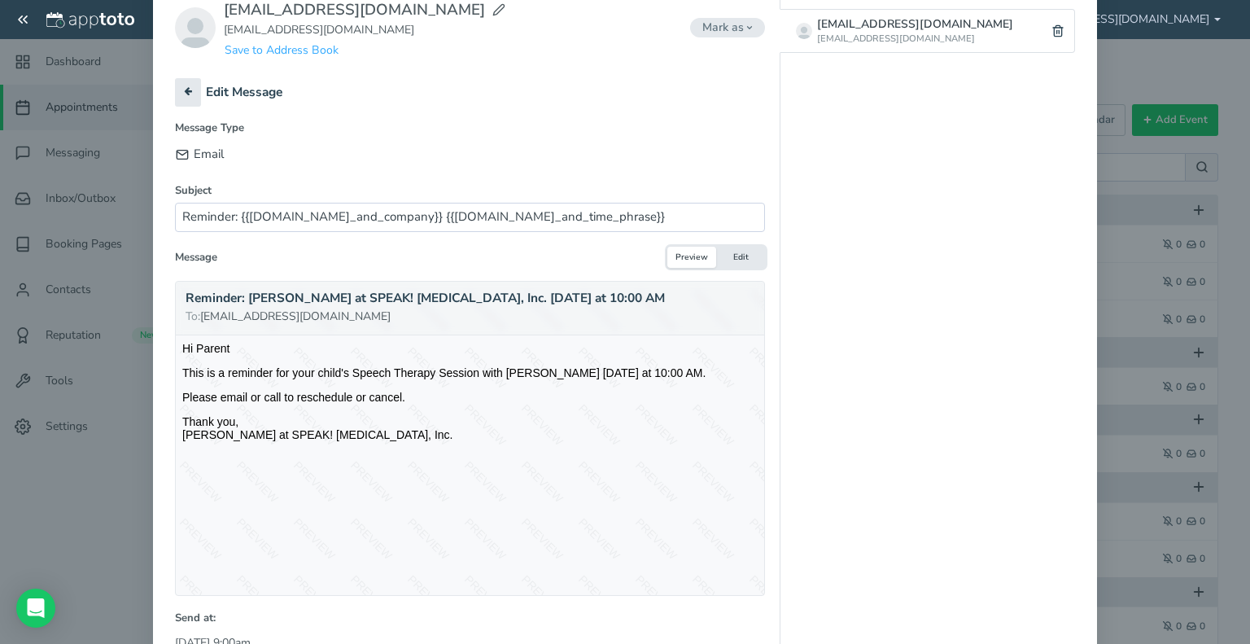
click at [731, 251] on button "Edit" at bounding box center [740, 258] width 49 height 22
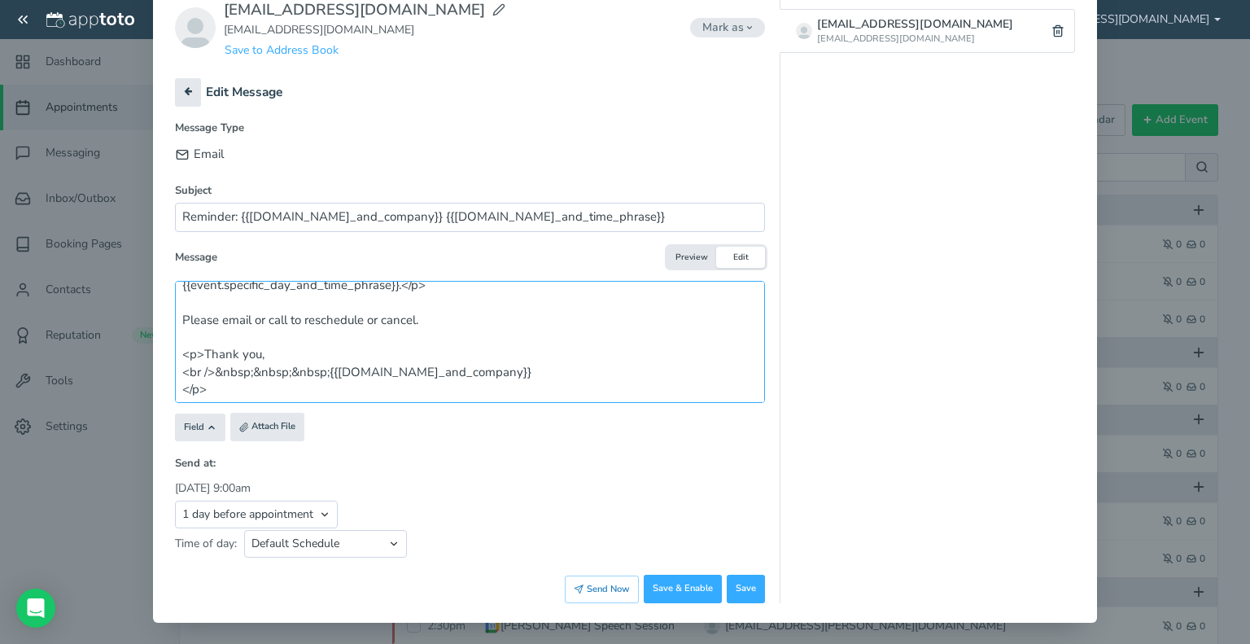
click at [267, 352] on textarea "<p>Hi Parent <p>This is a reminder for your child's Speech Therapy Session with…" at bounding box center [470, 342] width 590 height 122
type textarea "<p>Hi Parent <p>This is a reminder for your child's Speech Therapy Session with…"
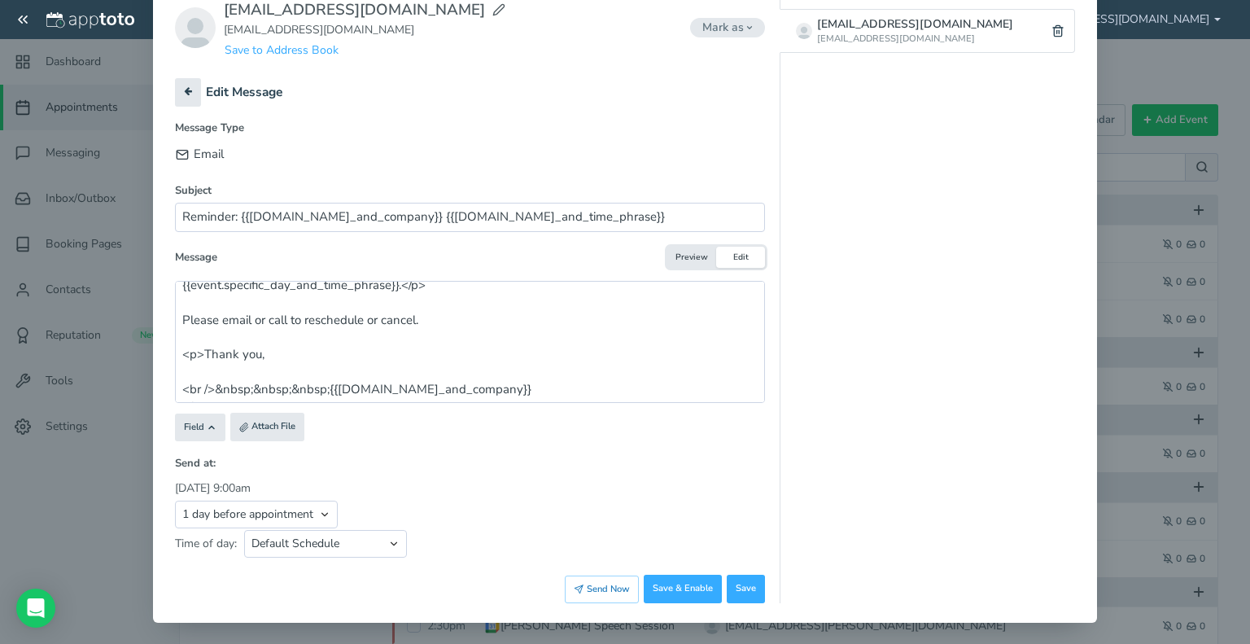
click at [680, 247] on button "Preview" at bounding box center [691, 258] width 49 height 22
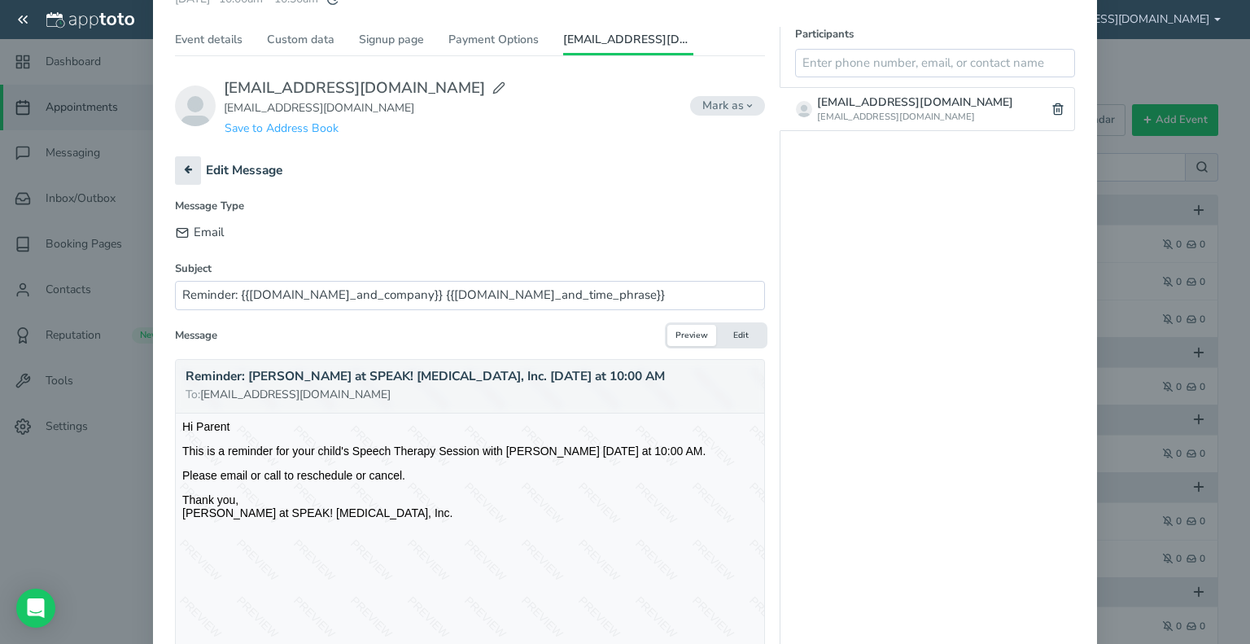
scroll to position [112, 0]
click at [687, 331] on button "Preview" at bounding box center [691, 337] width 49 height 22
click at [582, 300] on input "Reminder: {{[DOMAIN_NAME]_and_company}} {{[DOMAIN_NAME]_and_time_phrase}}" at bounding box center [470, 296] width 590 height 28
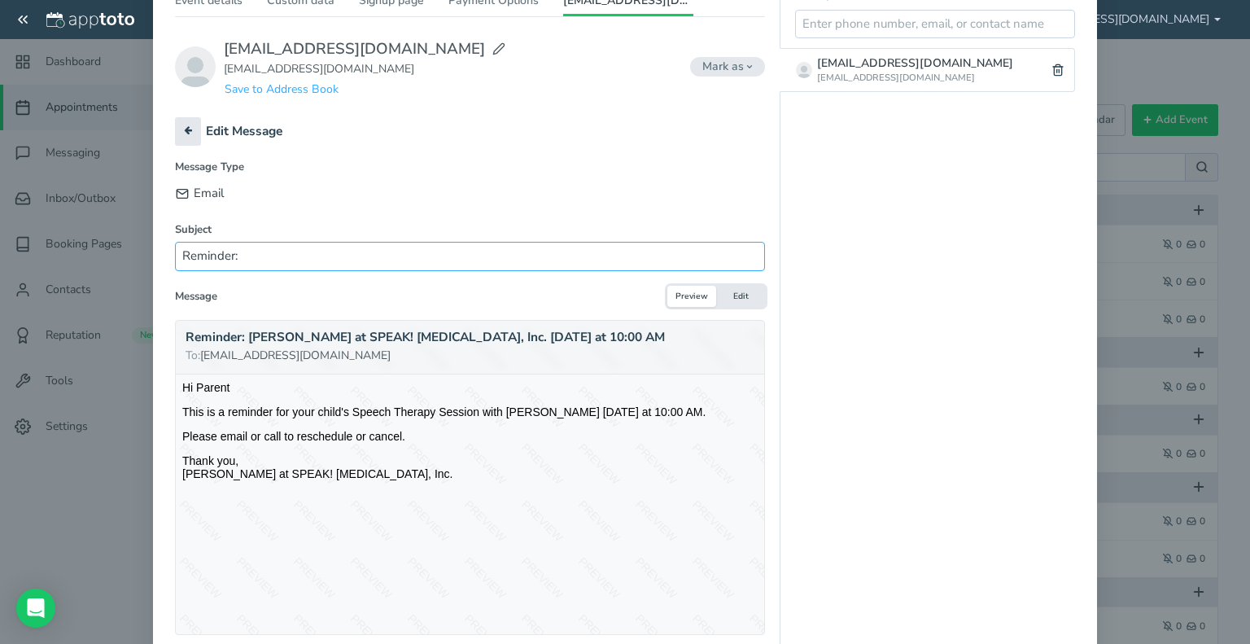
scroll to position [132, 0]
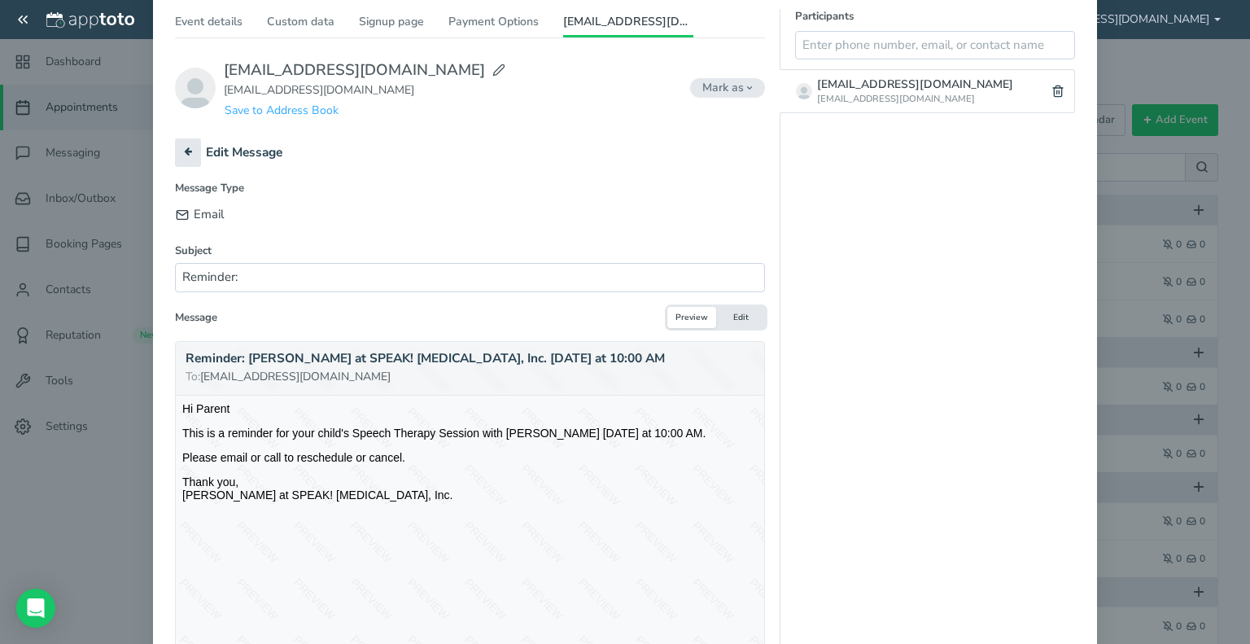
click at [741, 317] on button "Edit" at bounding box center [740, 318] width 49 height 22
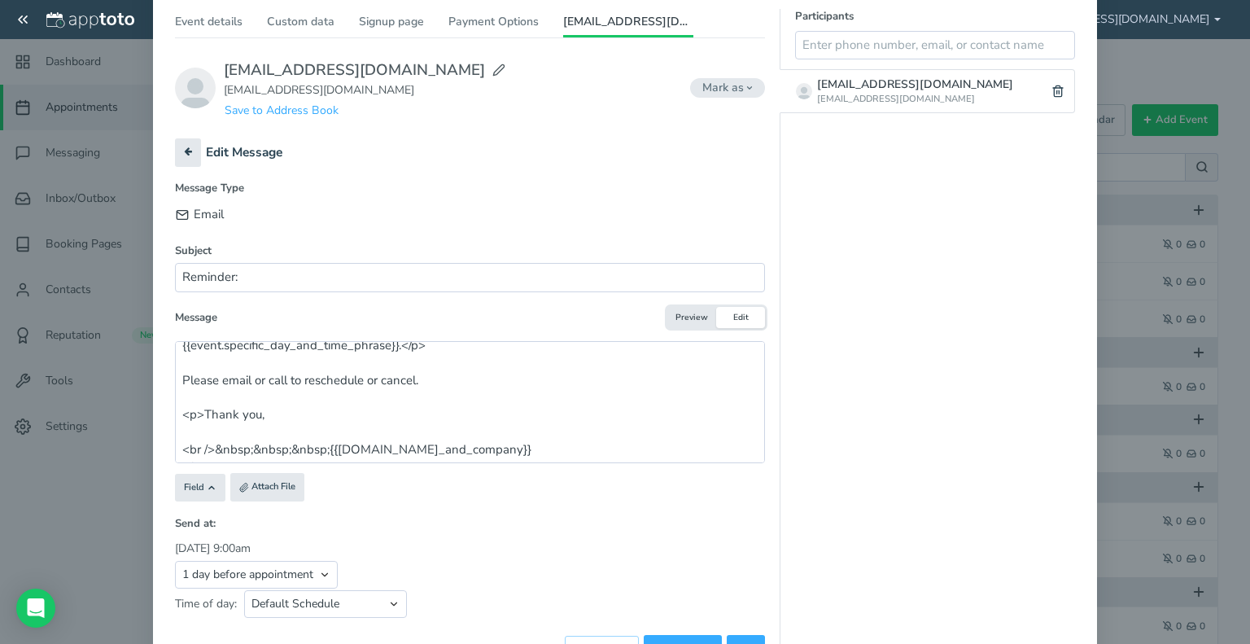
click at [676, 315] on button "Preview" at bounding box center [691, 318] width 49 height 22
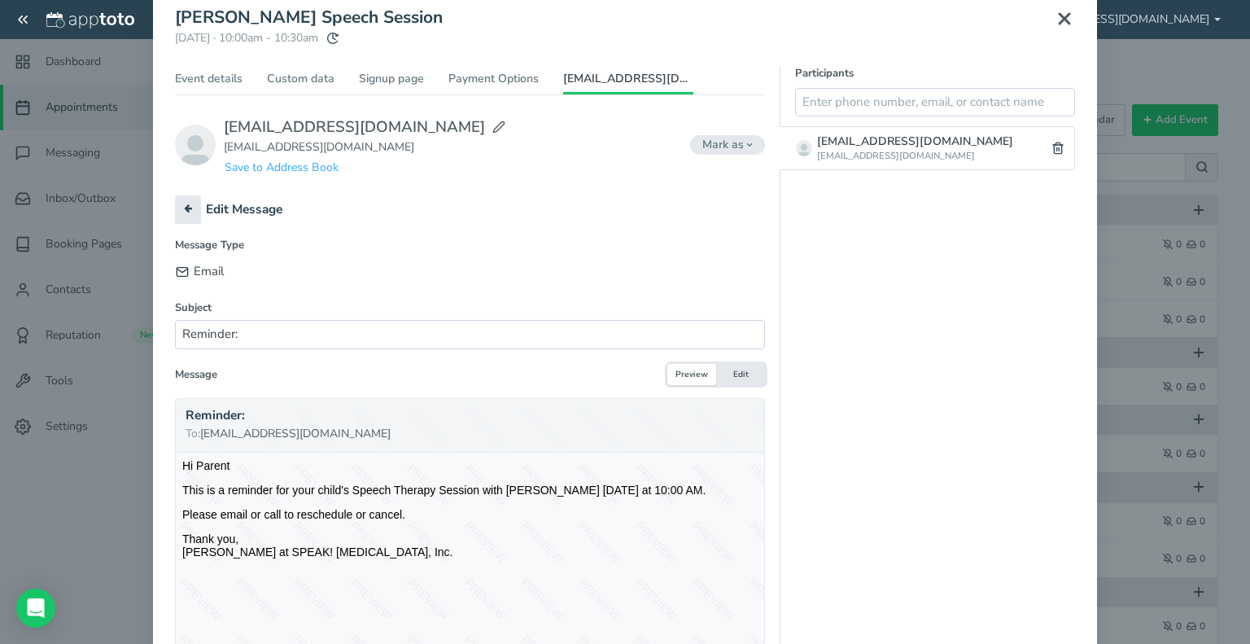
scroll to position [75, 0]
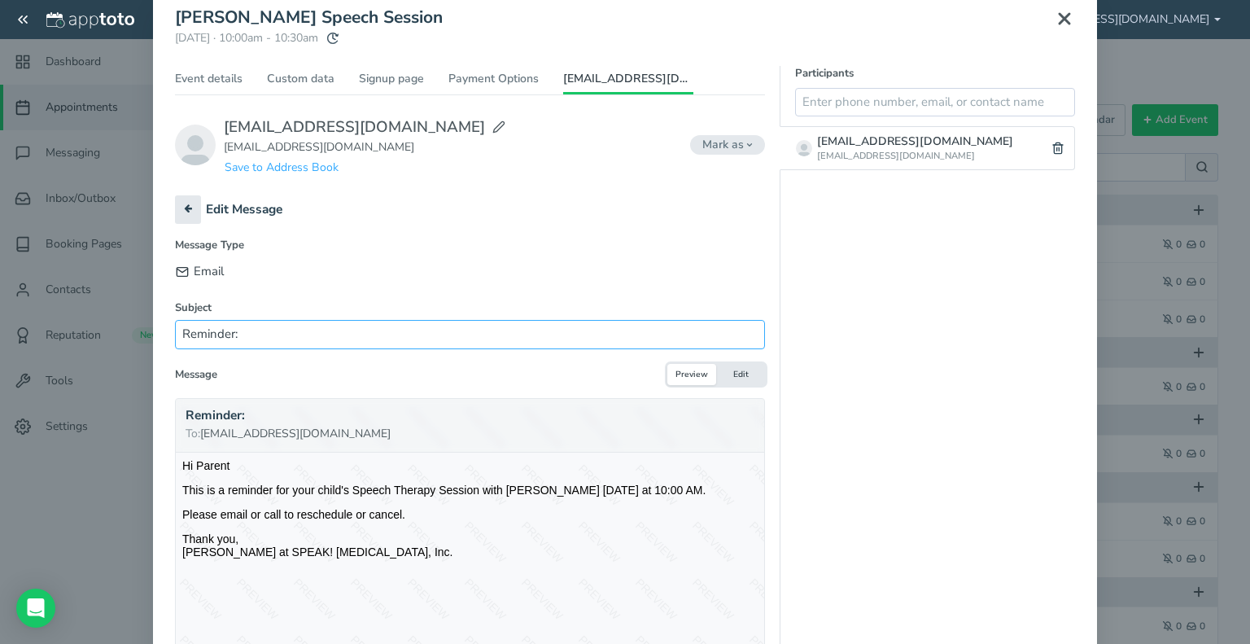
click at [273, 331] on input "Reminder:" at bounding box center [470, 334] width 590 height 28
type input "Reminder: SPEECH THERAPY ON FRIDAY 8/15"
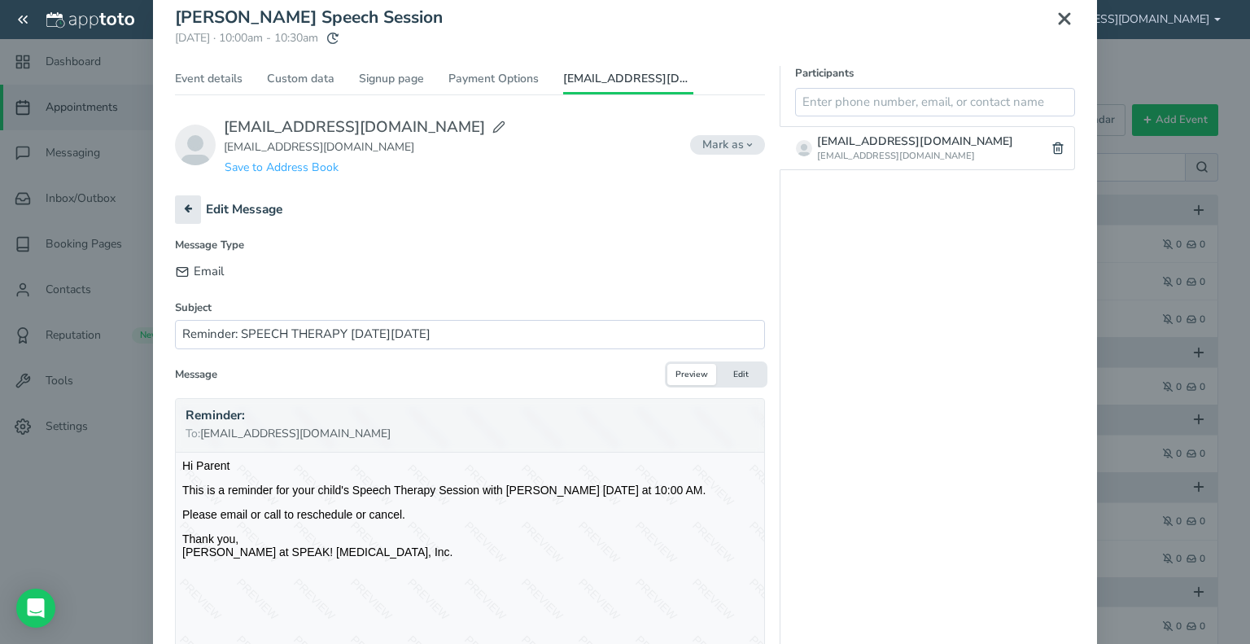
click at [683, 376] on button "Preview" at bounding box center [691, 375] width 49 height 22
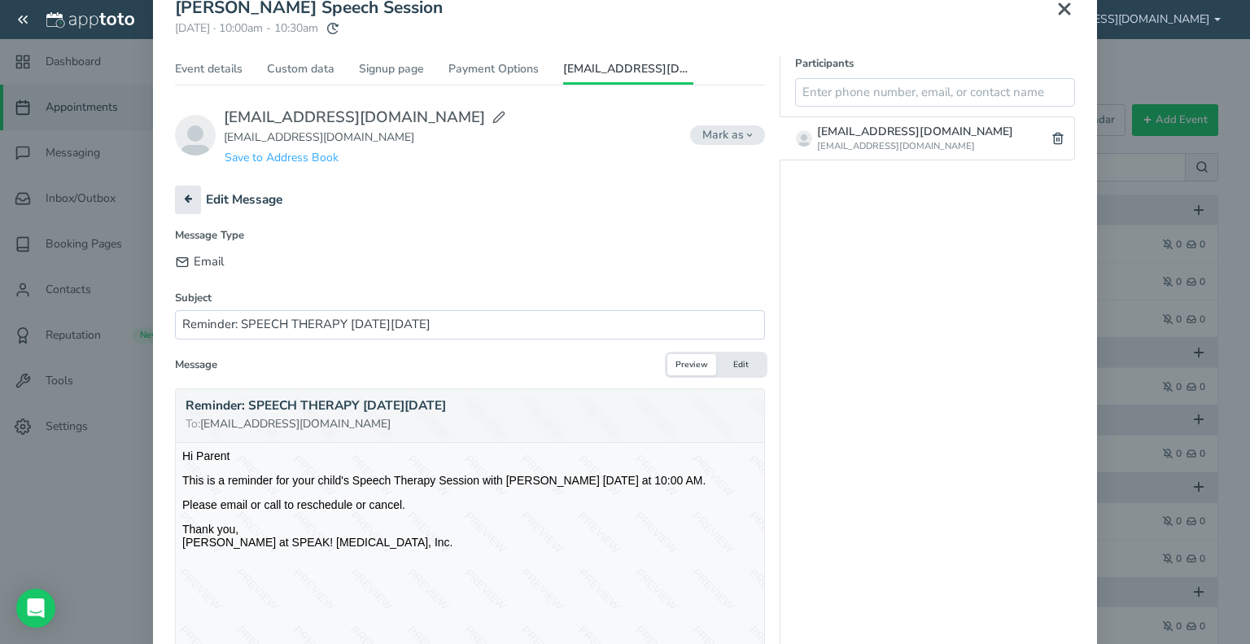
scroll to position [346, 0]
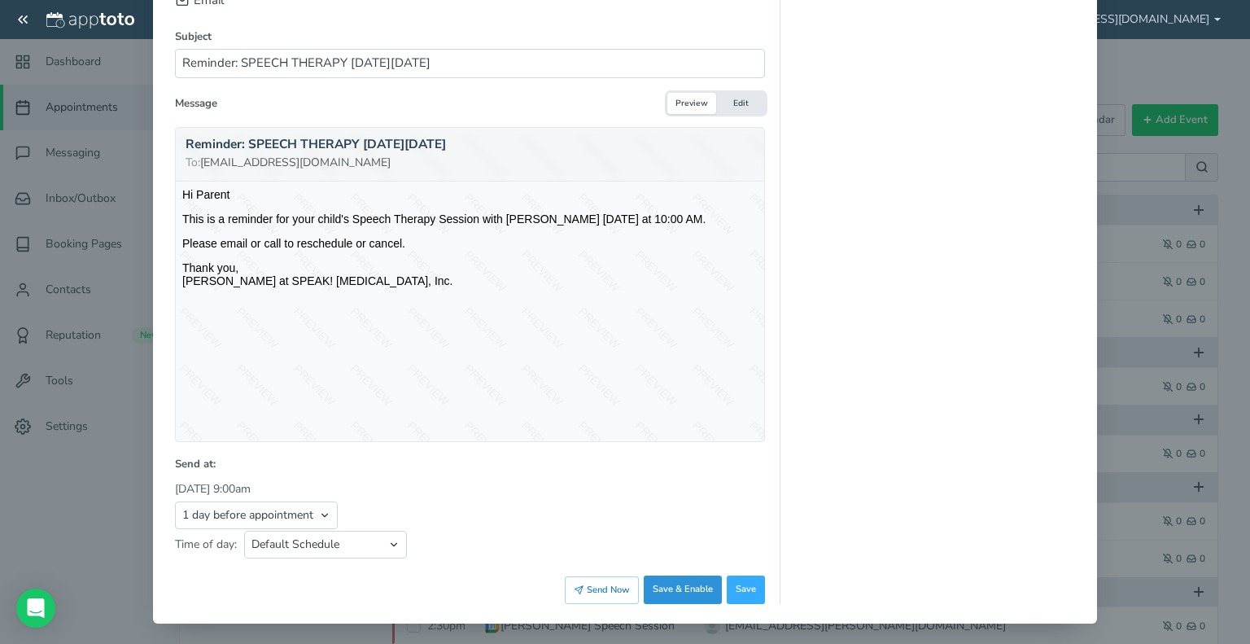
click at [683, 584] on button "Save & Enable" at bounding box center [683, 589] width 78 height 28
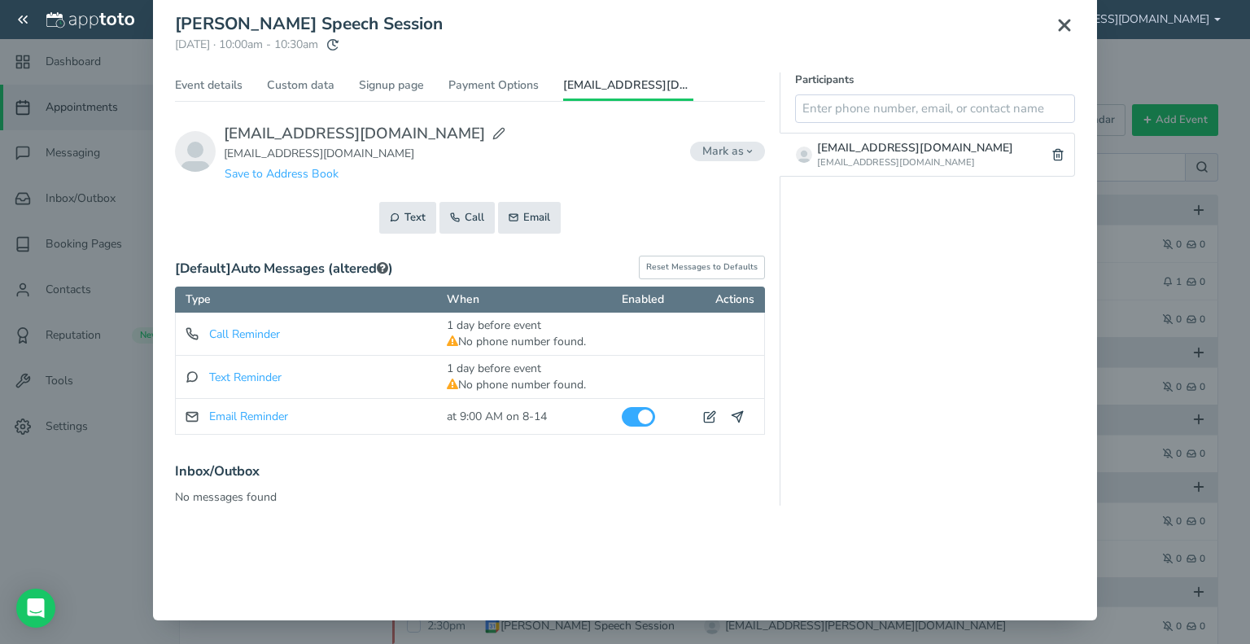
scroll to position [0, 0]
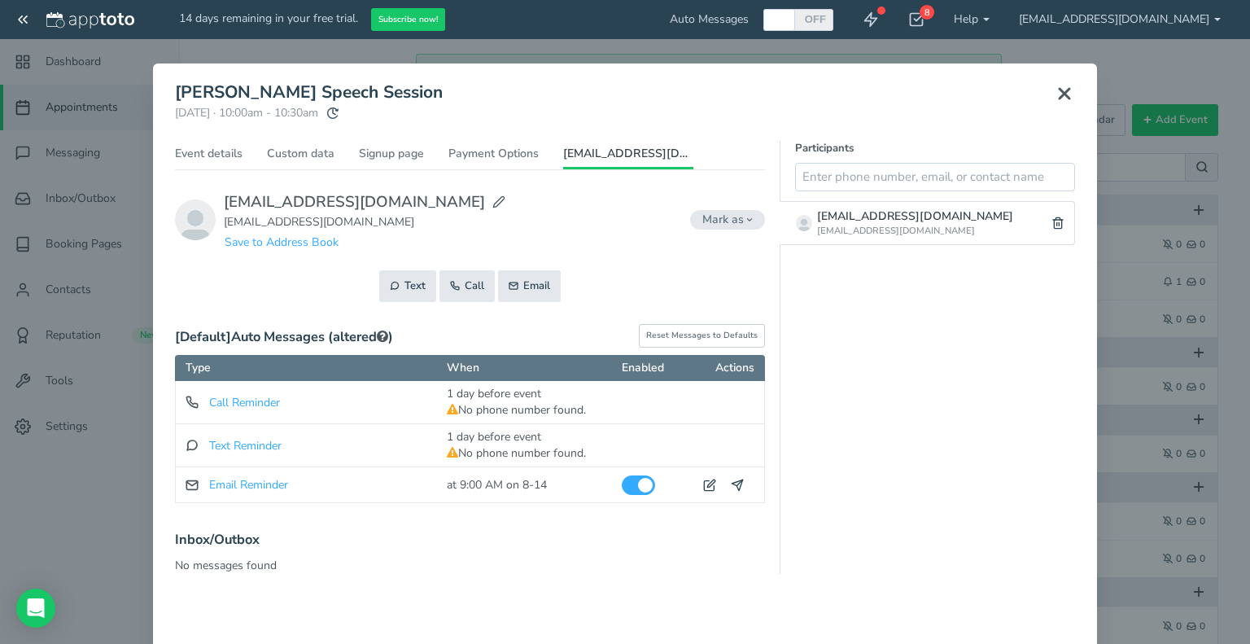
click at [1055, 90] on icon at bounding box center [1065, 94] width 20 height 20
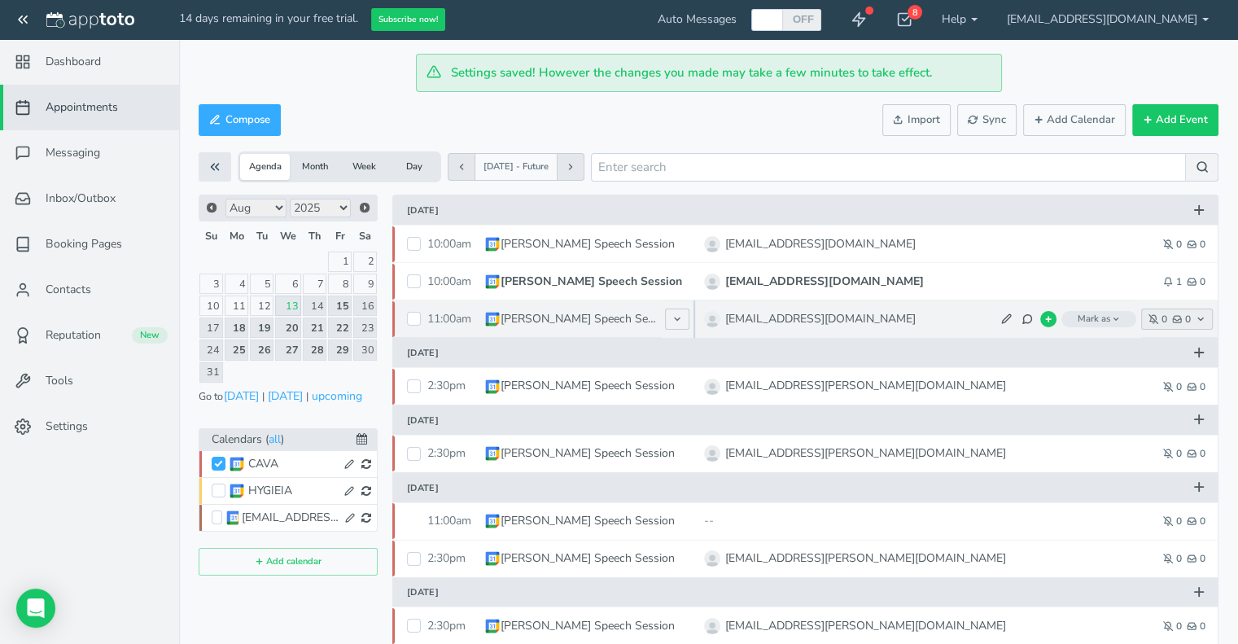
click at [1184, 319] on span "0" at bounding box center [1181, 319] width 19 height 10
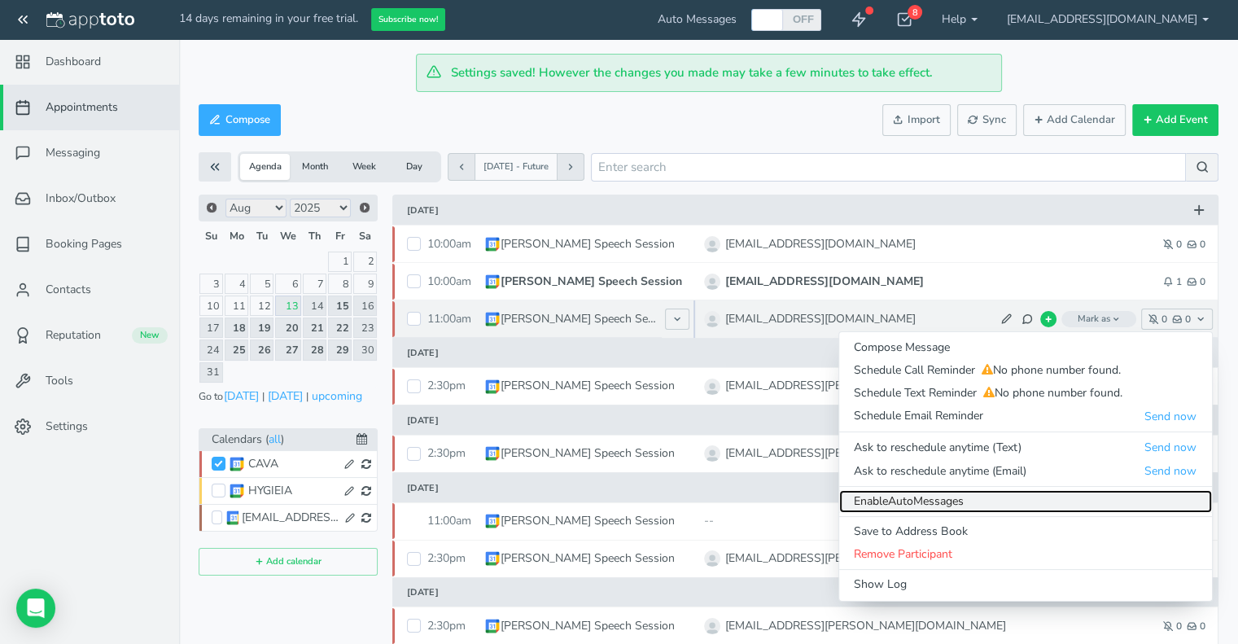
click at [940, 501] on link "Enable Auto Messages" at bounding box center [1025, 501] width 373 height 23
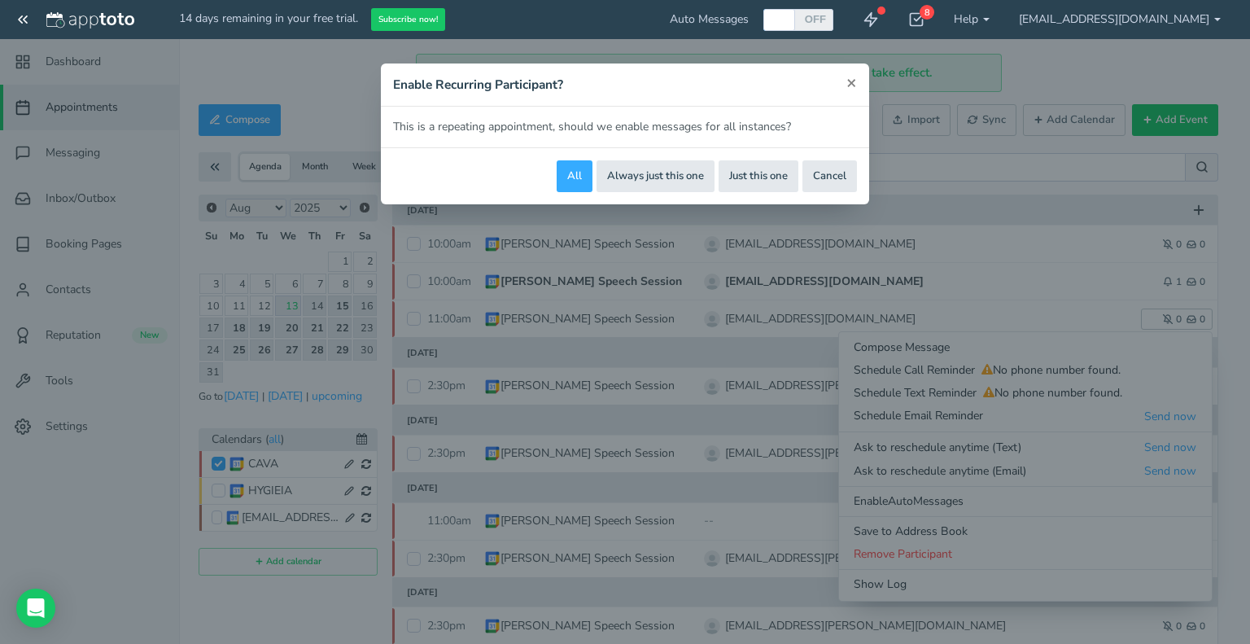
click at [855, 81] on button "×" at bounding box center [852, 82] width 11 height 17
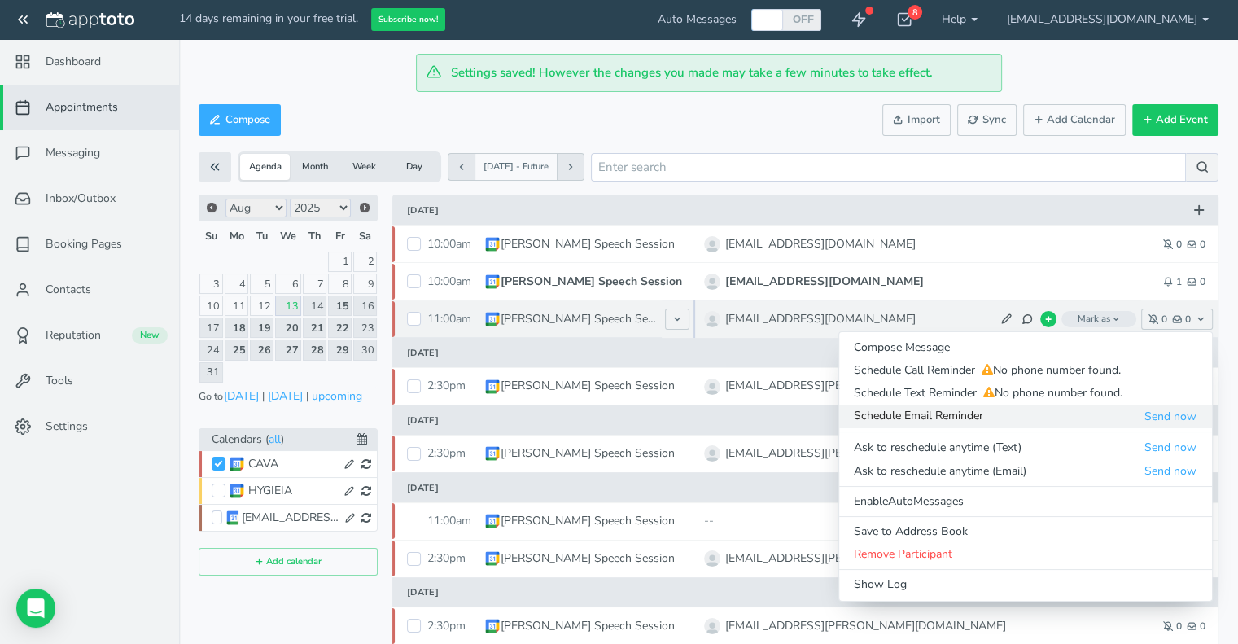
click at [912, 414] on span "Schedule Email Reminder" at bounding box center [999, 416] width 290 height 16
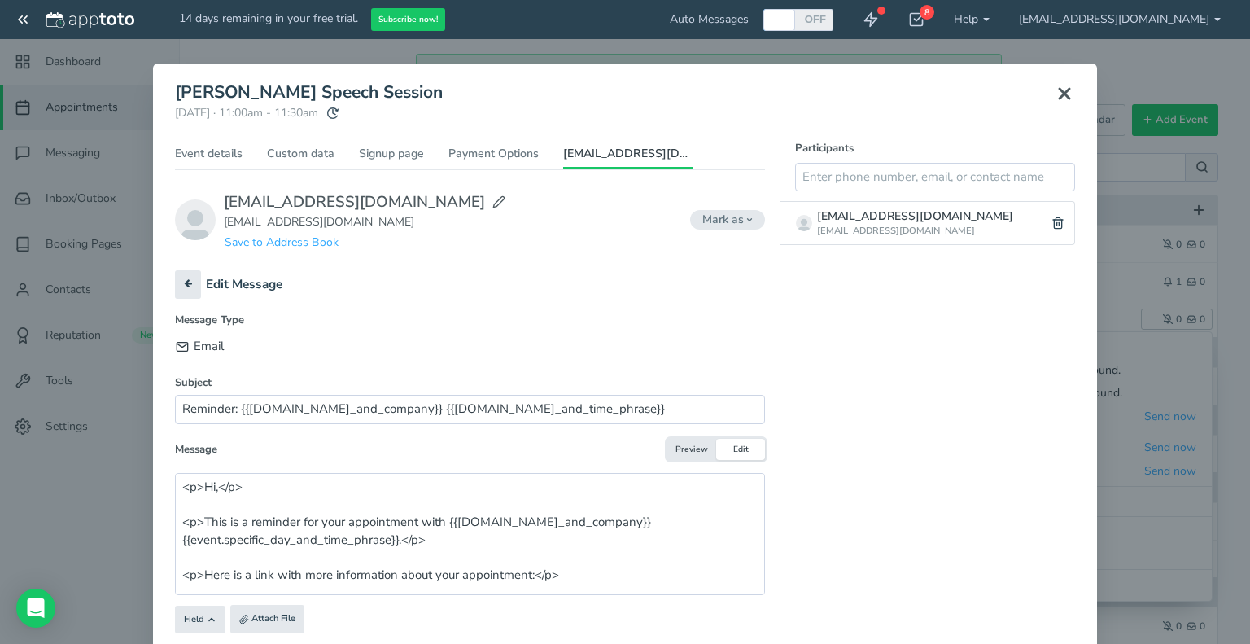
click at [680, 456] on button "Preview" at bounding box center [691, 450] width 49 height 22
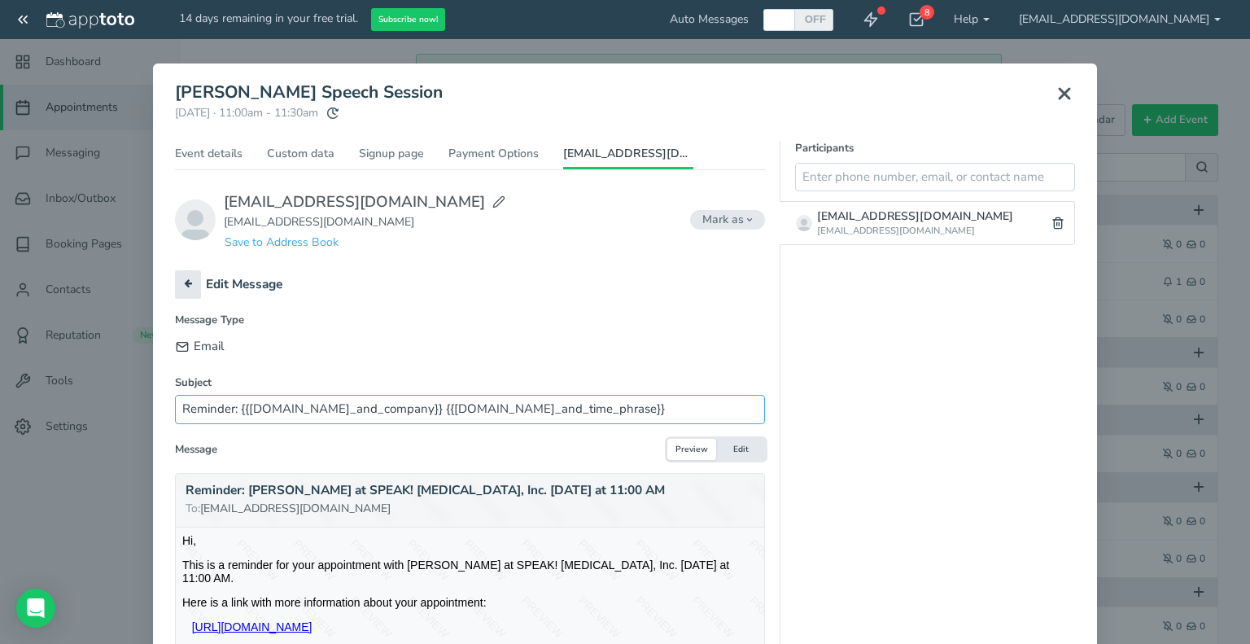
click at [588, 409] on input "Reminder: {{[DOMAIN_NAME]_and_company}} {{[DOMAIN_NAME]_and_time_phrase}}" at bounding box center [470, 409] width 590 height 28
type input "Reminder: SPEECH THERAPY SESSION ON FRIDAY 8/15"
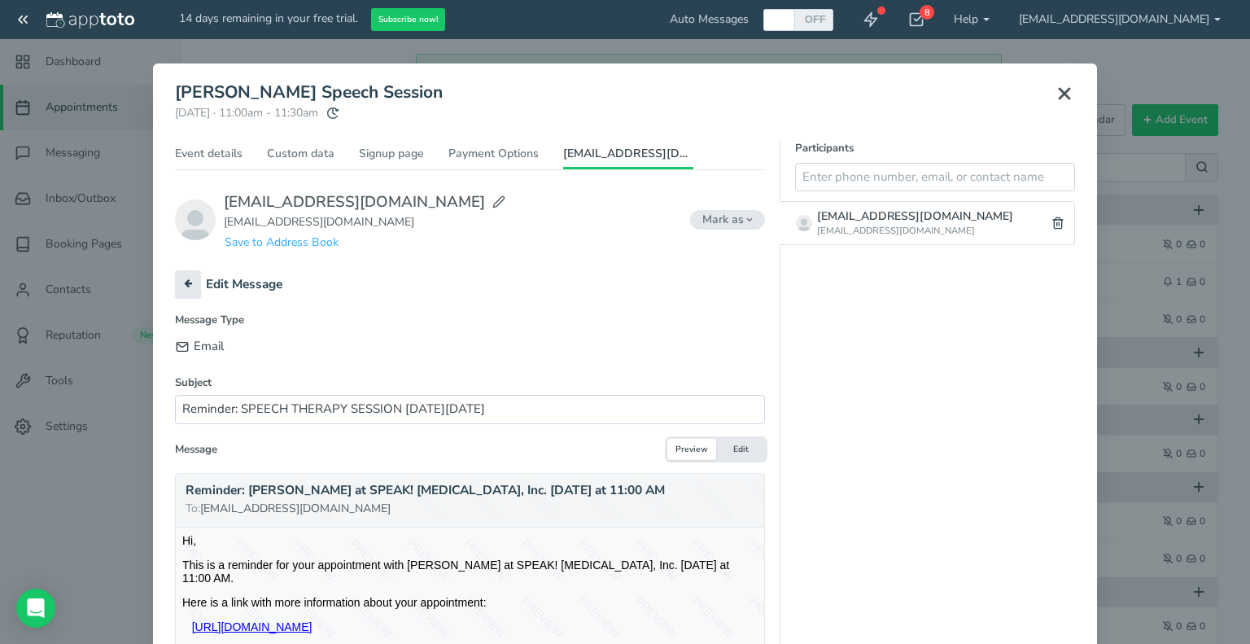
click at [742, 441] on button "Edit" at bounding box center [740, 450] width 49 height 22
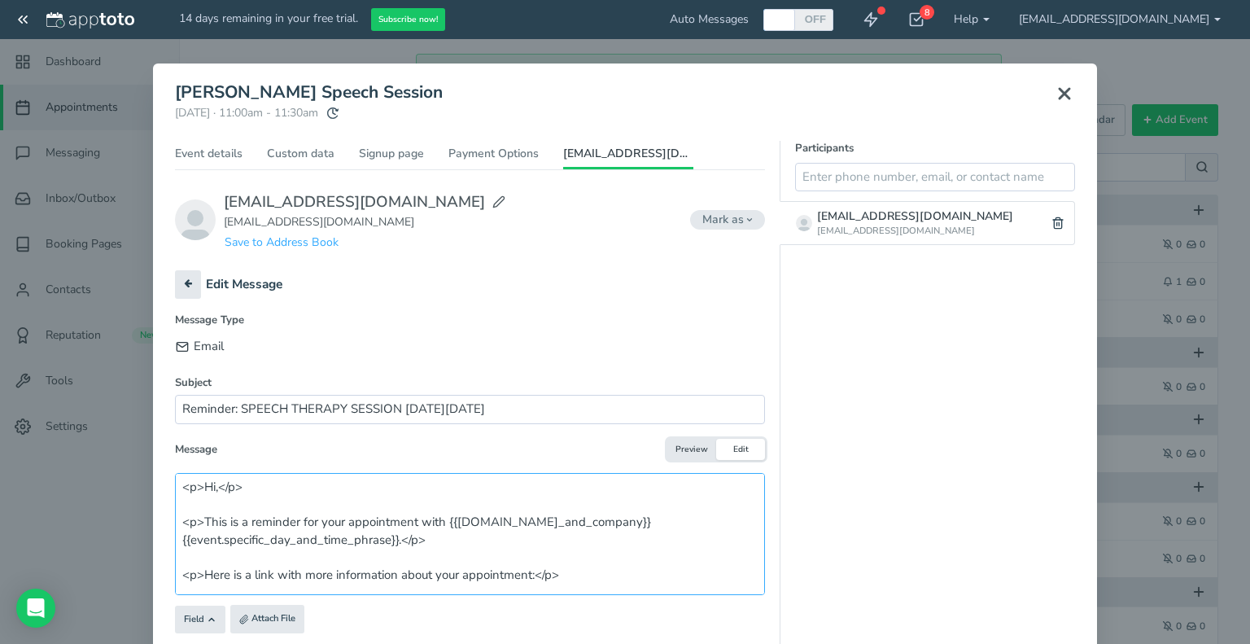
click at [238, 489] on textarea "<p>Hi,</p> <p>This is a reminder for your appointment with {{[DOMAIN_NAME]_and_…" at bounding box center [470, 534] width 590 height 122
click at [610, 520] on textarea "<p>Hi Parent, <p>This is a reminder for your appointment with {{user.name_and_c…" at bounding box center [470, 534] width 590 height 122
click at [412, 521] on textarea "<p>Hi Parent, <p>This is a reminder for your appointment with Ms. Myles {{event…" at bounding box center [470, 534] width 590 height 122
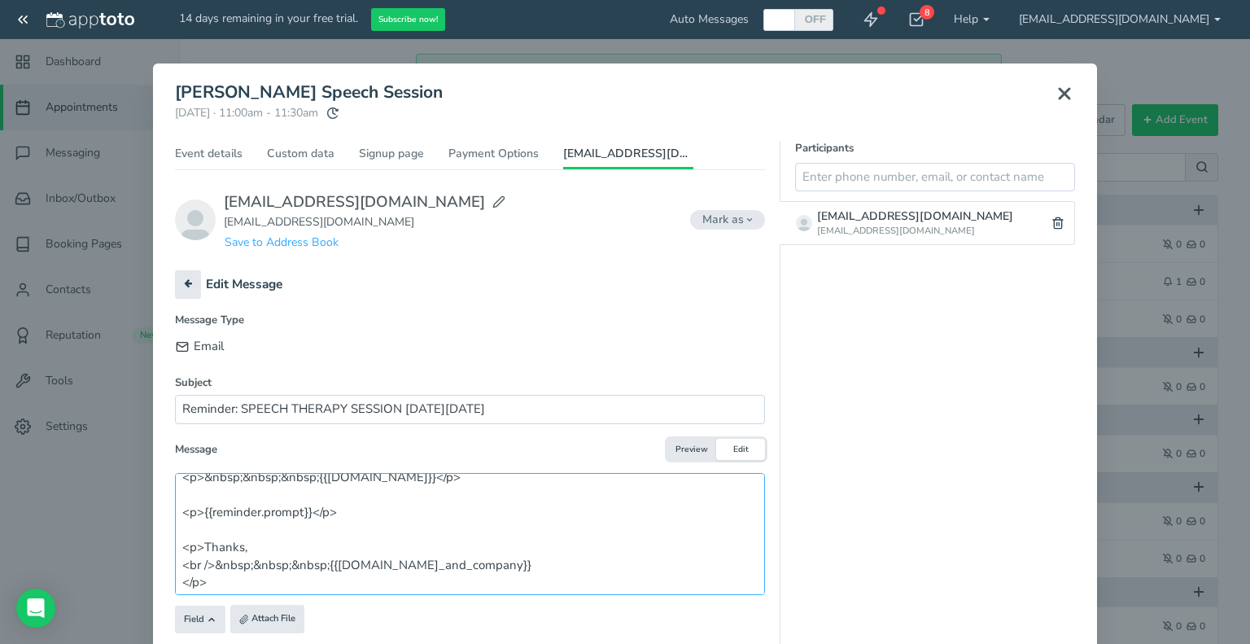
scroll to position [133, 0]
click at [264, 543] on textarea "<p>Hi Parent, <p>This is a reminder for your child's Speech Therapy Session wit…" at bounding box center [470, 534] width 590 height 122
type textarea "<p>Hi Parent, <p>This is a reminder for your child's Speech Therapy Session wit…"
click at [684, 453] on button "Preview" at bounding box center [691, 450] width 49 height 22
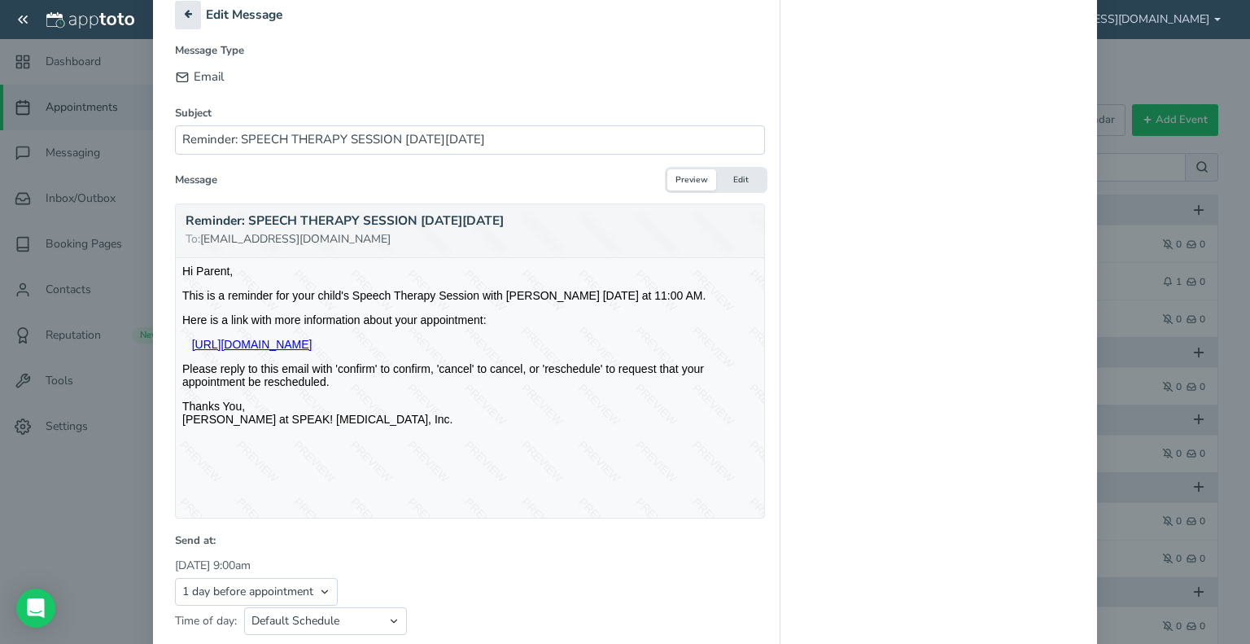
scroll to position [342, 0]
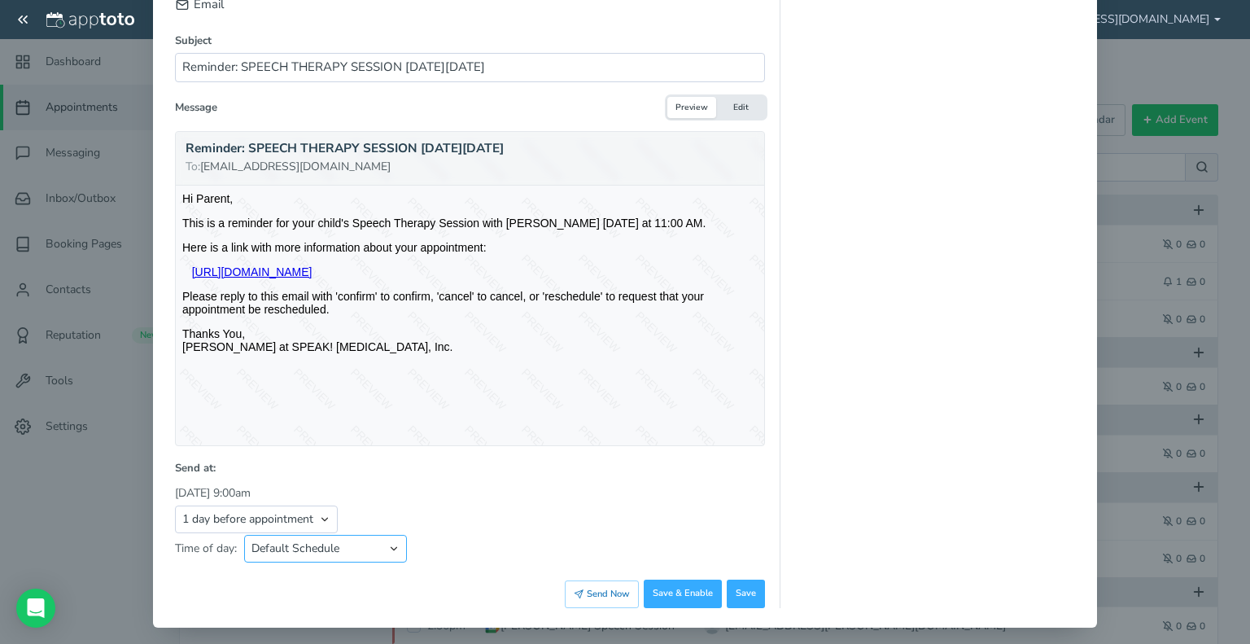
click at [362, 545] on select "Default Schedule Custom Schedule" at bounding box center [325, 549] width 163 height 28
click at [684, 590] on button "Save & Enable" at bounding box center [683, 594] width 78 height 28
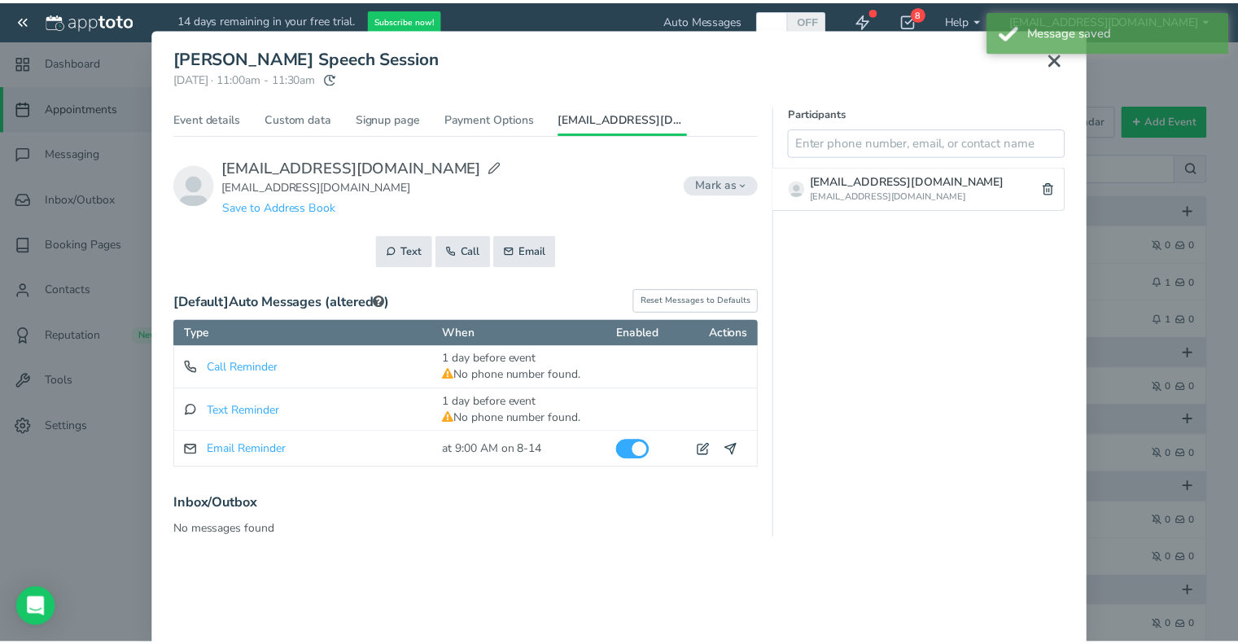
scroll to position [0, 0]
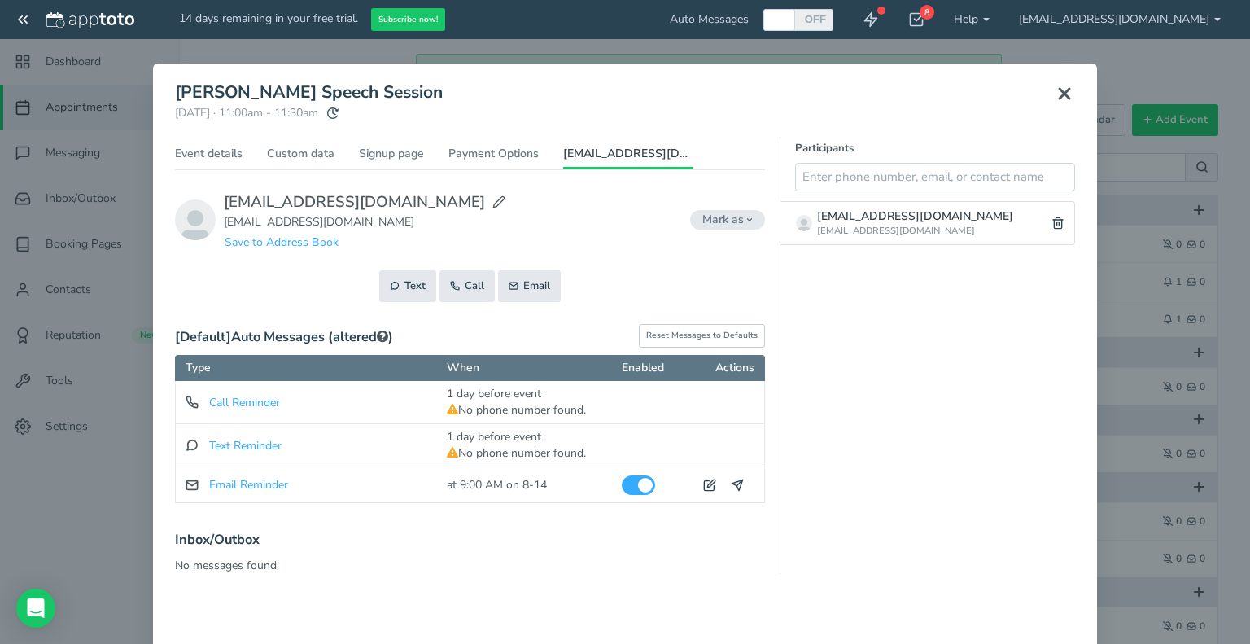
click at [1058, 90] on icon at bounding box center [1065, 94] width 20 height 20
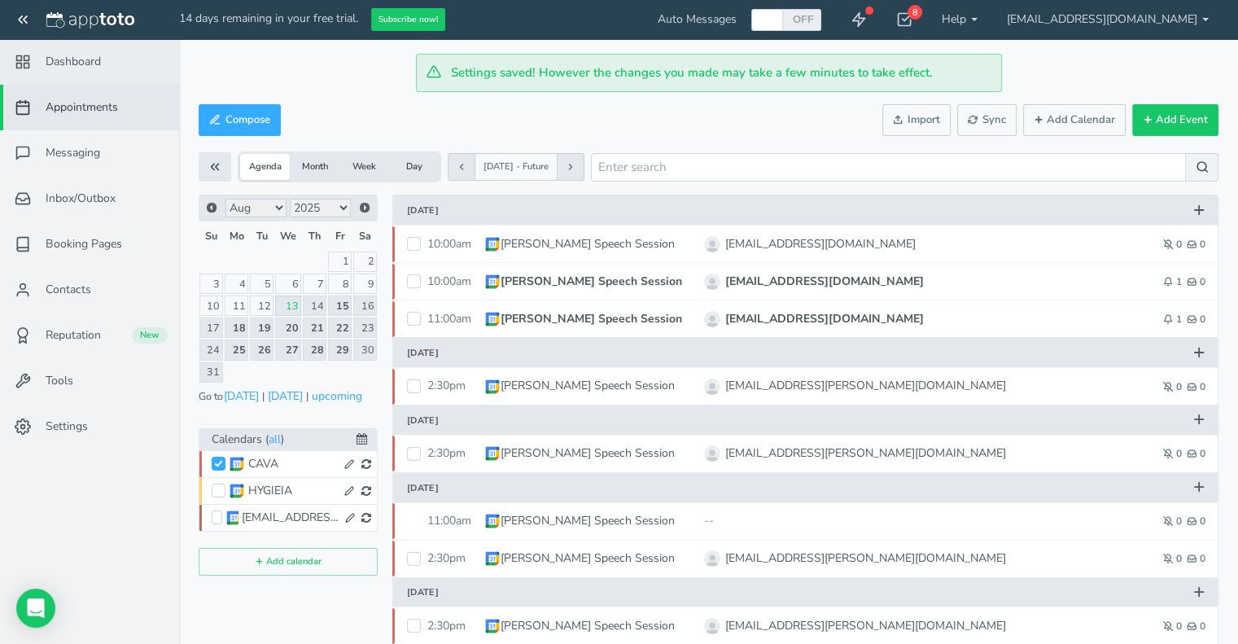
click at [84, 71] on link "Dashboard" at bounding box center [89, 62] width 179 height 46
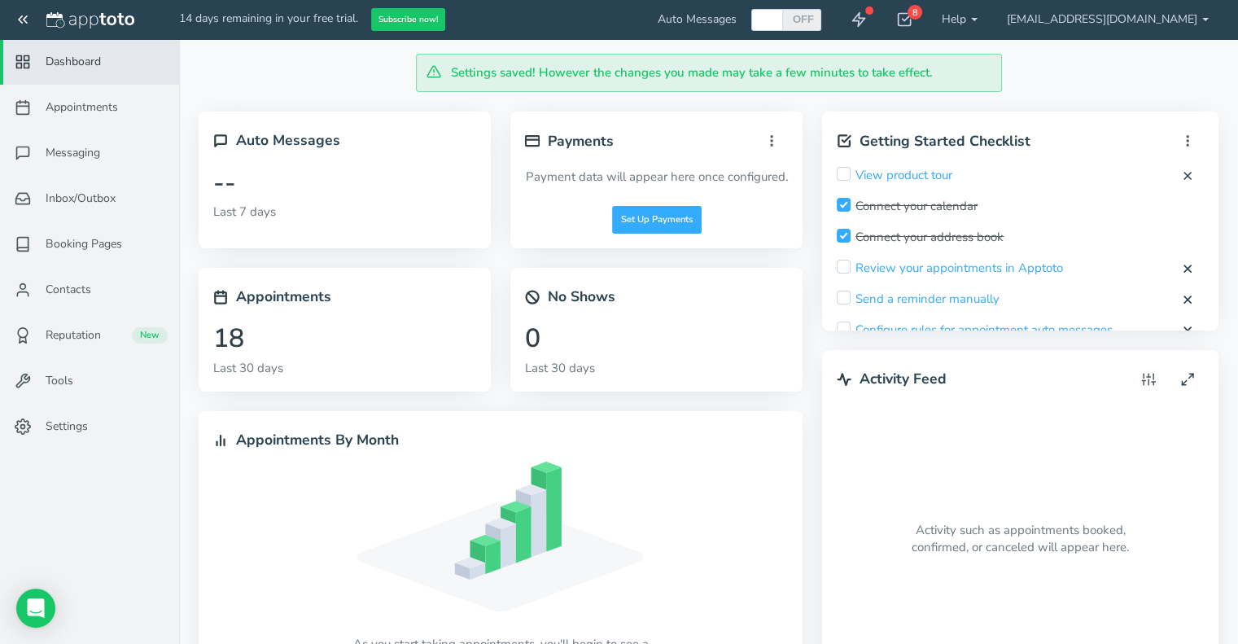
click at [225, 139] on use at bounding box center [220, 140] width 11 height 11
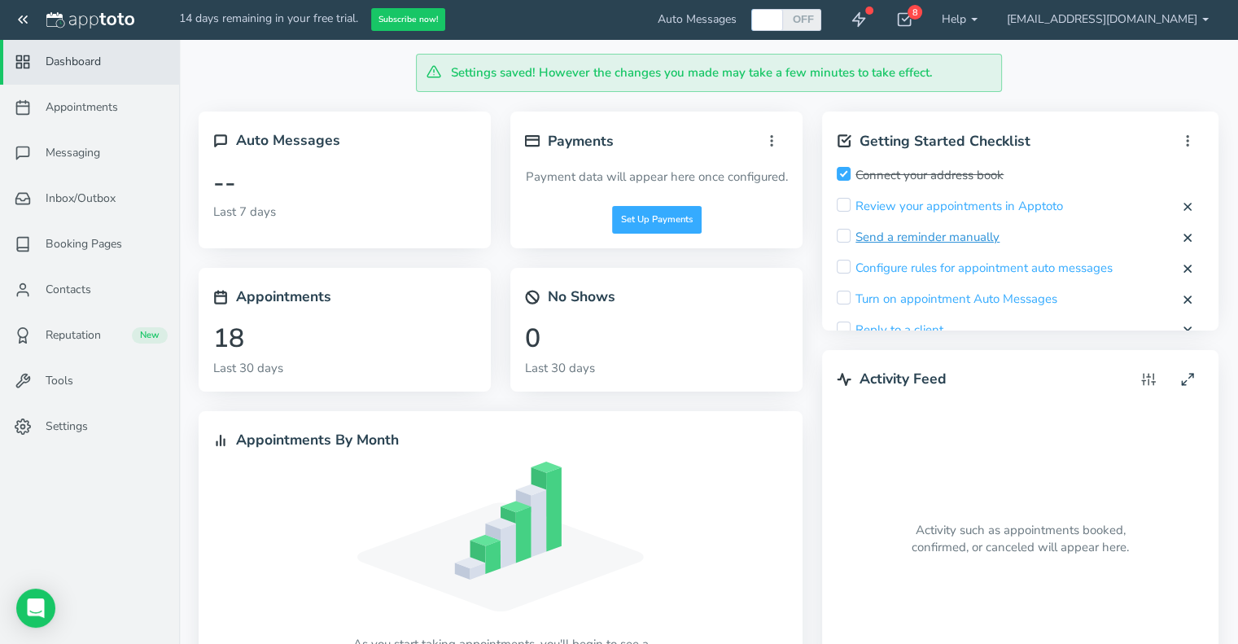
scroll to position [63, 0]
